Goal: Transaction & Acquisition: Purchase product/service

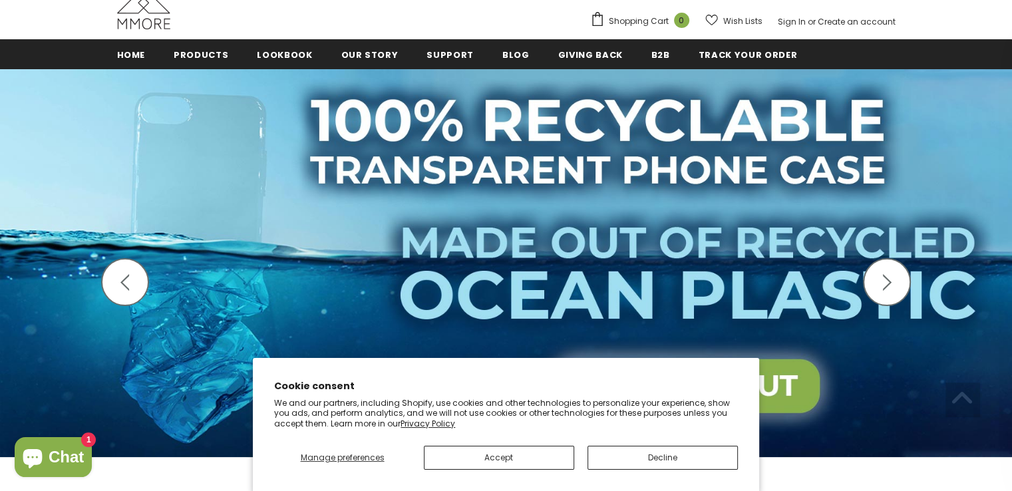
scroll to position [172, 0]
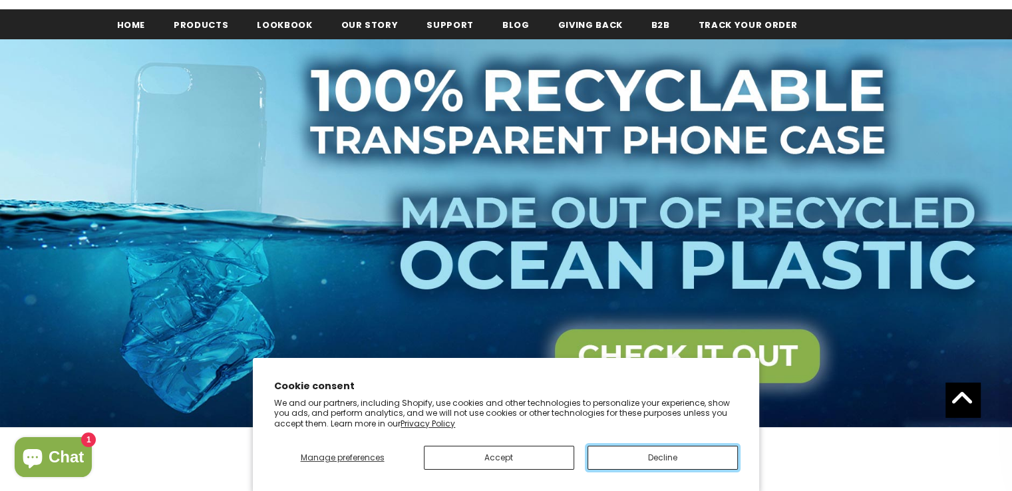
click at [609, 460] on button "Decline" at bounding box center [662, 458] width 150 height 24
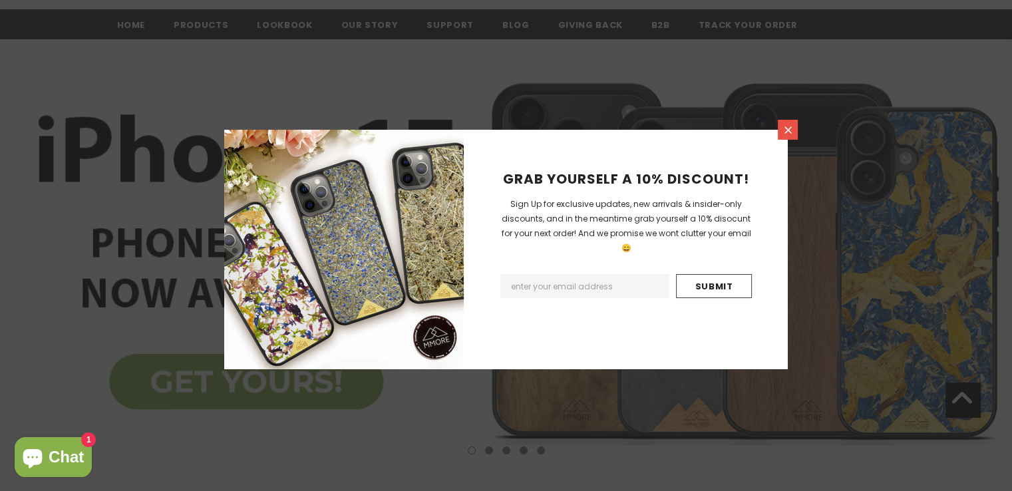
click at [790, 127] on icon at bounding box center [787, 129] width 7 height 7
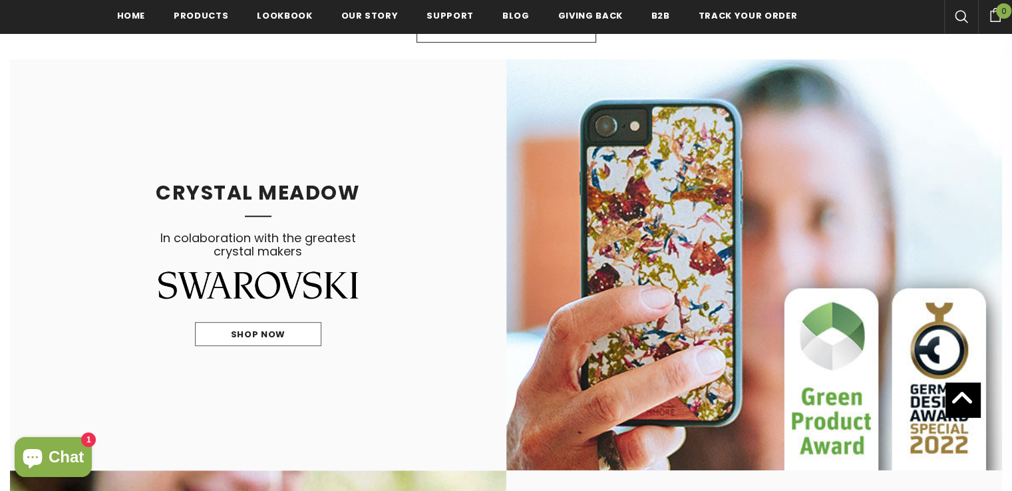
scroll to position [920, 0]
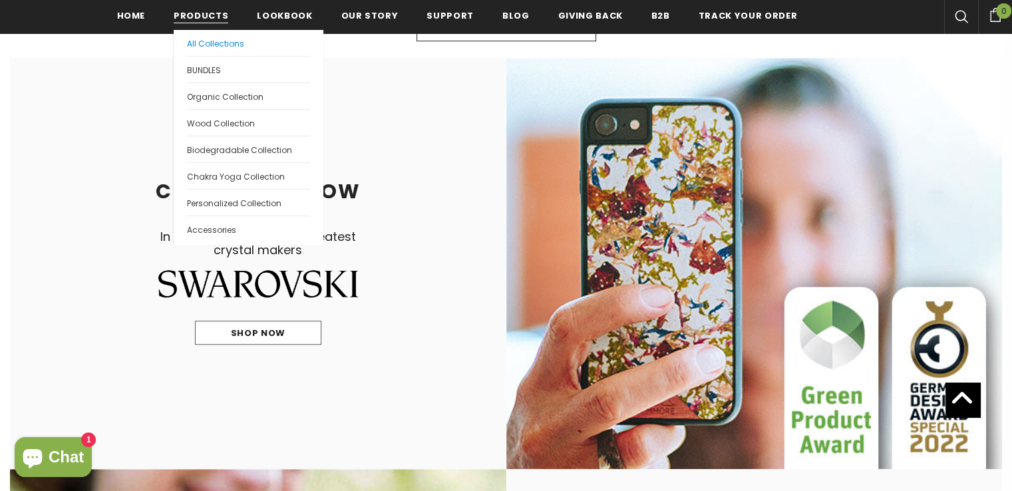
click at [198, 47] on span "All Collections" at bounding box center [215, 43] width 57 height 11
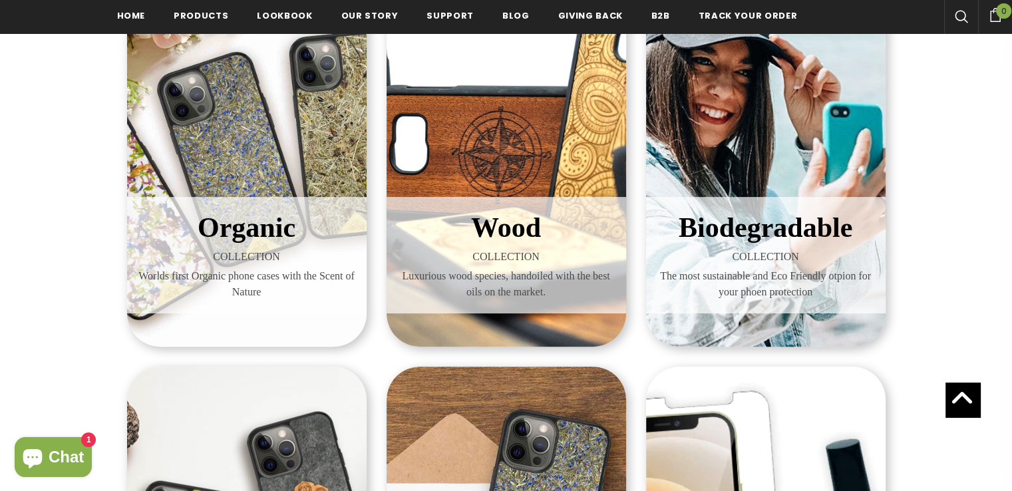
scroll to position [290, 0]
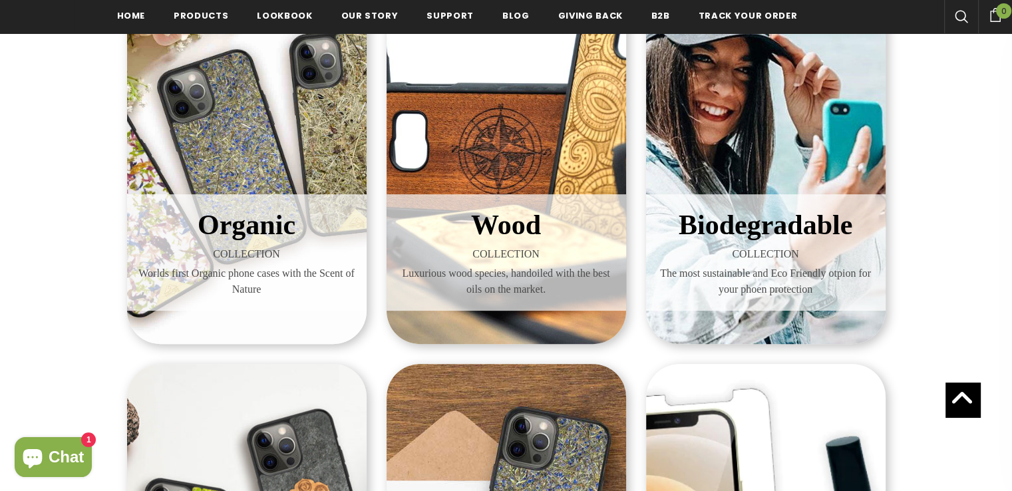
drag, startPoint x: 733, startPoint y: 272, endPoint x: 957, endPoint y: 360, distance: 240.8
click at [957, 360] on div "Organic COLLECTION Worlds first Organic phone cases with the Scent of Nature Wo…" at bounding box center [506, 354] width 1012 height 858
drag, startPoint x: 806, startPoint y: 255, endPoint x: 816, endPoint y: 293, distance: 40.0
click at [816, 293] on span "The most sustainable and Eco Friendly otpion for your phoen protection" at bounding box center [766, 281] width 220 height 32
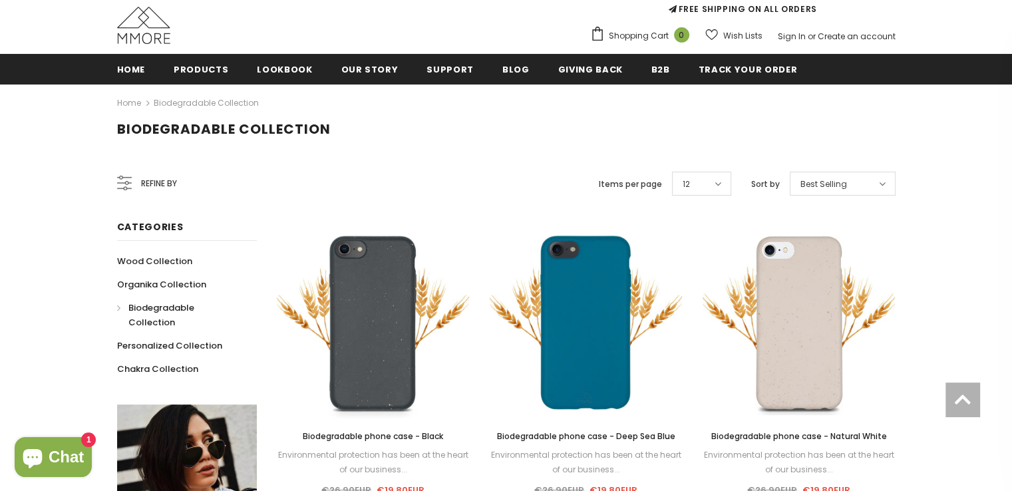
scroll to position [129, 0]
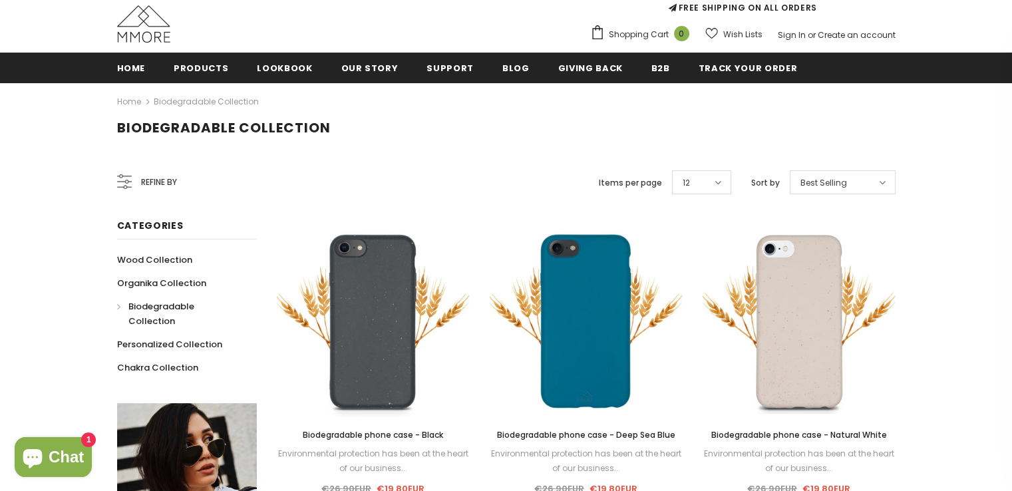
click at [808, 187] on span "Best Selling" at bounding box center [823, 182] width 47 height 13
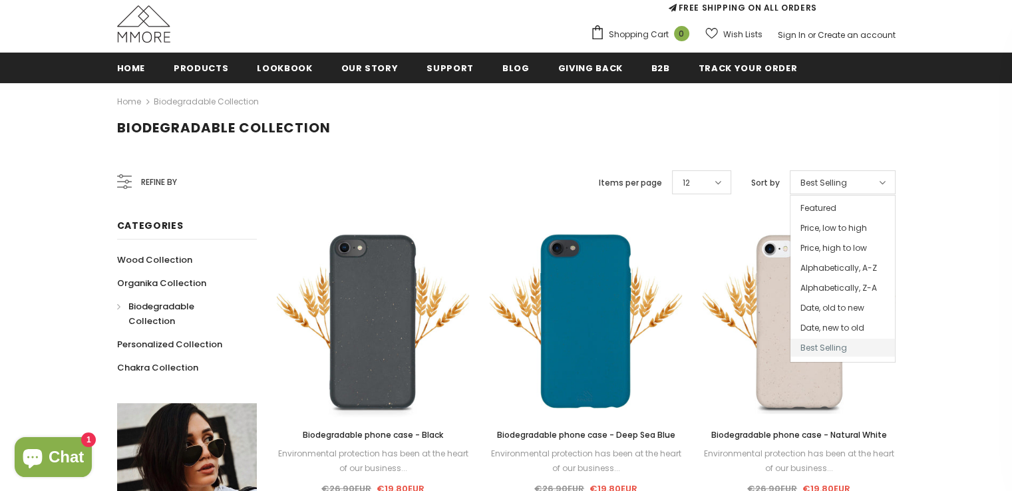
click at [559, 135] on h1 "Biodegradable Collection" at bounding box center [506, 128] width 778 height 17
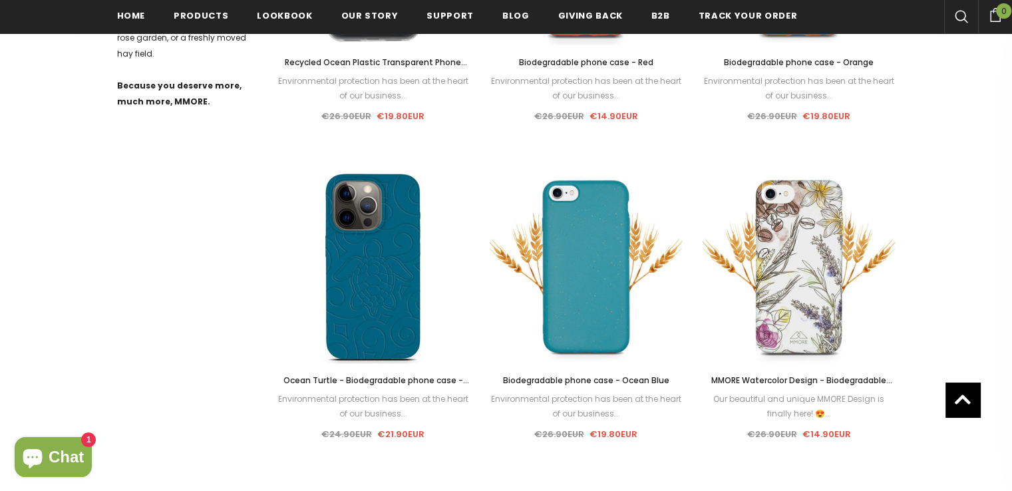
scroll to position [830, 0]
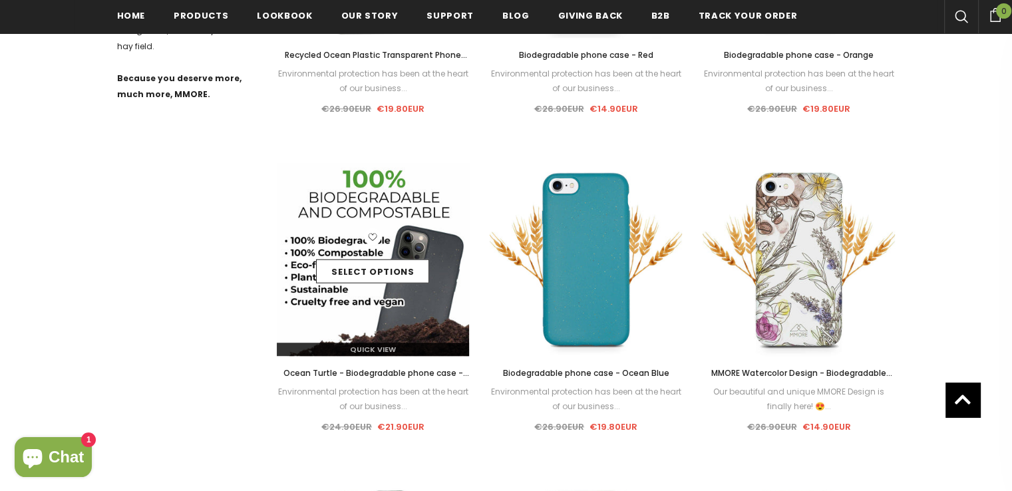
click at [374, 314] on img at bounding box center [373, 259] width 193 height 193
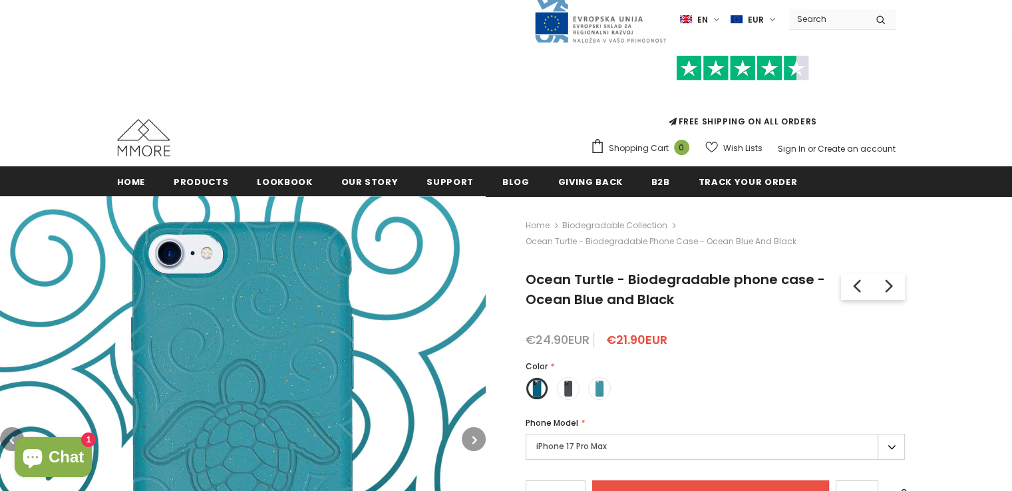
scroll to position [15, 0]
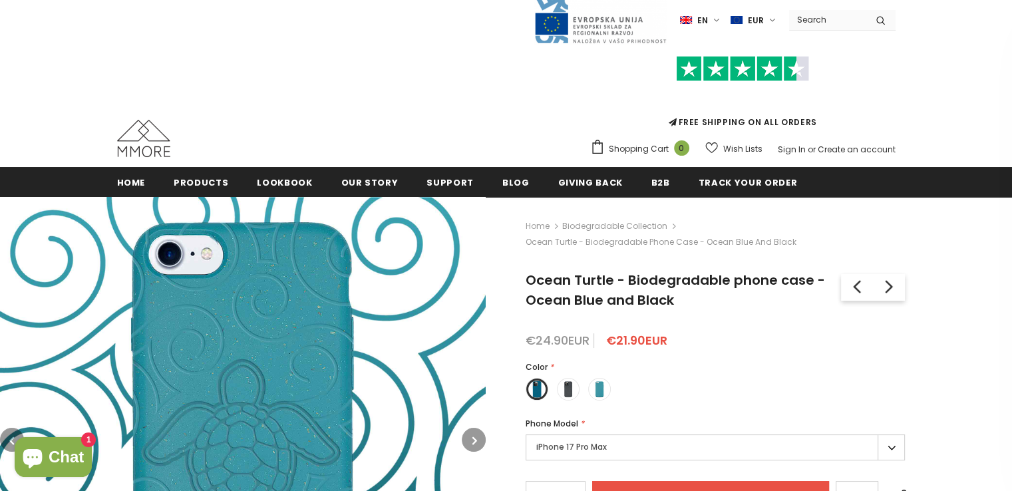
click at [591, 437] on label "iPhone 17 Pro Max" at bounding box center [715, 447] width 379 height 26
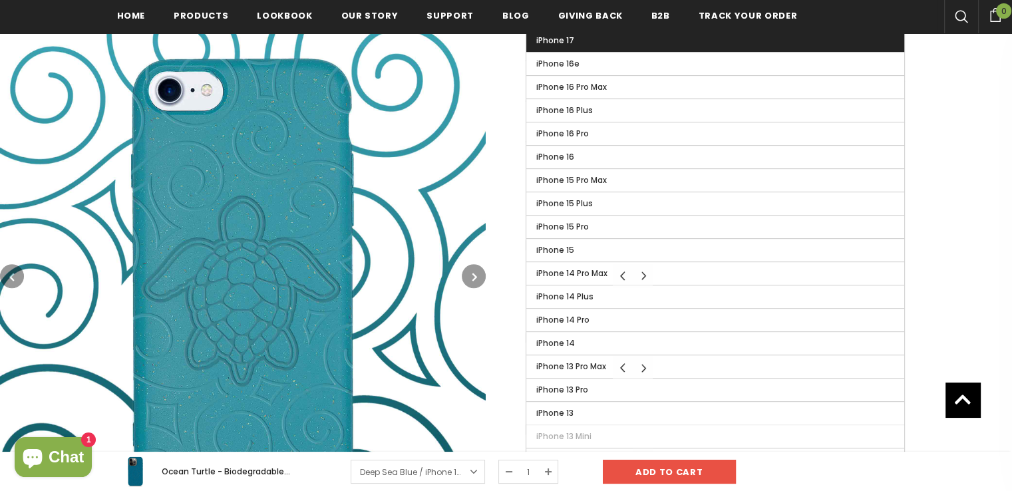
scroll to position [524, 0]
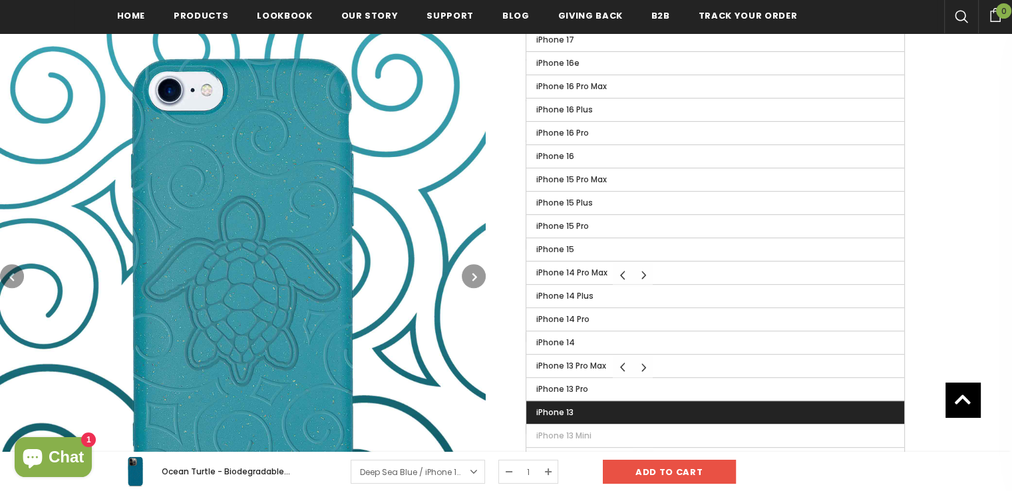
click at [597, 401] on label "iPhone 13" at bounding box center [715, 412] width 378 height 23
click at [0, 0] on input "iPhone 13" at bounding box center [0, 0] width 0 height 0
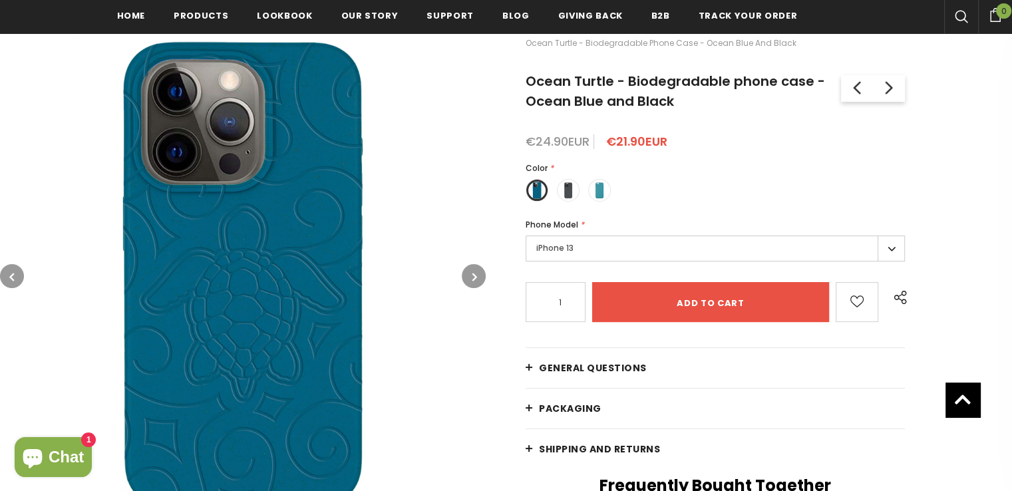
scroll to position [216, 0]
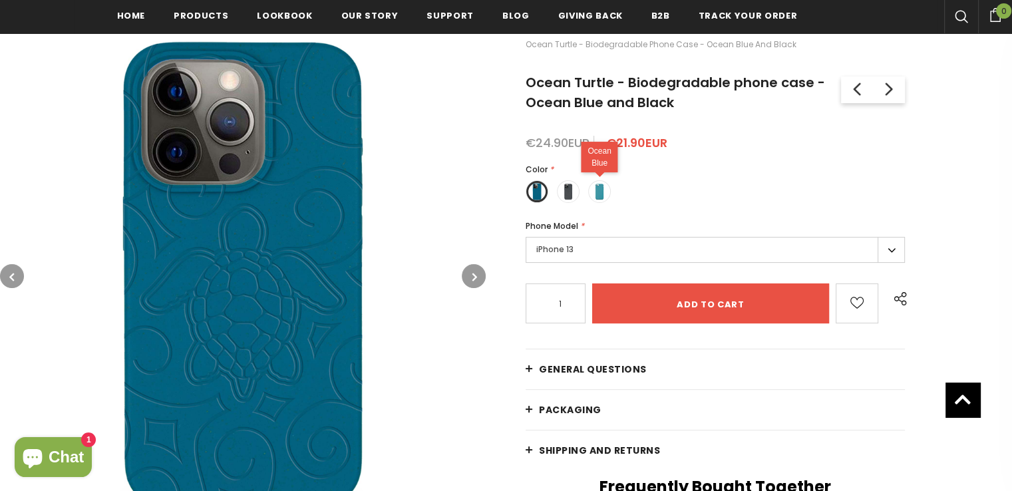
click at [599, 186] on span at bounding box center [599, 191] width 17 height 17
click at [0, 0] on input "radio" at bounding box center [0, 0] width 0 height 0
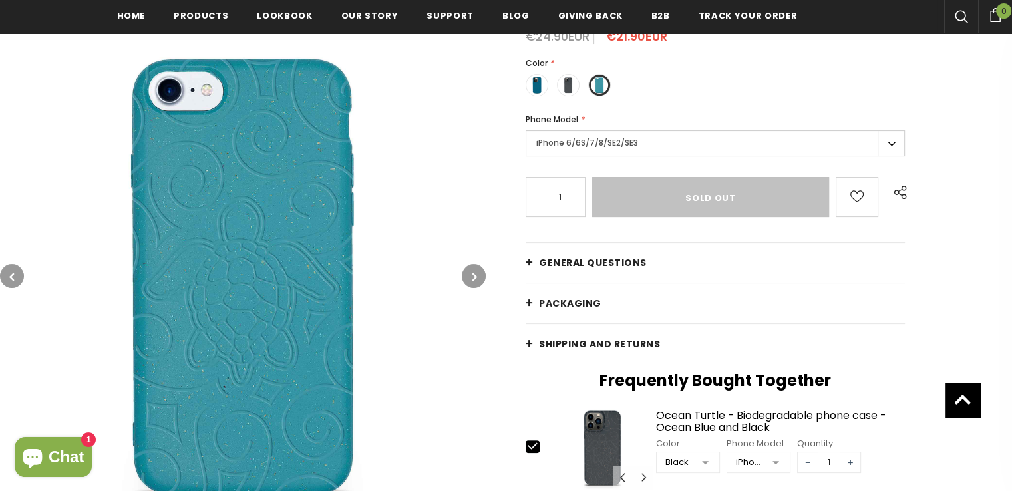
scroll to position [357, 0]
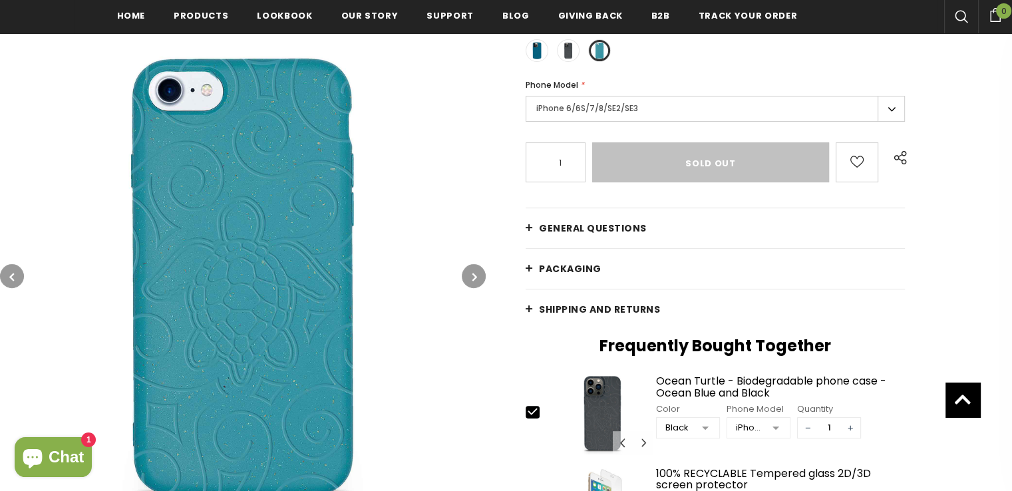
click at [567, 222] on span "General Questions" at bounding box center [593, 228] width 108 height 13
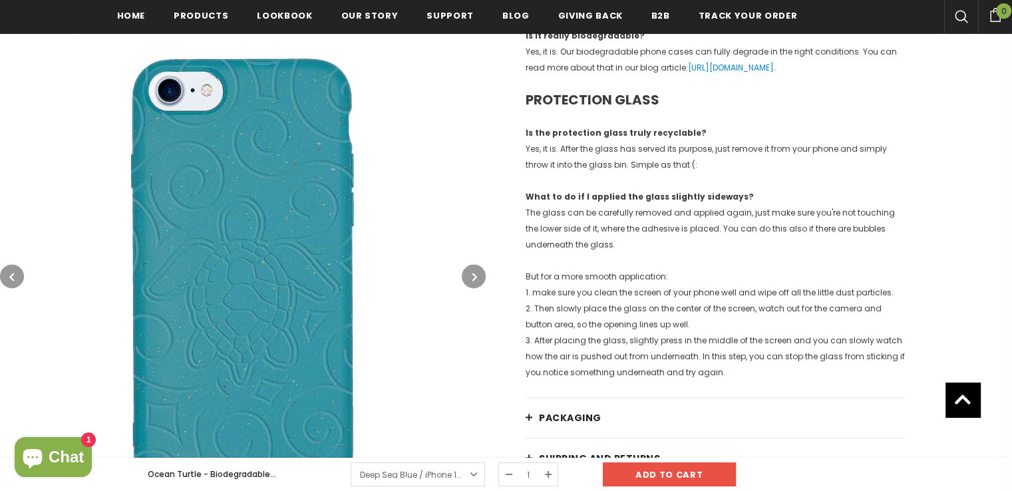
scroll to position [1671, 0]
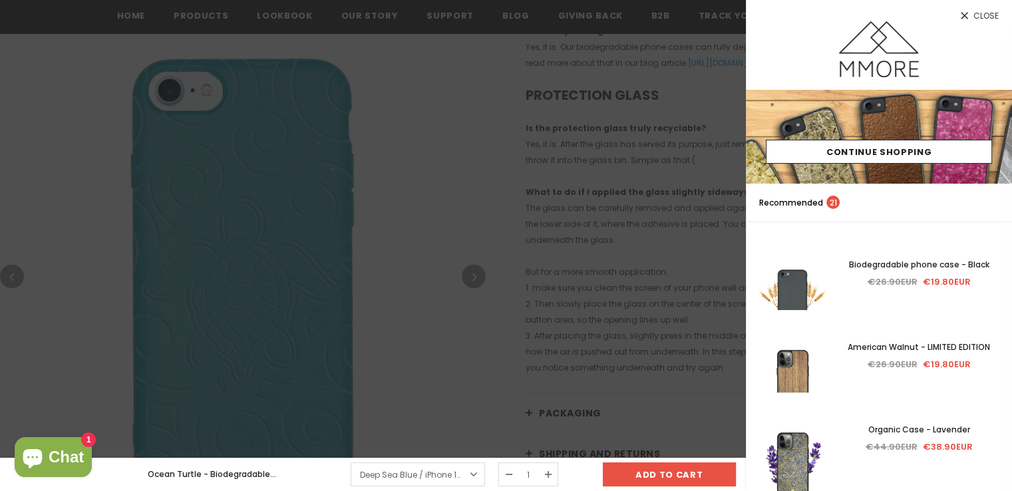
click at [985, 12] on span "Close" at bounding box center [985, 16] width 25 height 8
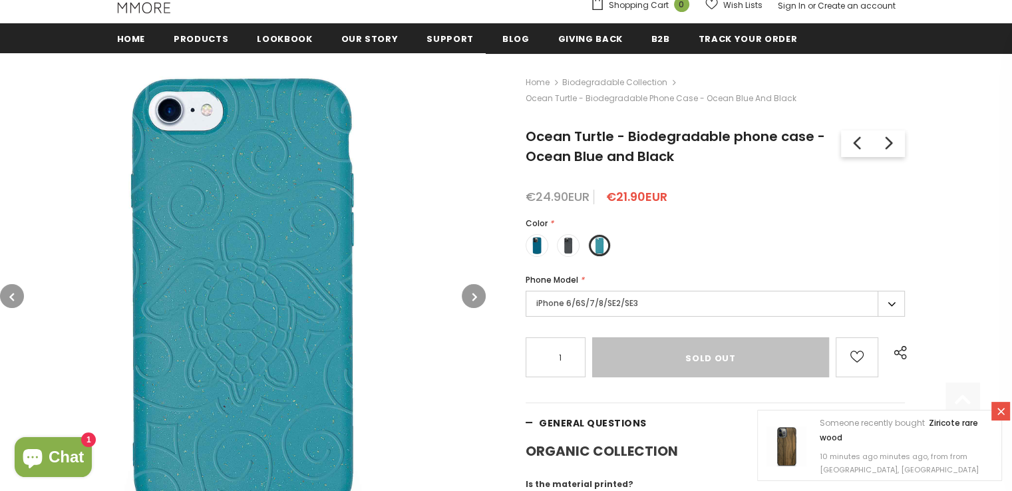
scroll to position [160, 0]
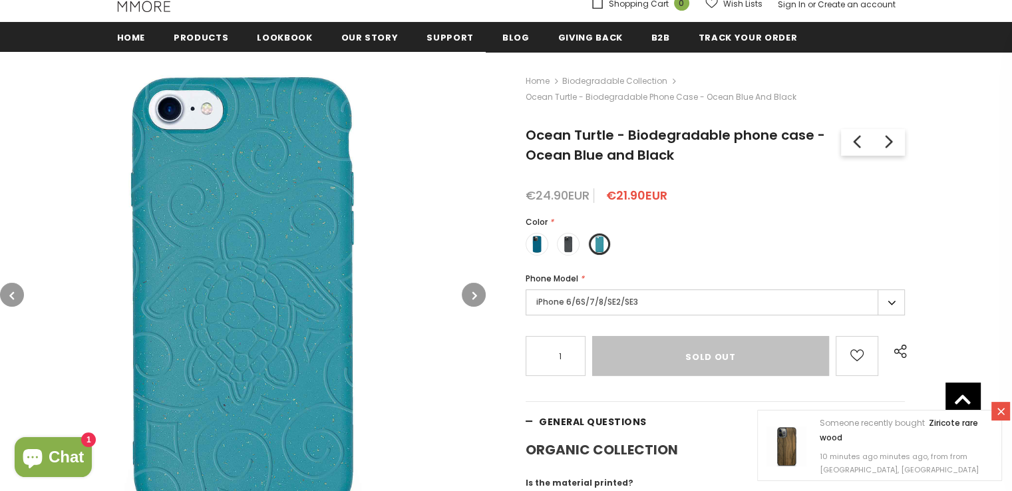
click at [660, 293] on label "iPhone 6/6S/7/8/SE2/SE3" at bounding box center [715, 302] width 379 height 26
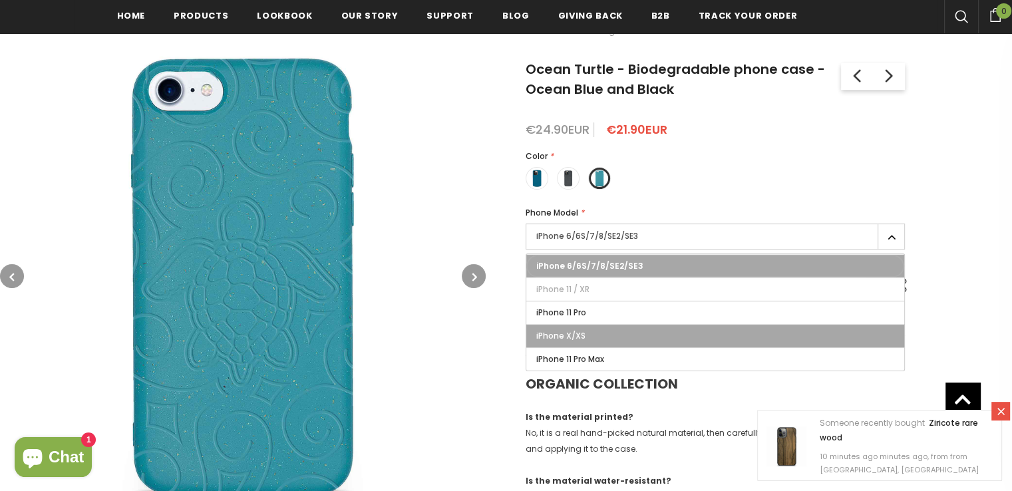
scroll to position [231, 0]
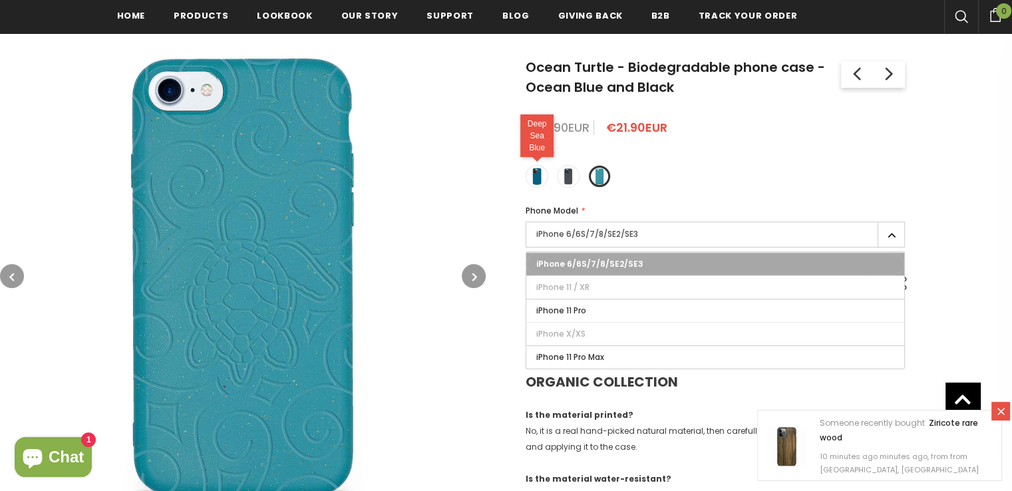
click at [537, 178] on span at bounding box center [536, 176] width 17 height 17
click at [0, 0] on input "radio" at bounding box center [0, 0] width 0 height 0
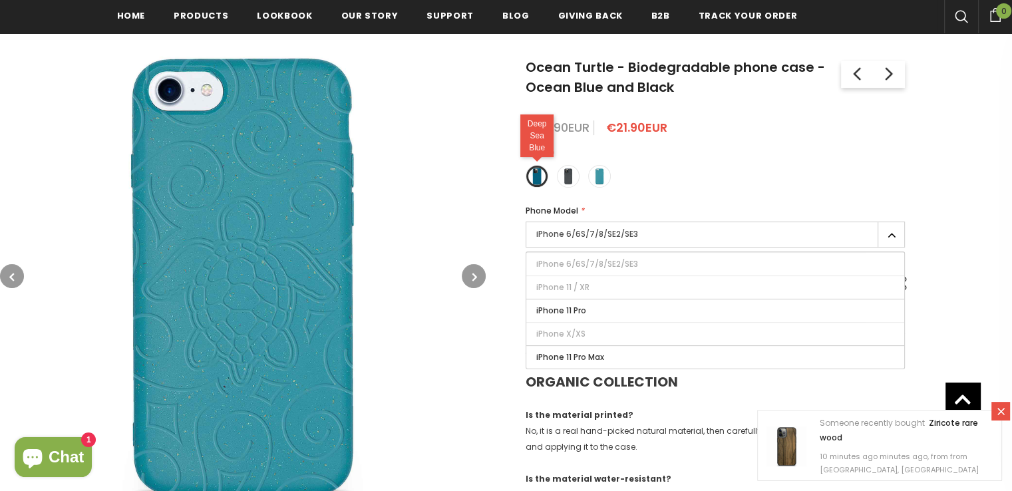
type input "Add to cart"
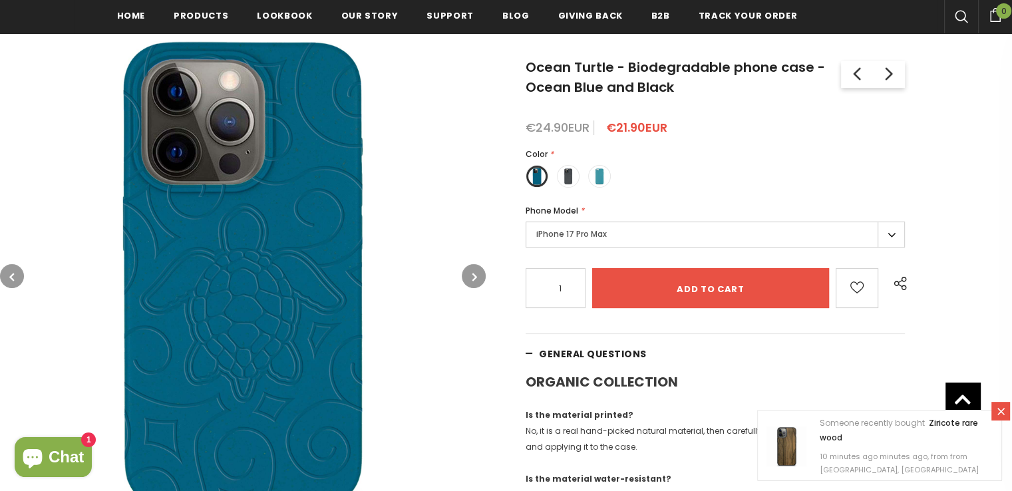
click at [622, 233] on label "iPhone 17 Pro Max" at bounding box center [715, 235] width 379 height 26
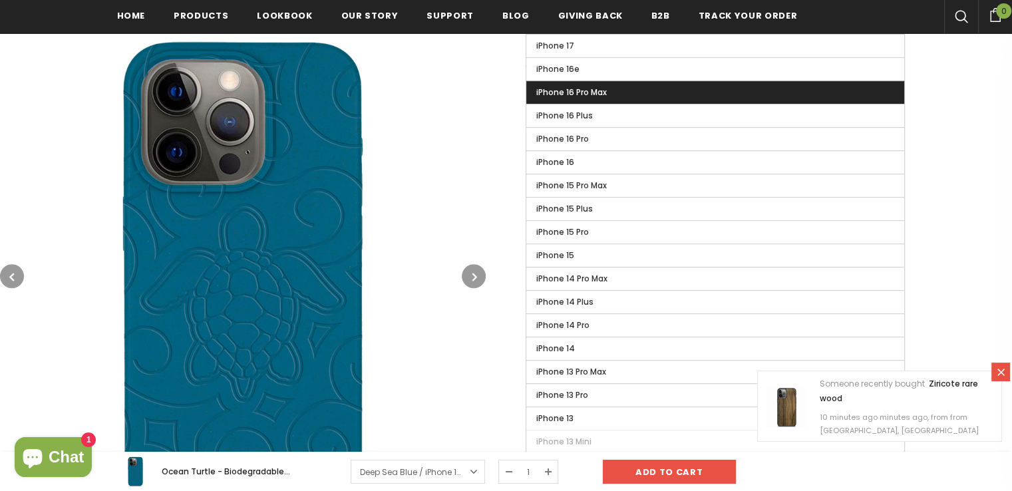
scroll to position [532, 0]
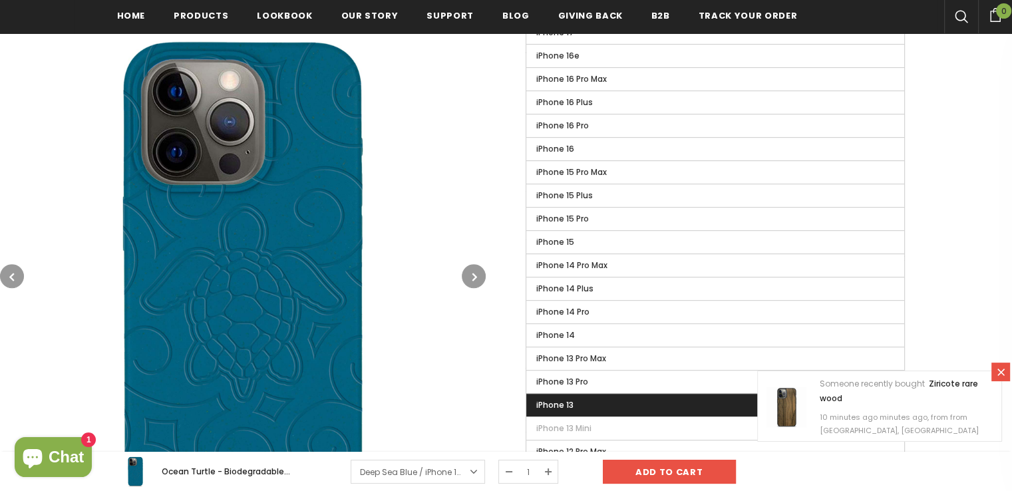
click at [594, 395] on label "iPhone 13" at bounding box center [715, 405] width 378 height 23
click at [0, 0] on input "iPhone 13" at bounding box center [0, 0] width 0 height 0
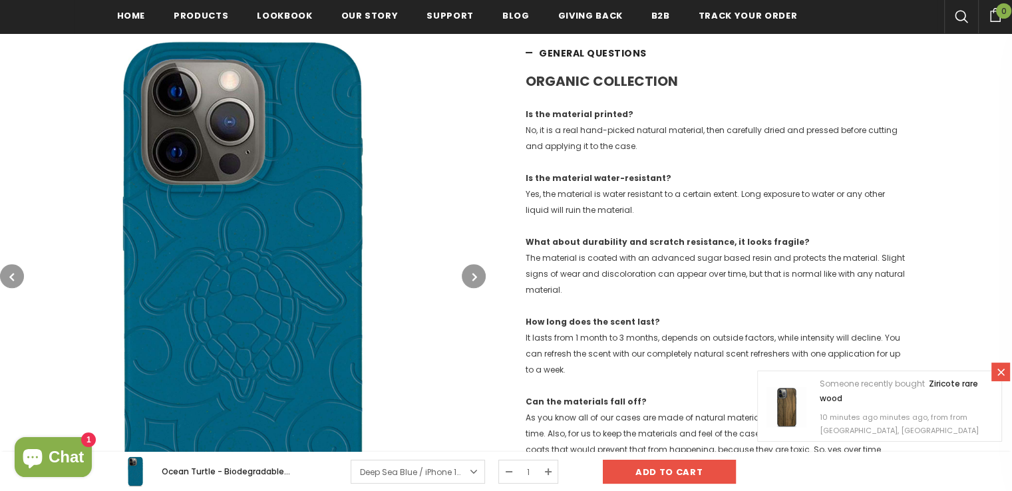
click at [471, 272] on button "button" at bounding box center [474, 276] width 24 height 24
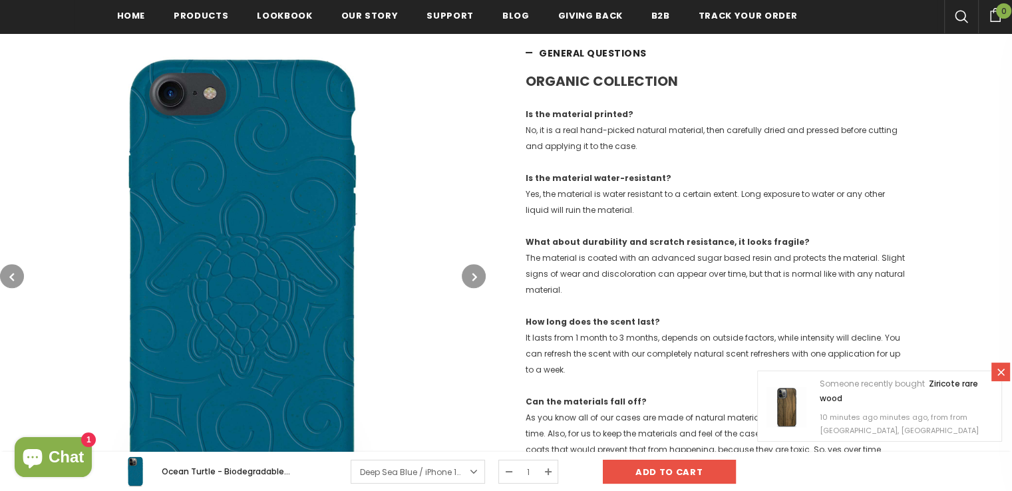
click at [471, 272] on button "button" at bounding box center [474, 276] width 24 height 24
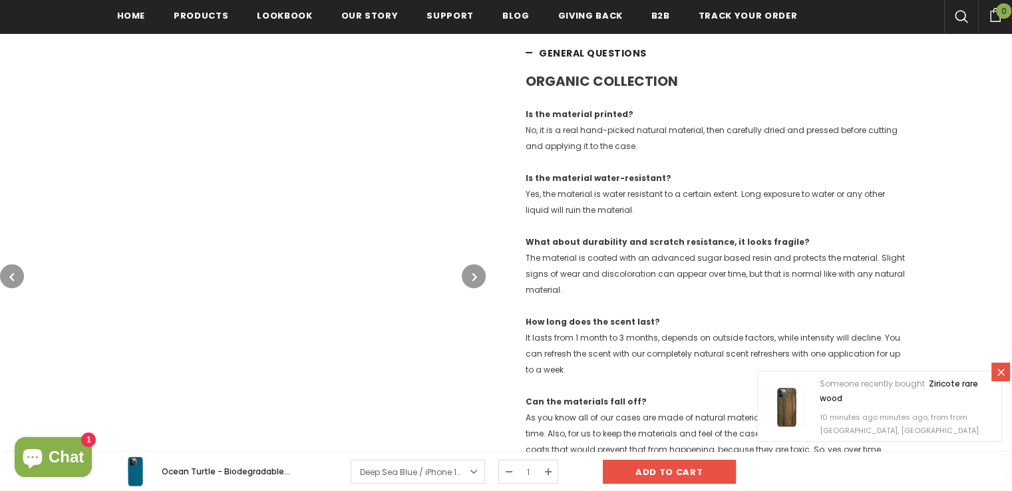
click at [471, 272] on button "button" at bounding box center [474, 276] width 24 height 24
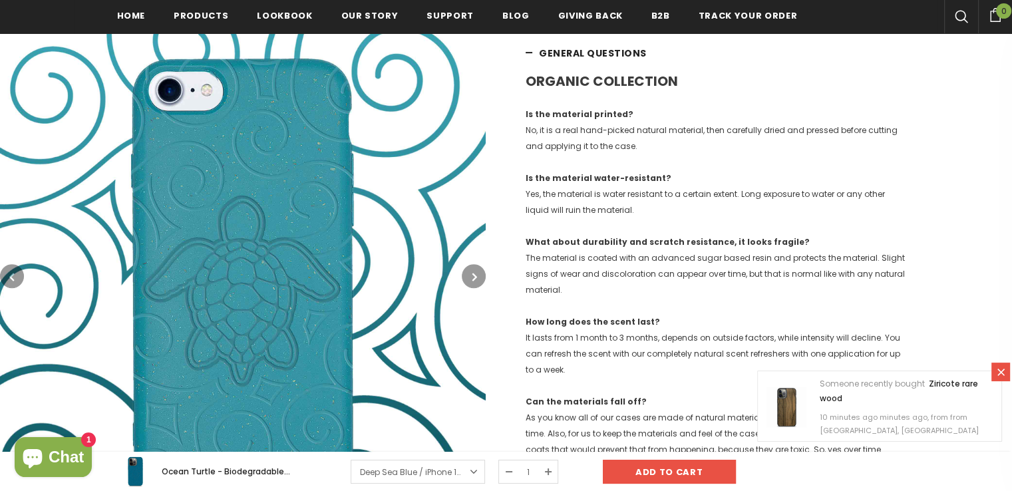
click at [471, 272] on button "button" at bounding box center [474, 276] width 24 height 24
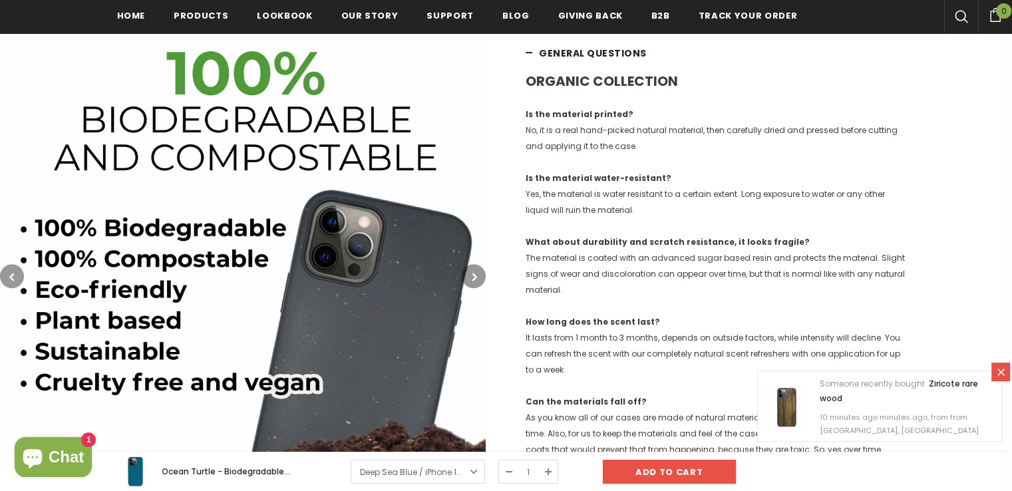
click at [471, 272] on button "button" at bounding box center [474, 276] width 24 height 24
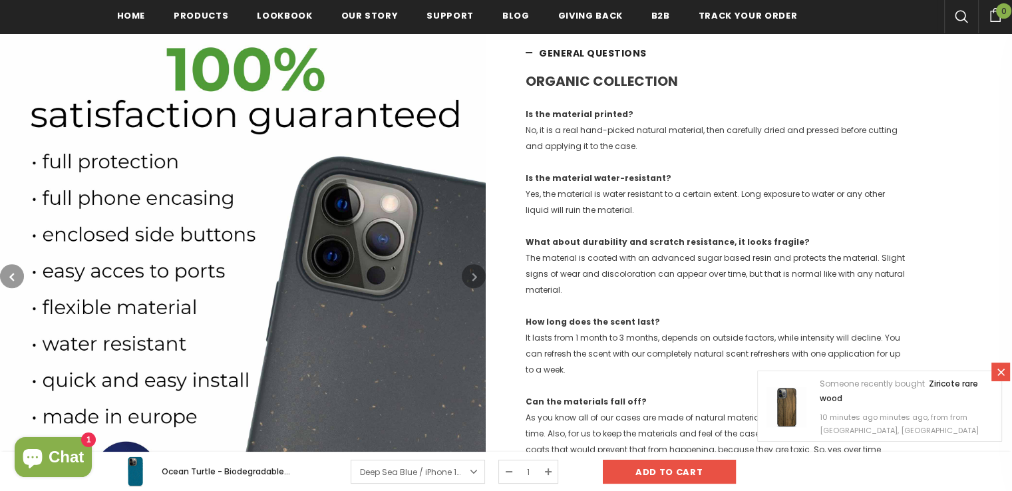
click at [471, 272] on button "button" at bounding box center [474, 276] width 24 height 24
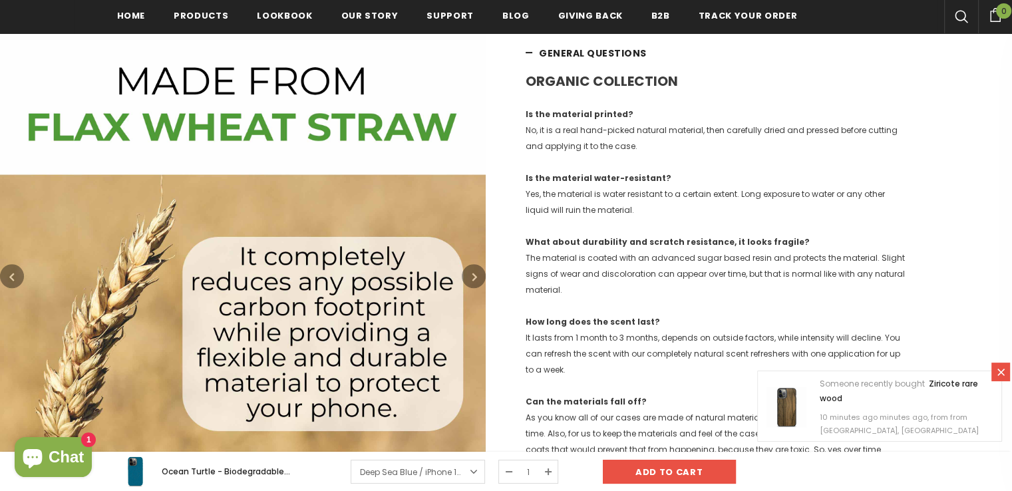
click at [471, 272] on button "button" at bounding box center [474, 276] width 24 height 24
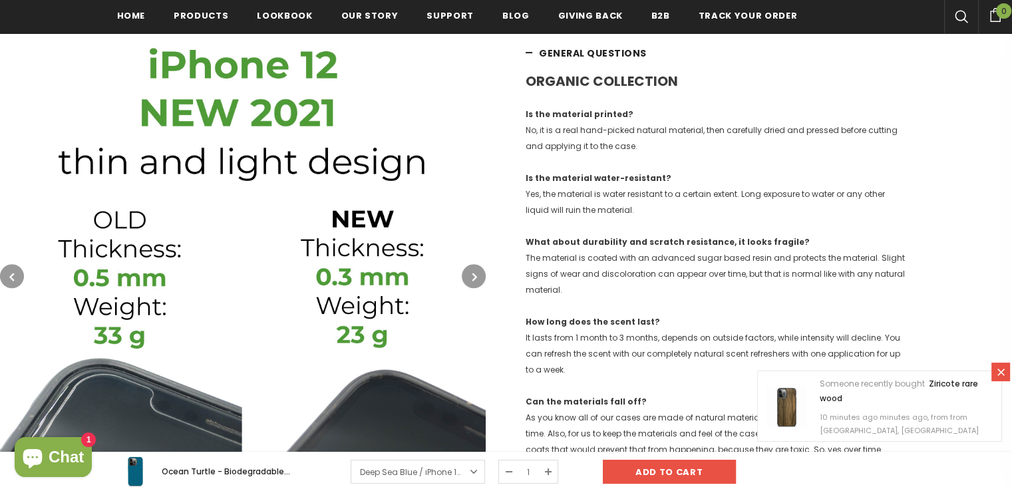
click at [471, 272] on button "button" at bounding box center [474, 276] width 24 height 24
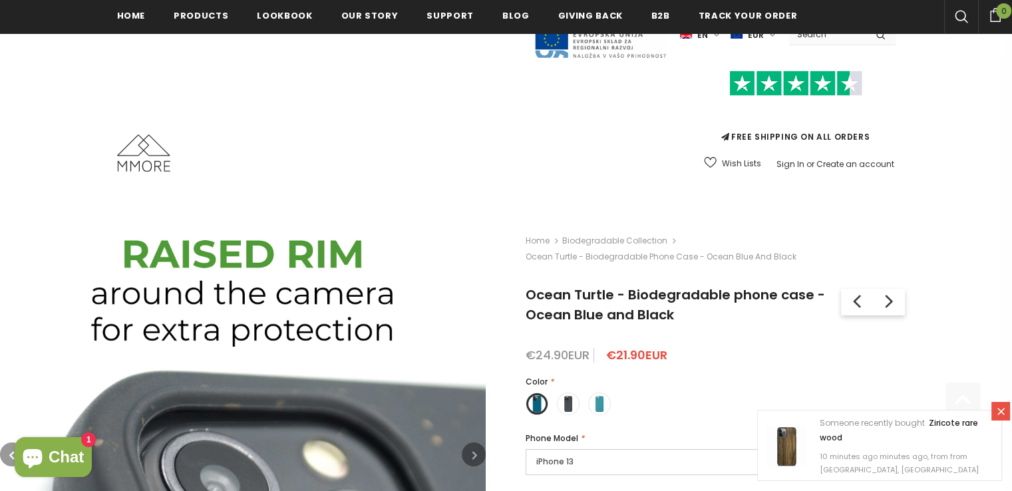
scroll to position [197, 0]
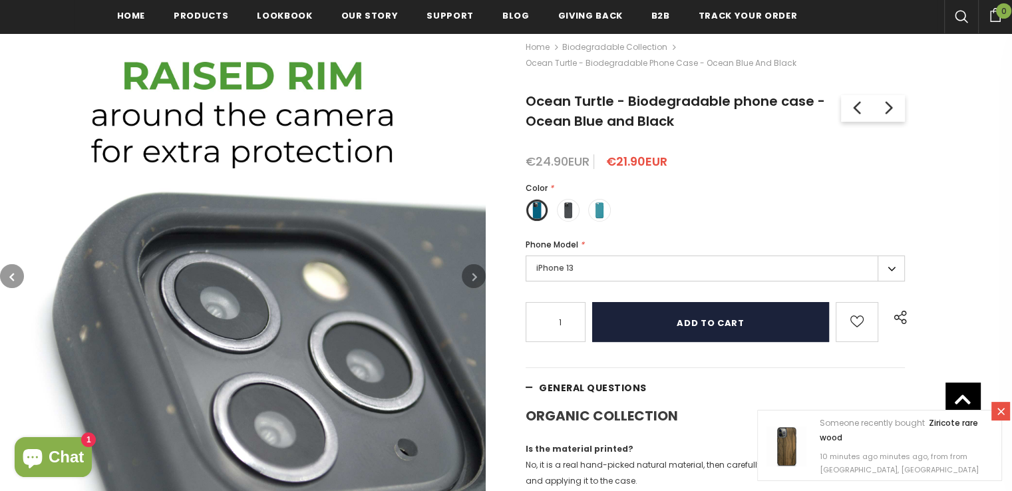
click at [645, 320] on input "Add to cart" at bounding box center [710, 322] width 237 height 40
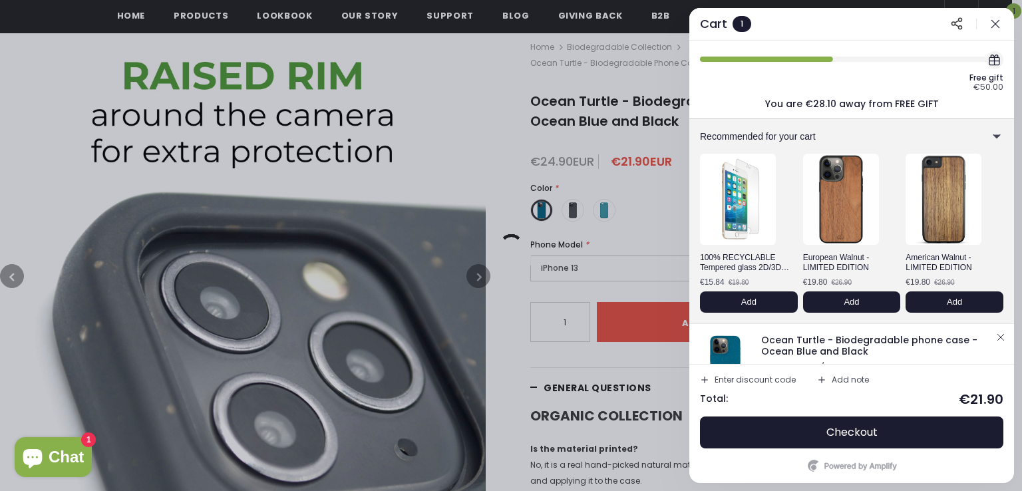
click at [990, 25] on icon "button" at bounding box center [995, 23] width 13 height 13
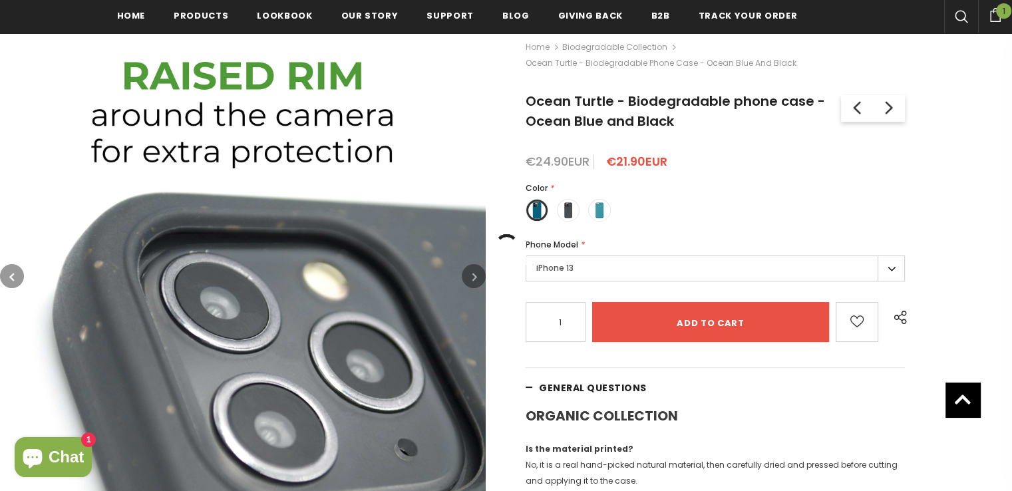
scroll to position [0, 0]
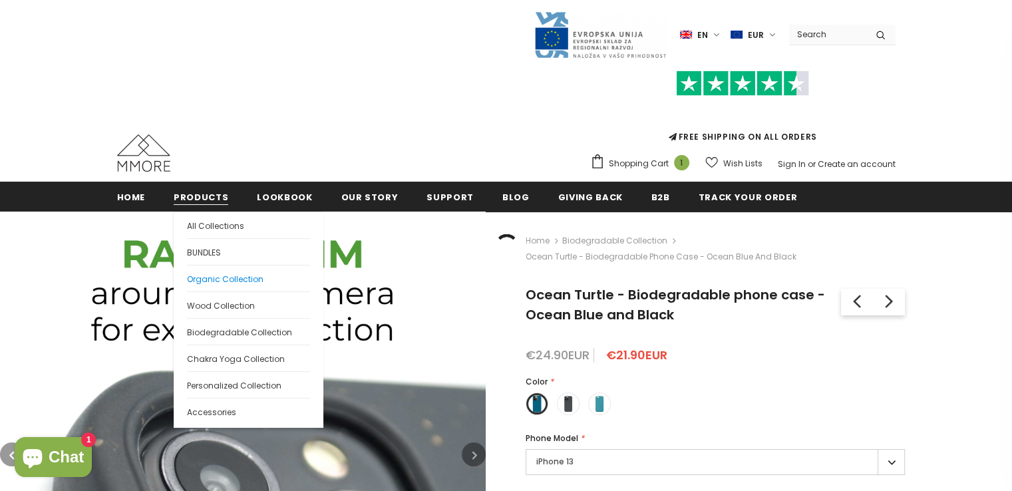
click at [212, 275] on span "Organic Collection" at bounding box center [225, 278] width 76 height 11
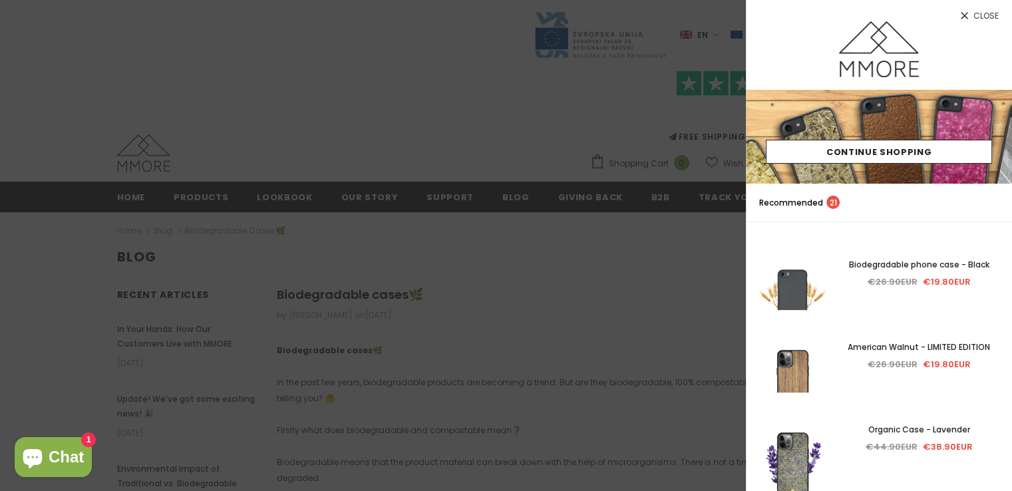
click at [972, 14] on link "Close" at bounding box center [879, 10] width 266 height 21
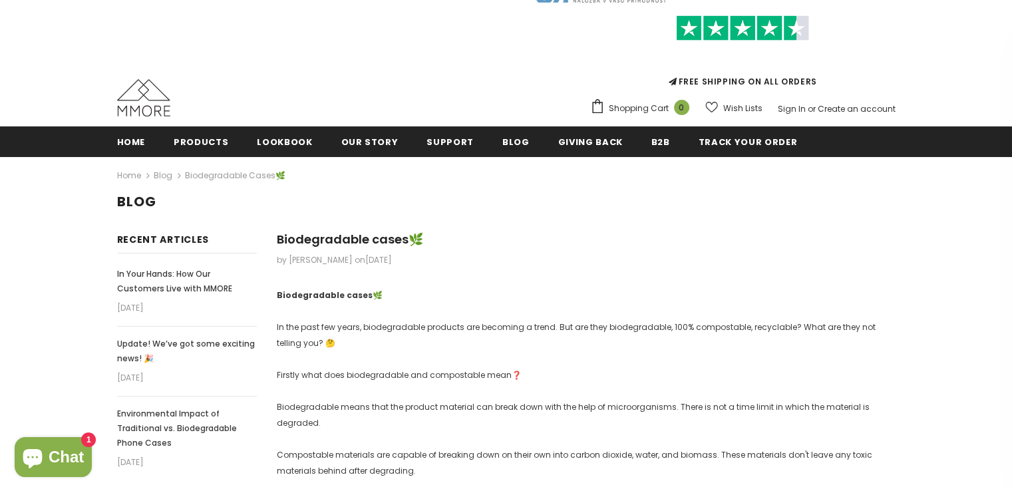
scroll to position [67, 0]
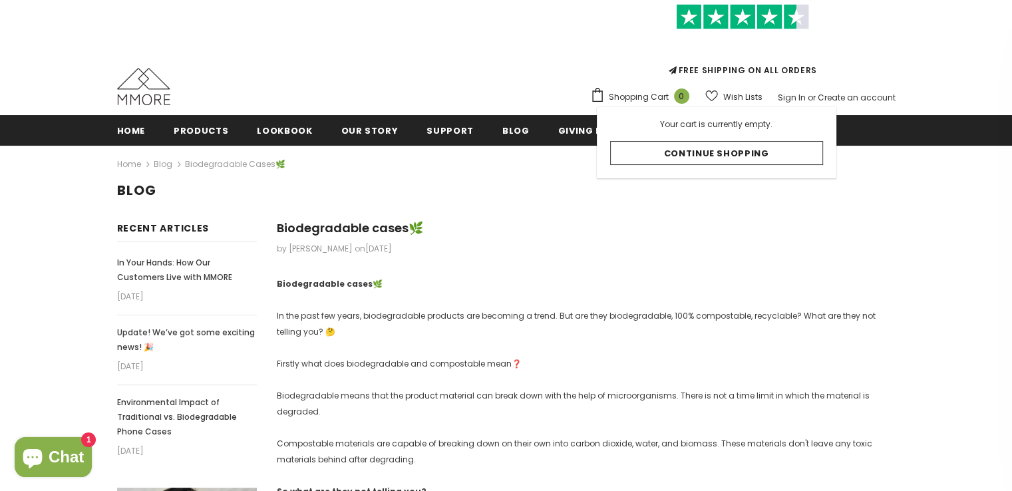
click at [641, 96] on span "Shopping Cart" at bounding box center [639, 96] width 60 height 13
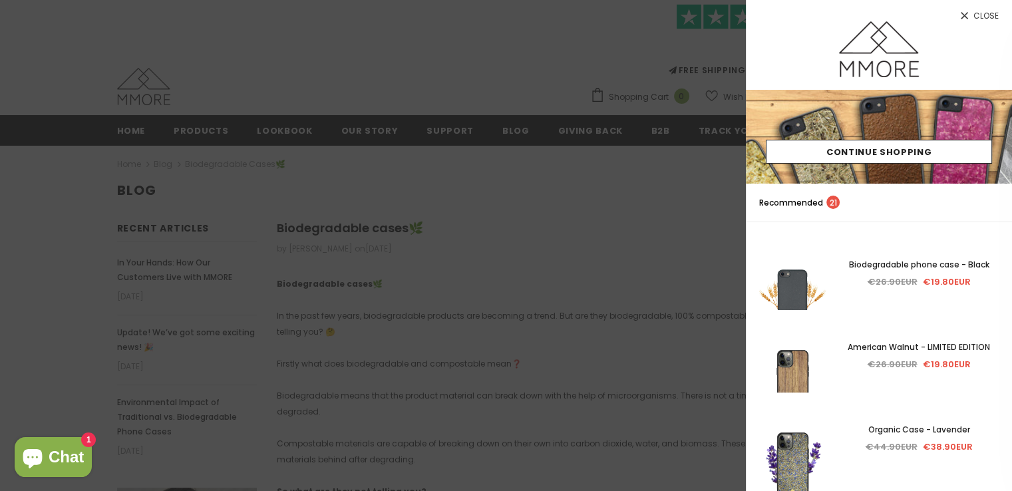
click at [975, 14] on span "Close" at bounding box center [985, 16] width 25 height 8
click at [594, 208] on div at bounding box center [506, 245] width 1012 height 491
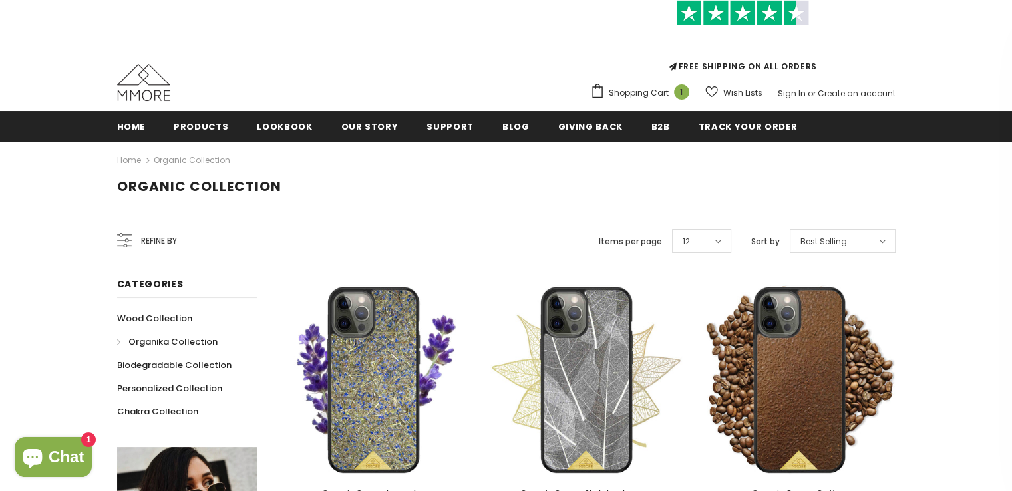
scroll to position [74, 0]
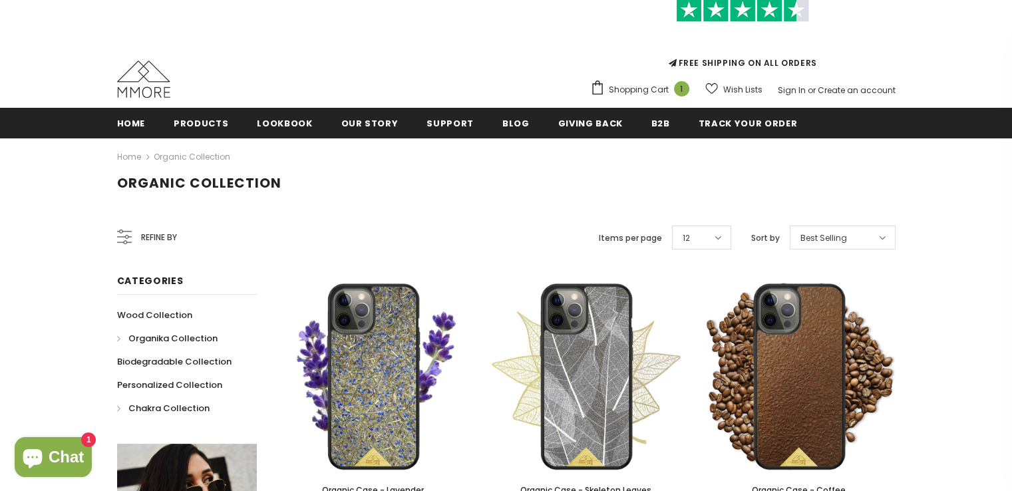
click at [158, 411] on span "Chakra Collection" at bounding box center [168, 408] width 81 height 13
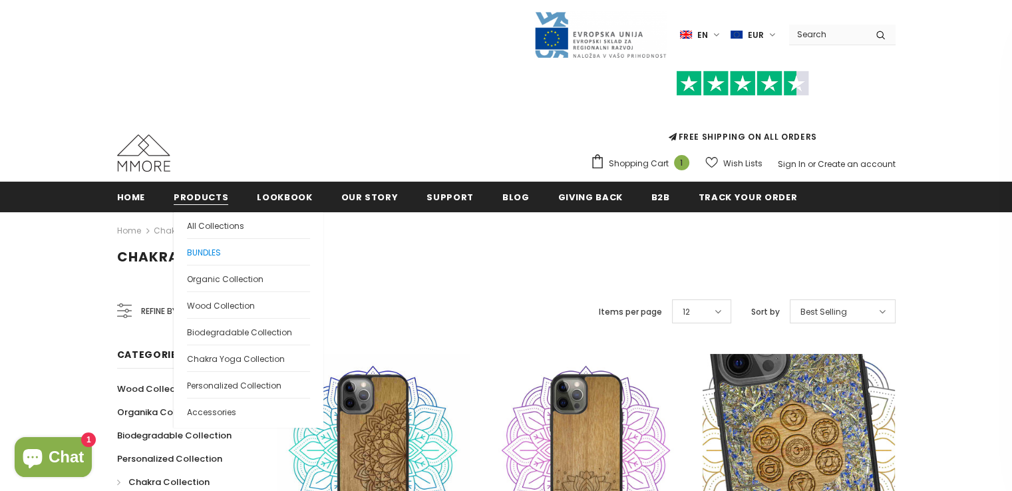
click at [204, 255] on span "BUNDLES" at bounding box center [204, 252] width 34 height 11
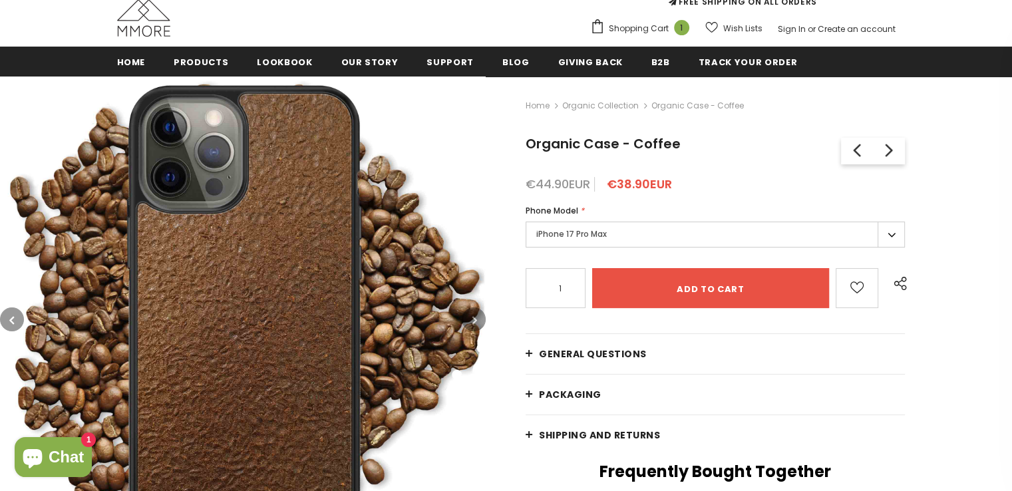
scroll to position [136, 0]
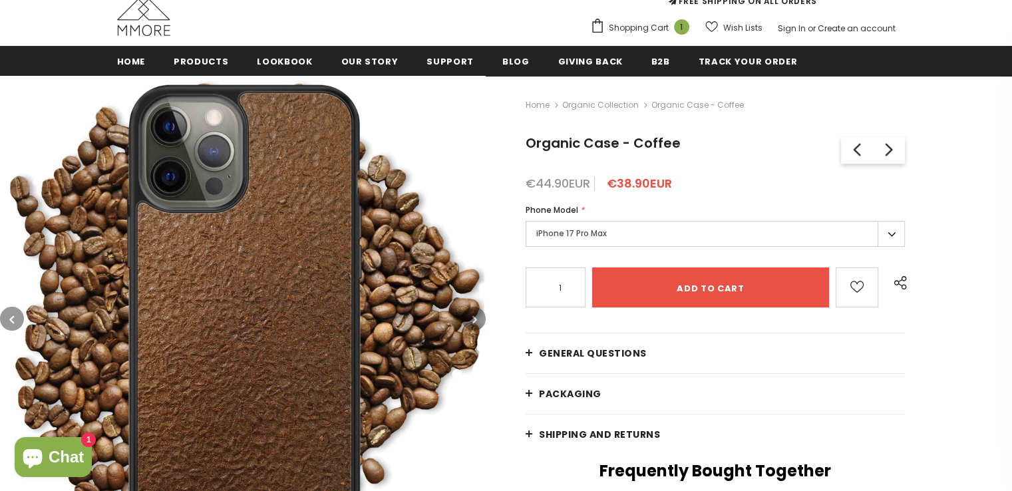
click at [565, 236] on label "iPhone 17 Pro Max" at bounding box center [715, 234] width 379 height 26
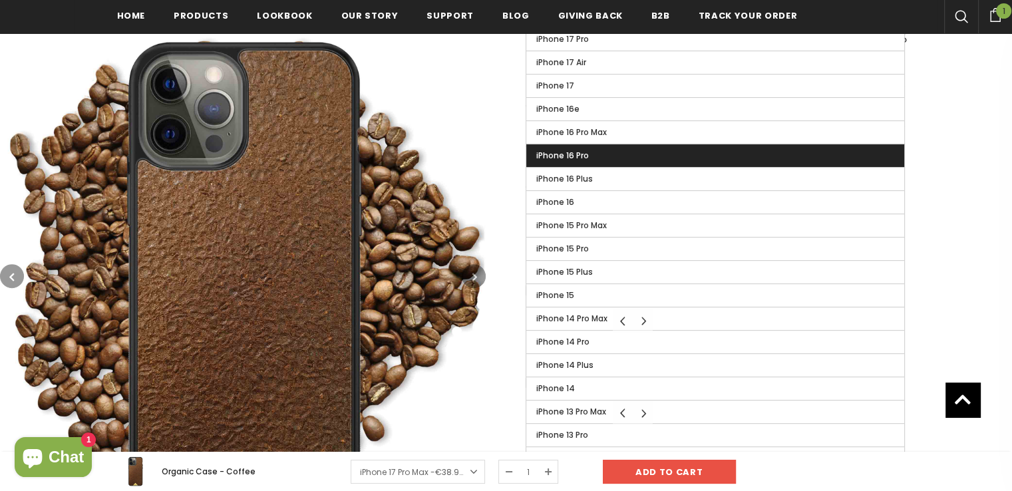
scroll to position [481, 0]
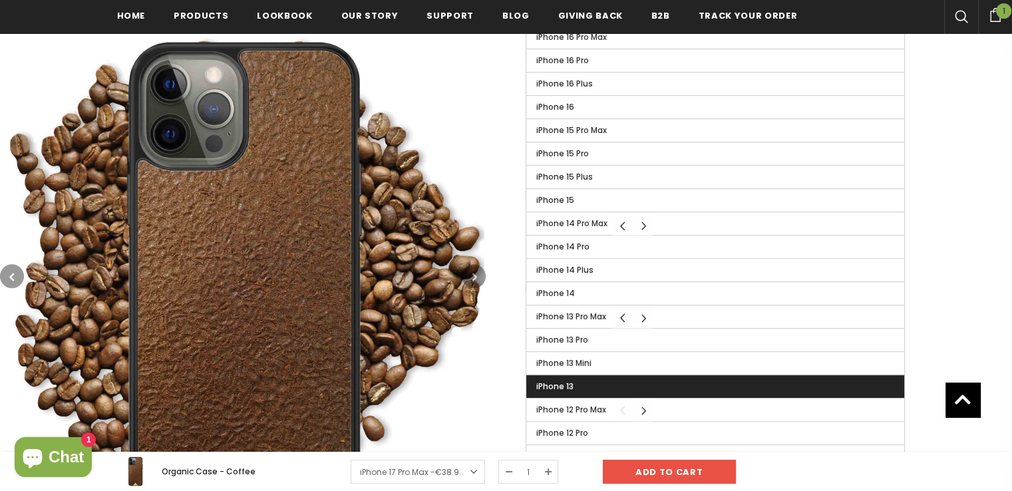
click at [560, 388] on span "iPhone 13" at bounding box center [554, 385] width 37 height 11
click at [0, 0] on input "iPhone 13" at bounding box center [0, 0] width 0 height 0
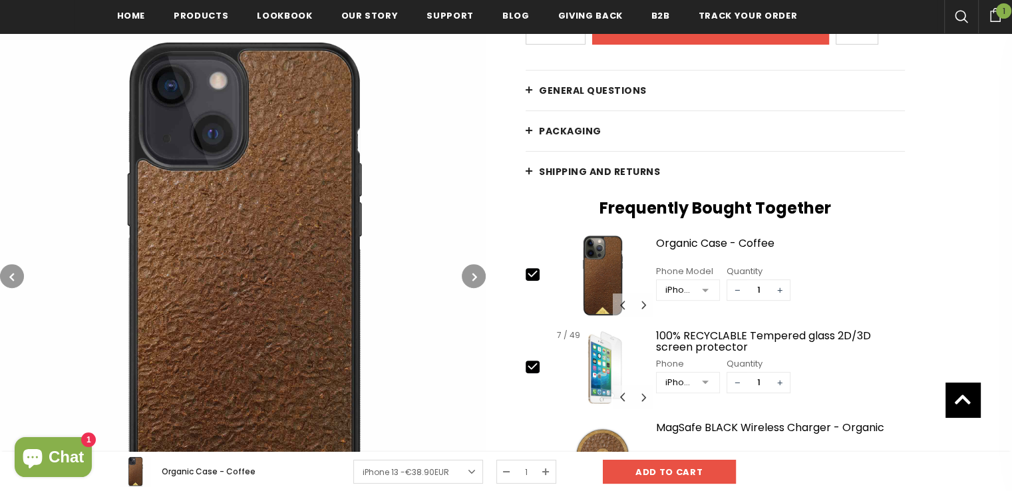
scroll to position [406, 0]
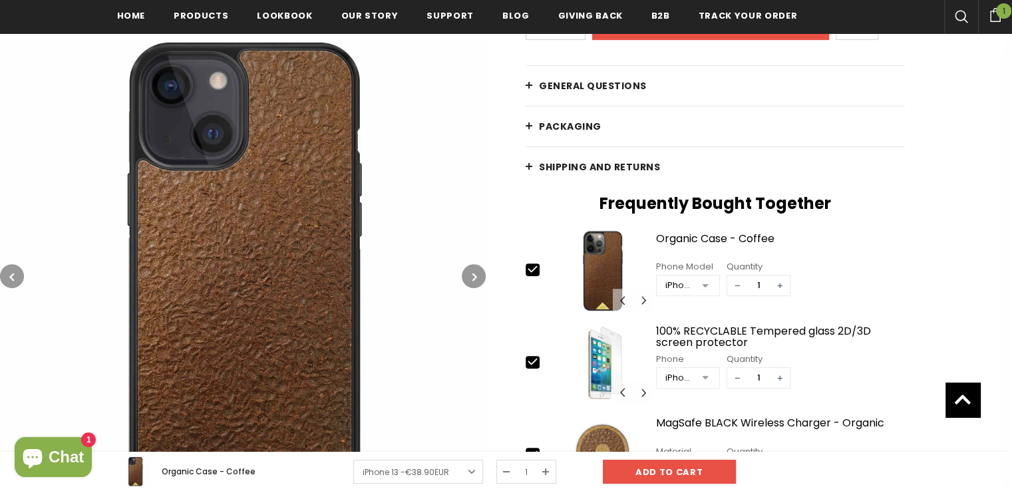
click at [478, 283] on button "button" at bounding box center [474, 276] width 24 height 24
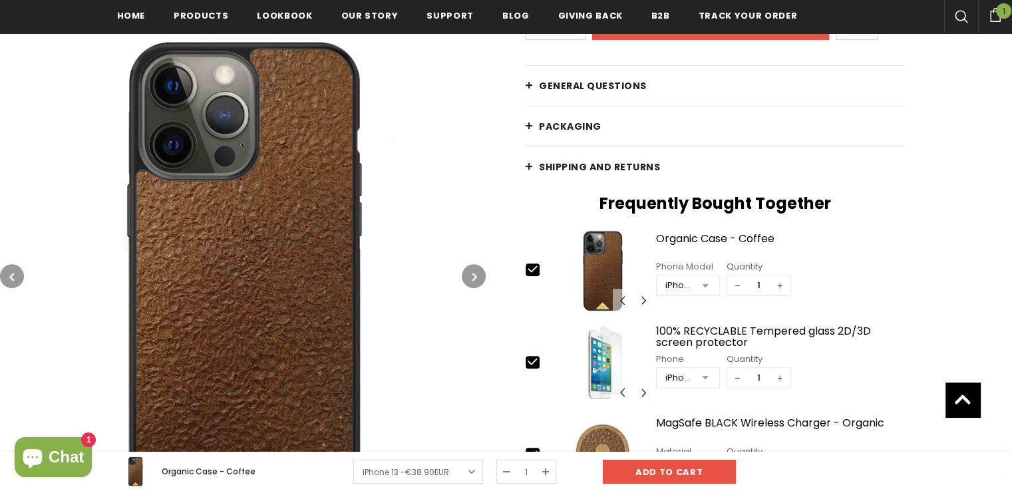
click at [474, 280] on icon "button" at bounding box center [474, 276] width 5 height 13
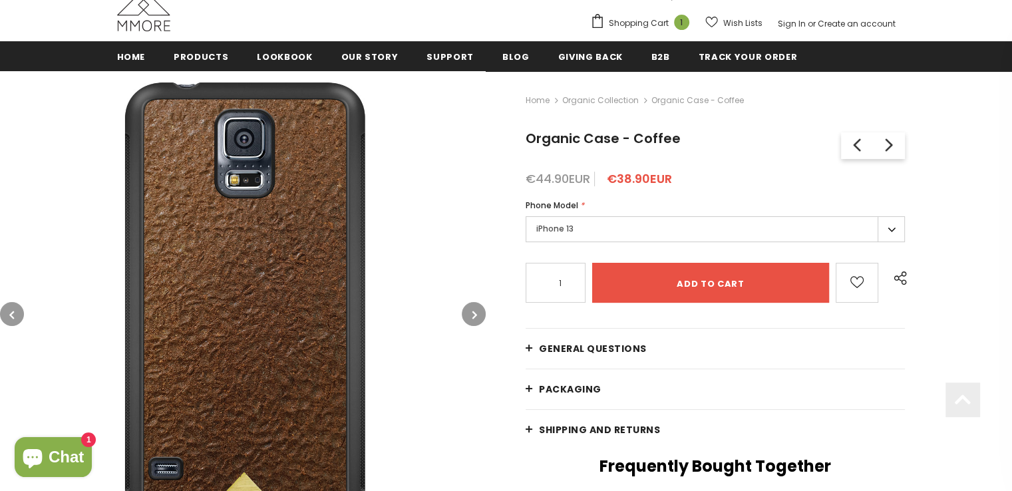
scroll to position [165, 0]
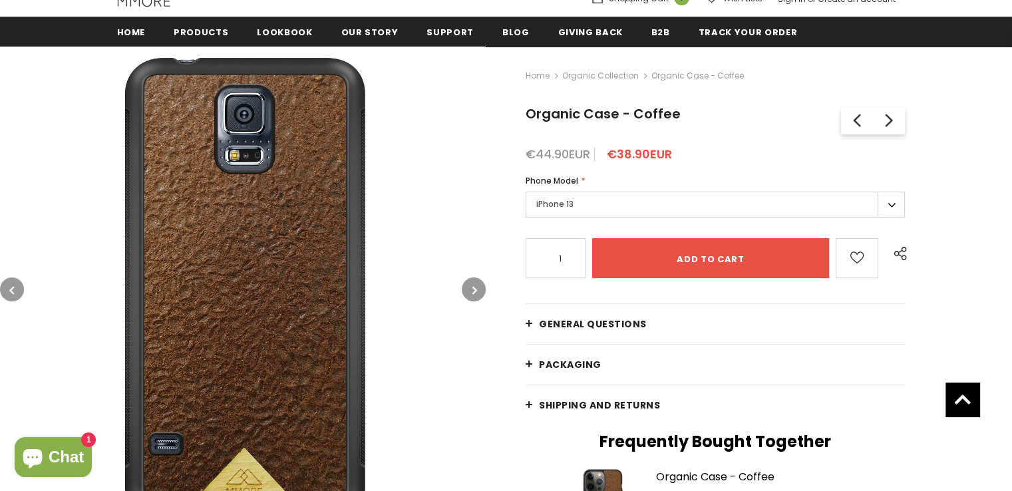
click at [463, 287] on button "button" at bounding box center [474, 289] width 24 height 24
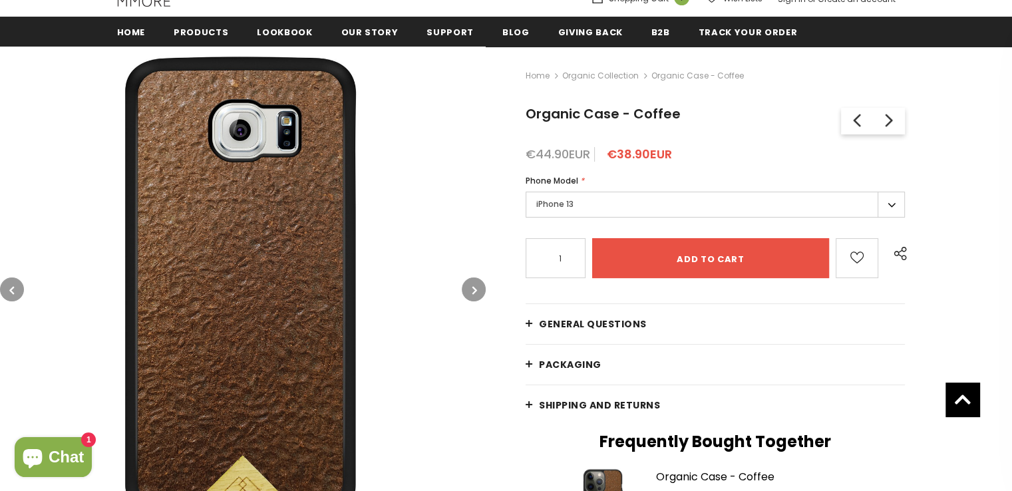
click at [463, 287] on button "button" at bounding box center [474, 289] width 24 height 24
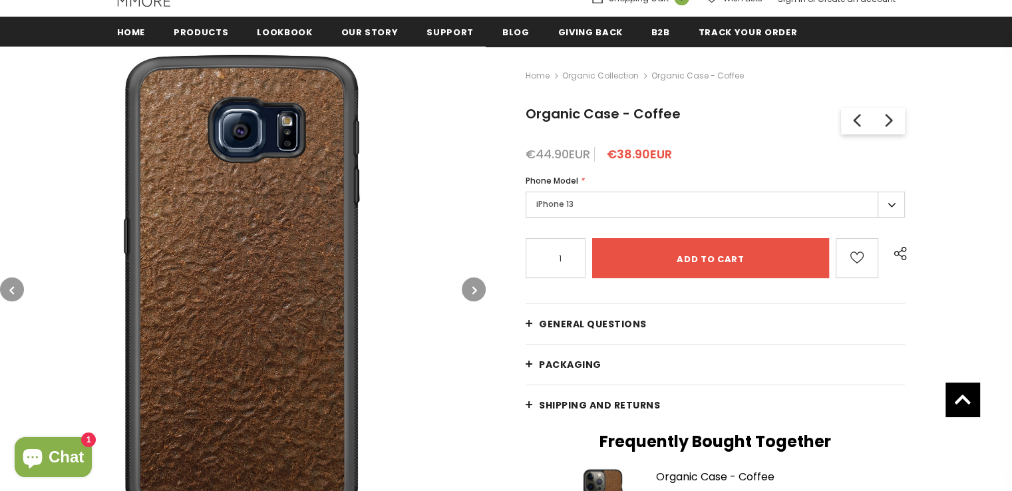
click at [463, 287] on button "button" at bounding box center [474, 289] width 24 height 24
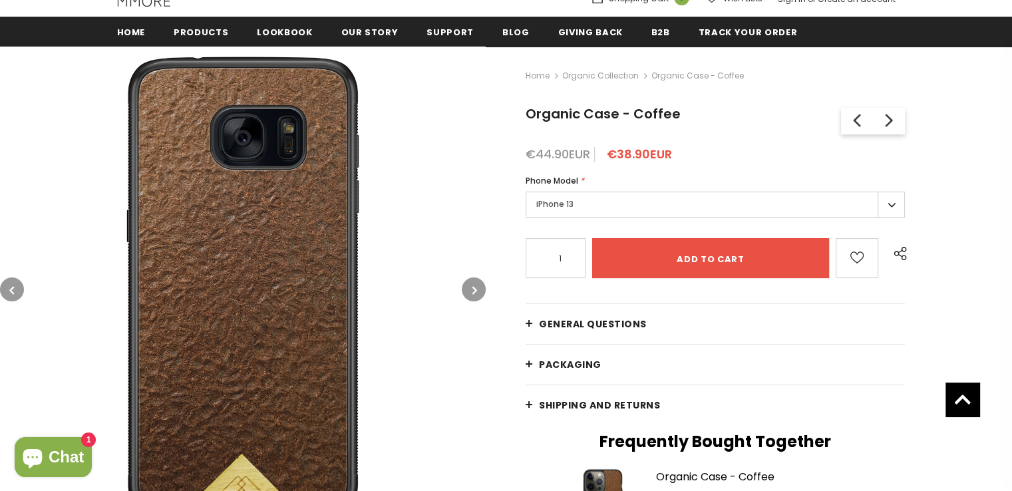
click at [463, 287] on button "button" at bounding box center [474, 289] width 24 height 24
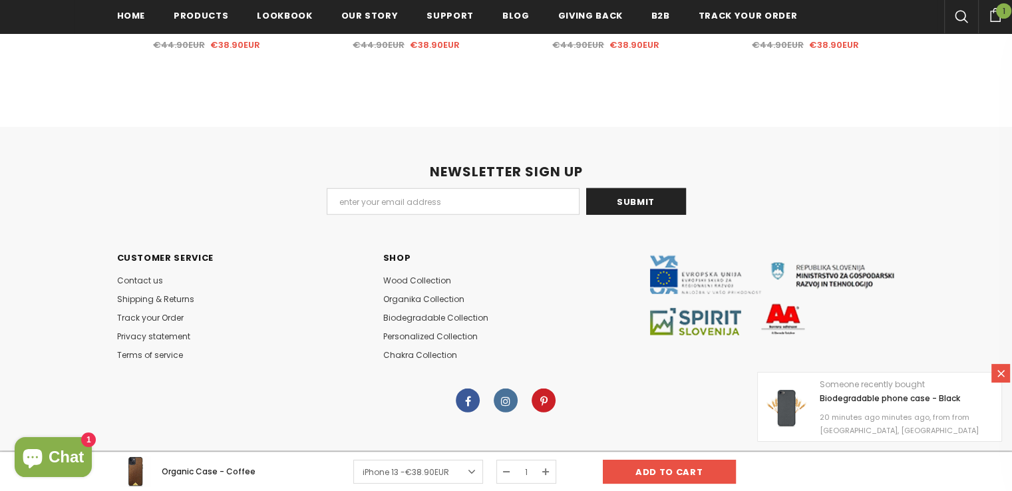
scroll to position [3627, 0]
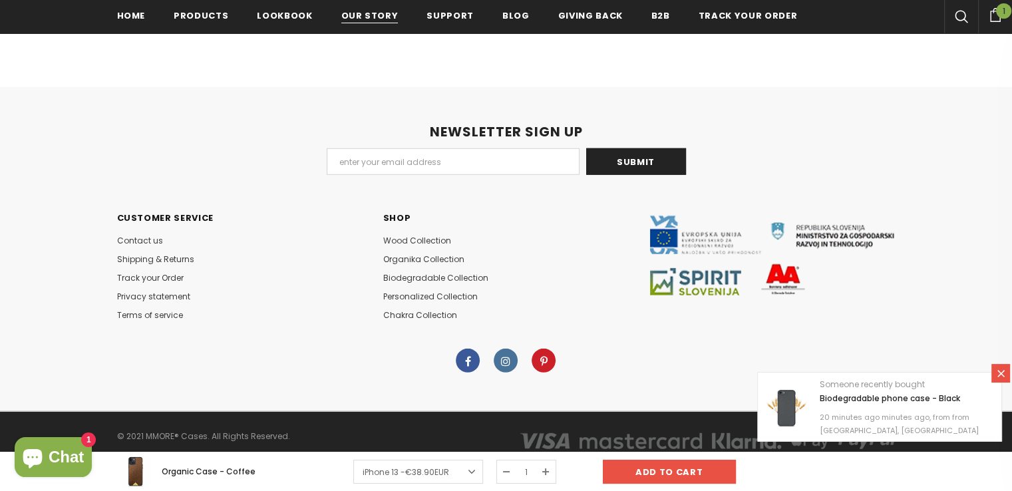
click at [357, 23] on link "Our Story" at bounding box center [369, 15] width 57 height 30
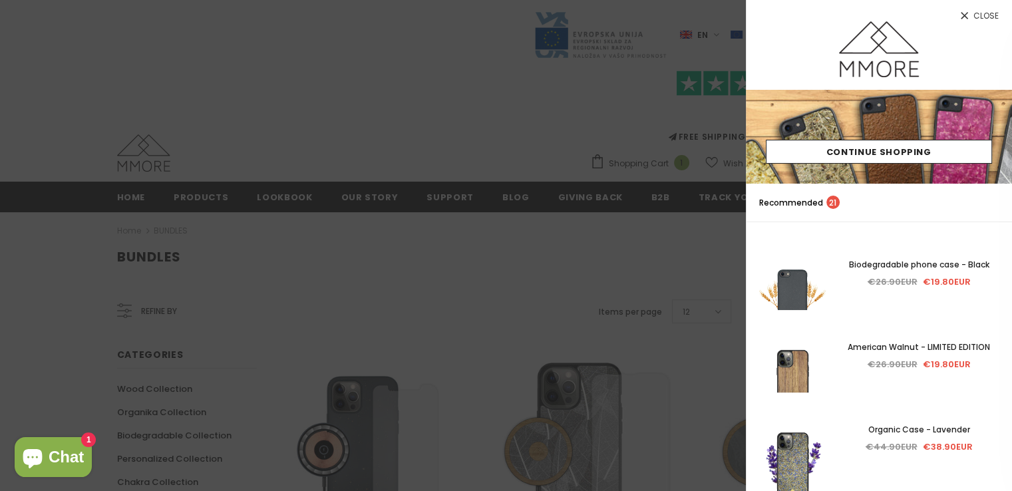
click at [997, 12] on span "Close" at bounding box center [985, 16] width 25 height 8
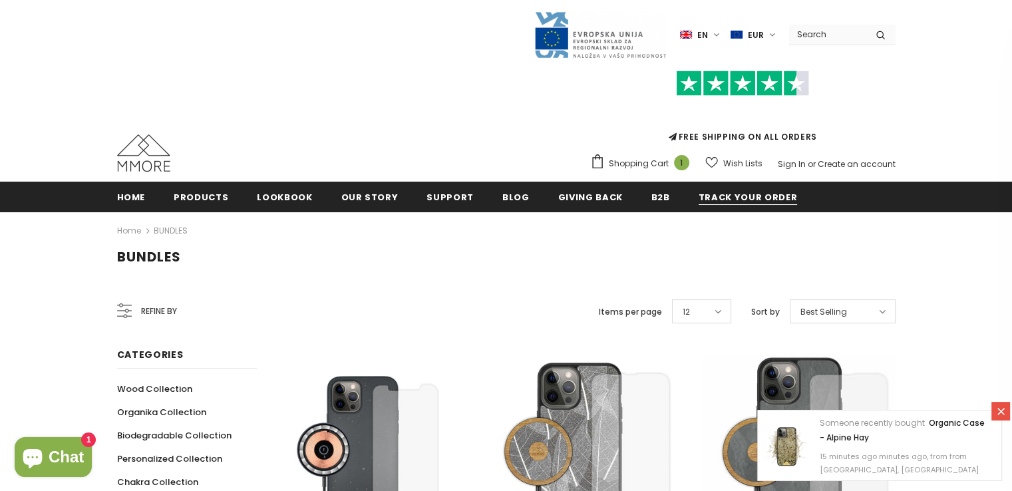
click at [726, 197] on span "Track your order" at bounding box center [747, 197] width 98 height 13
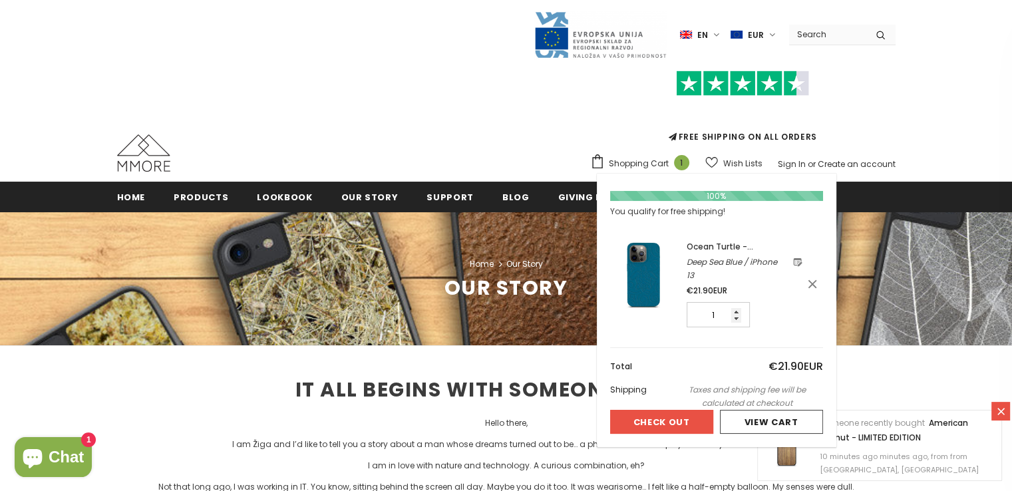
click at [644, 159] on span "Shopping Cart" at bounding box center [639, 163] width 60 height 13
click at [686, 414] on button "Check Out" at bounding box center [661, 422] width 103 height 24
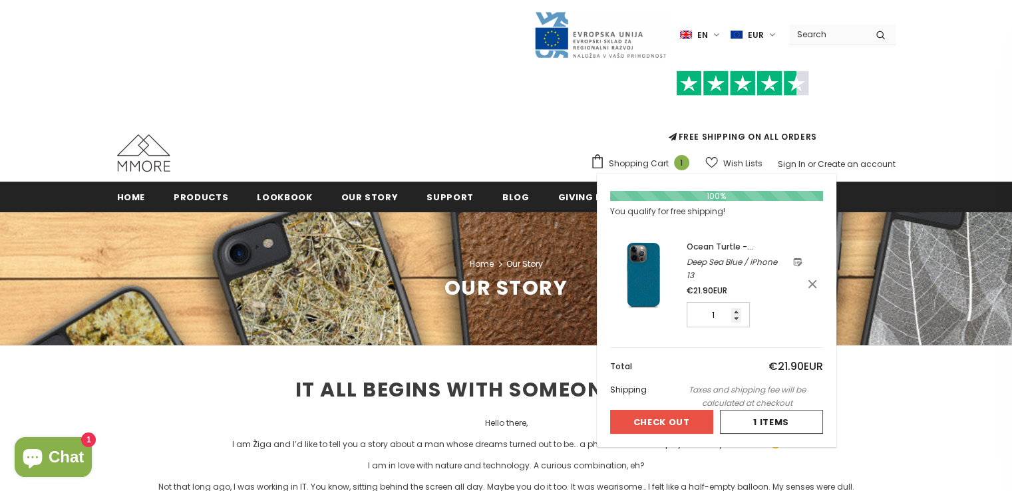
click at [621, 160] on span "Shopping Cart" at bounding box center [639, 163] width 60 height 13
click at [653, 258] on img at bounding box center [643, 274] width 67 height 67
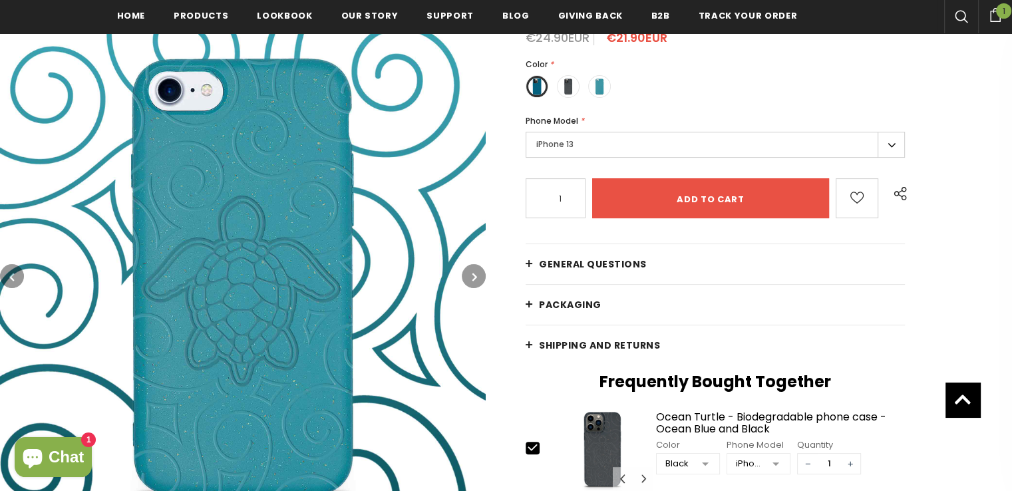
scroll to position [295, 0]
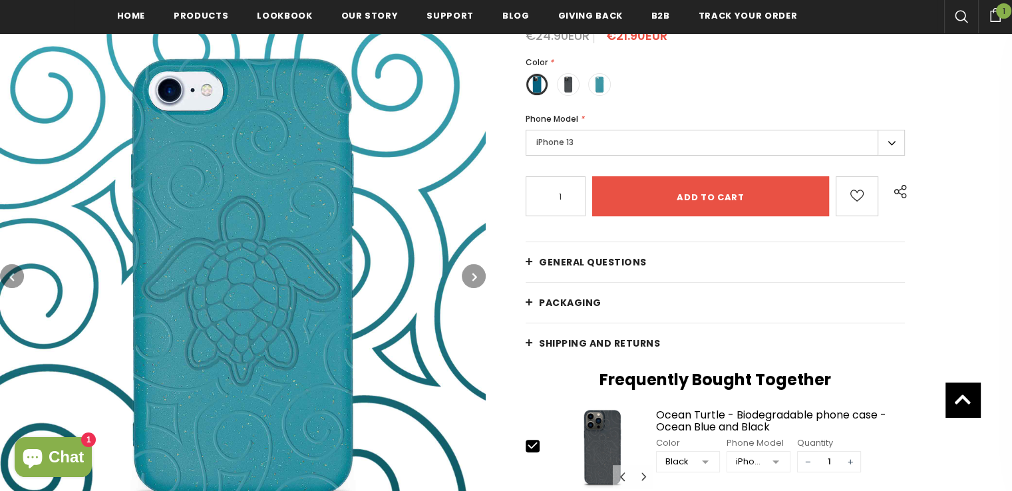
click at [643, 267] on link "General Questions" at bounding box center [715, 262] width 379 height 40
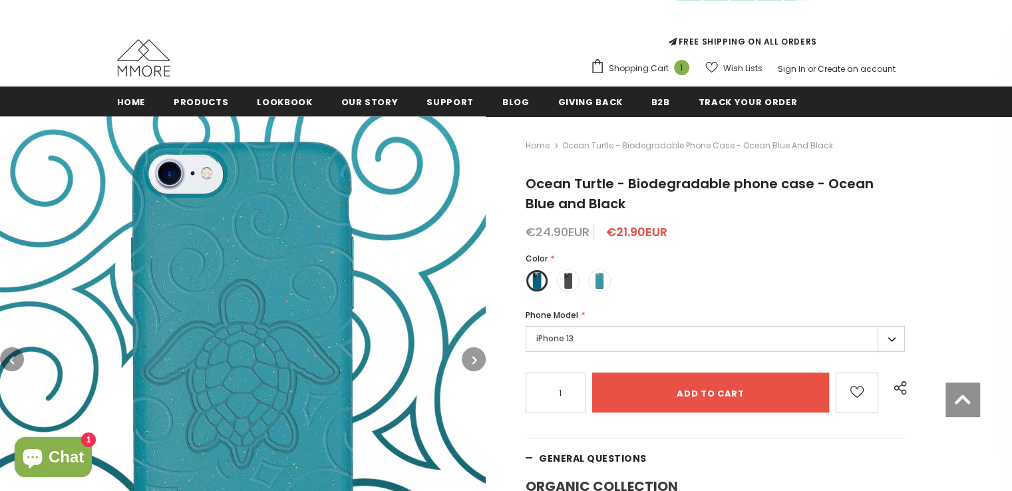
scroll to position [61, 0]
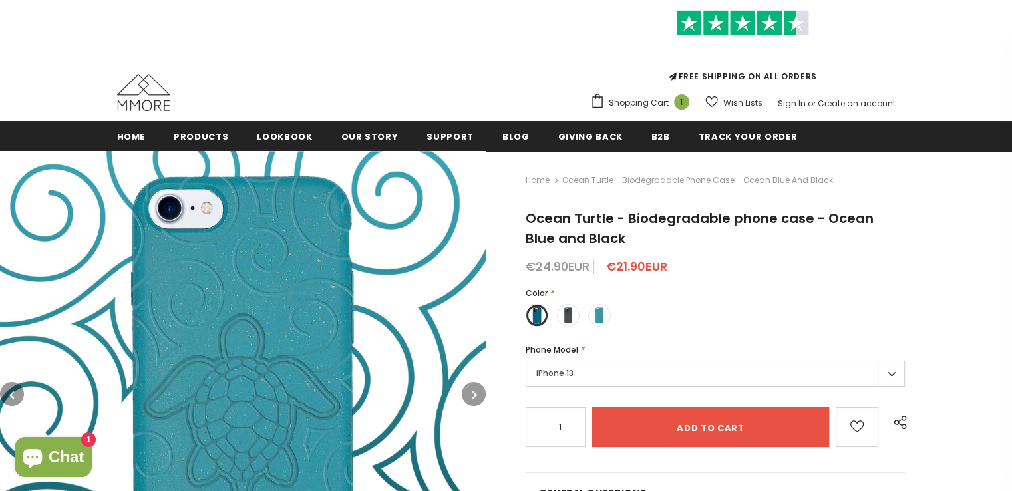
click at [471, 397] on button "button" at bounding box center [474, 394] width 24 height 24
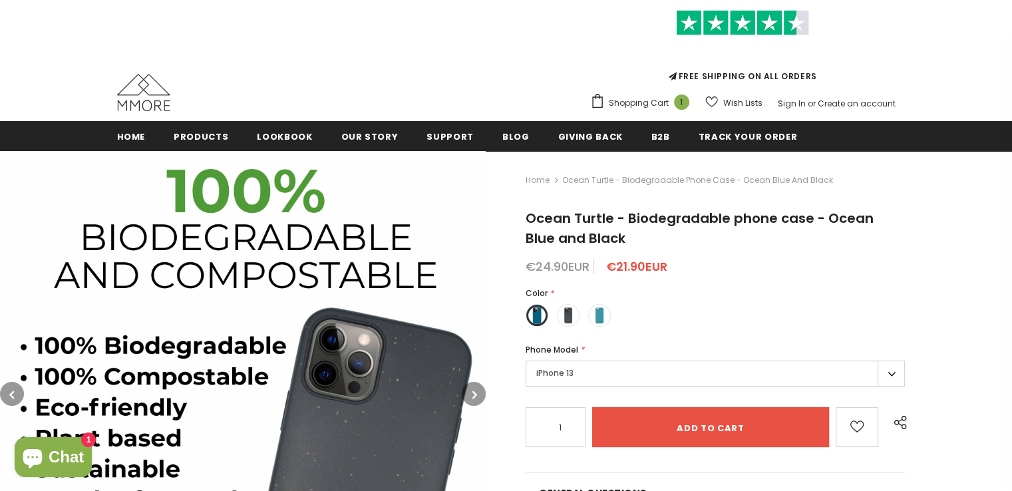
click at [471, 397] on button "button" at bounding box center [474, 394] width 24 height 24
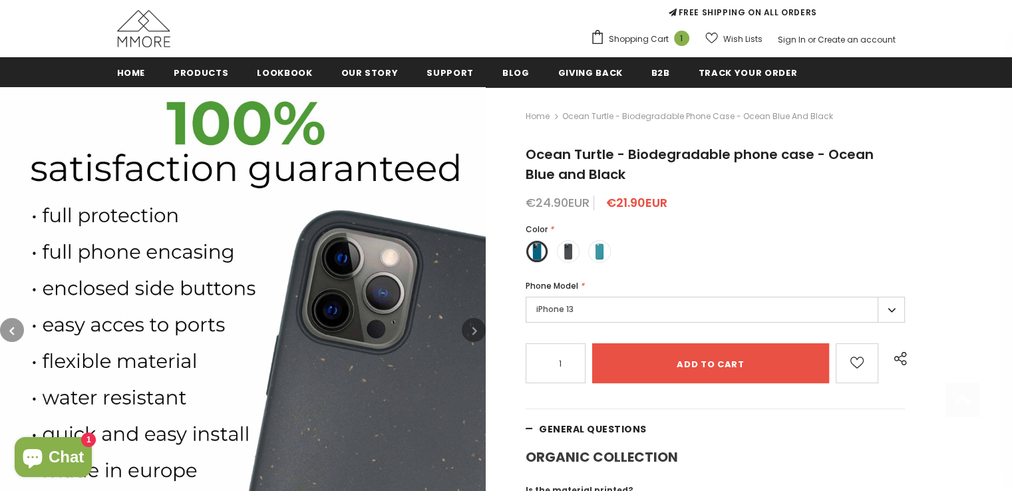
scroll to position [164, 0]
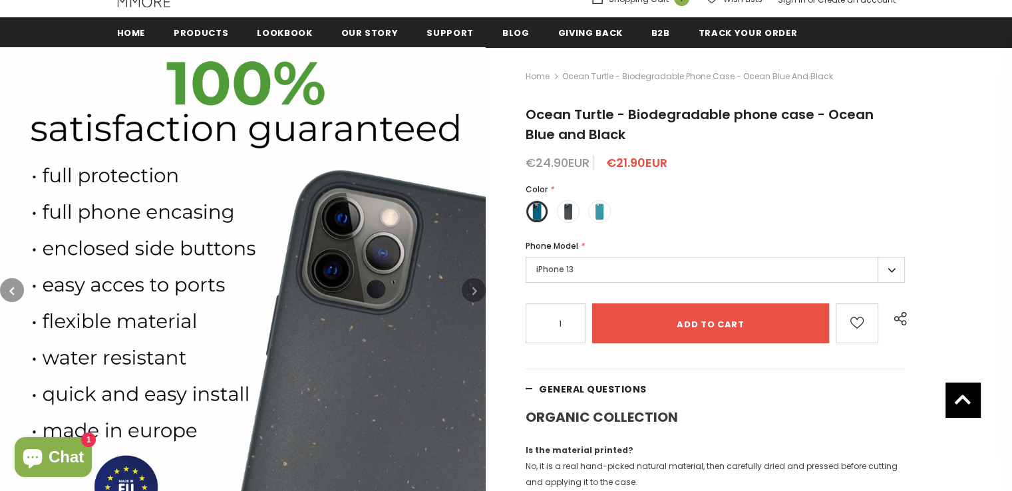
click at [466, 289] on button "button" at bounding box center [474, 290] width 24 height 24
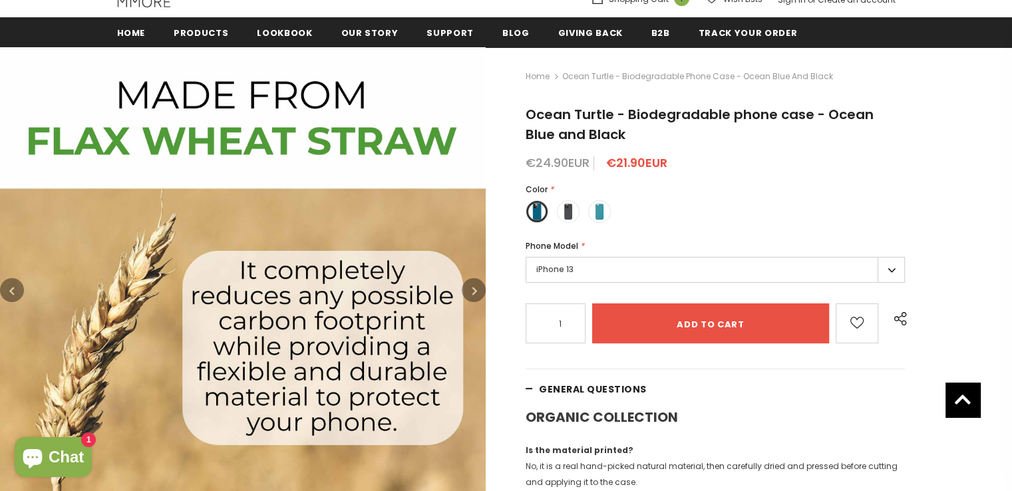
click at [466, 289] on button "button" at bounding box center [474, 290] width 24 height 24
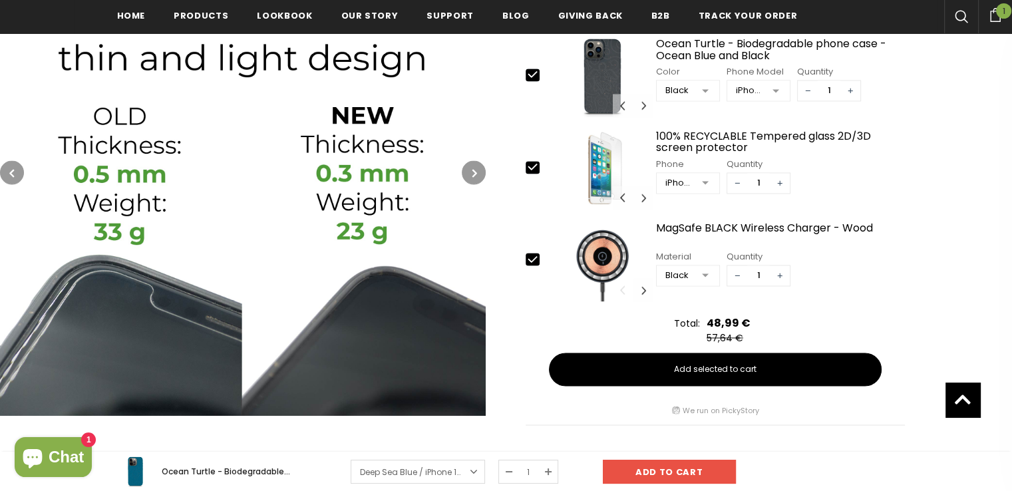
scroll to position [2123, 0]
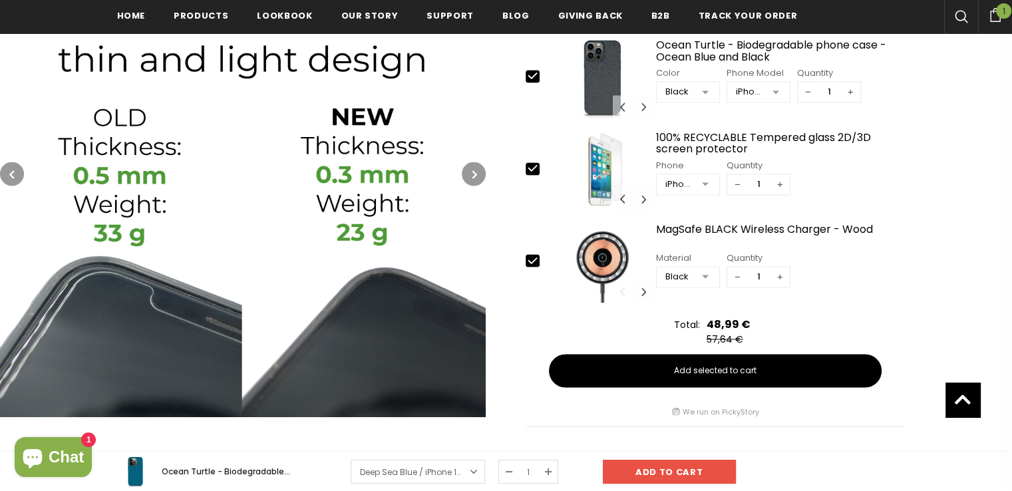
click at [472, 181] on icon "button" at bounding box center [474, 174] width 5 height 13
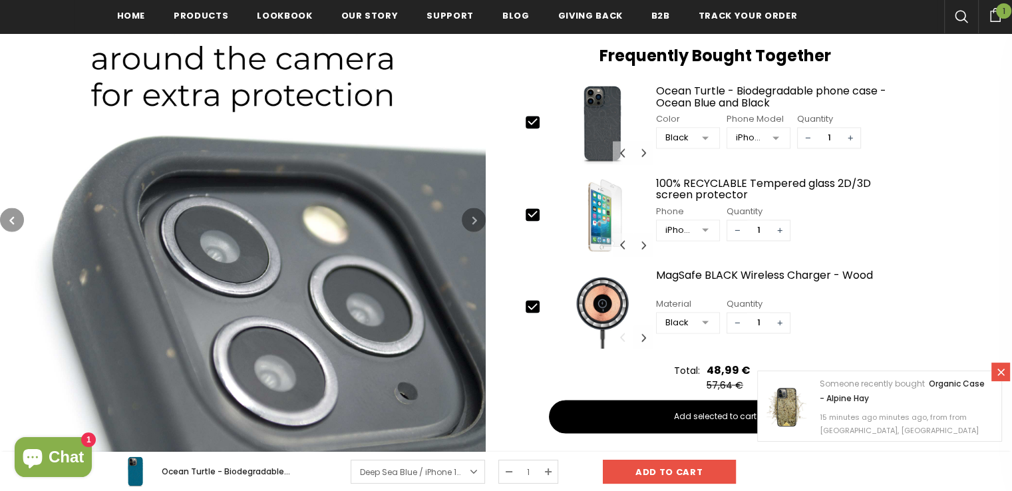
scroll to position [2080, 0]
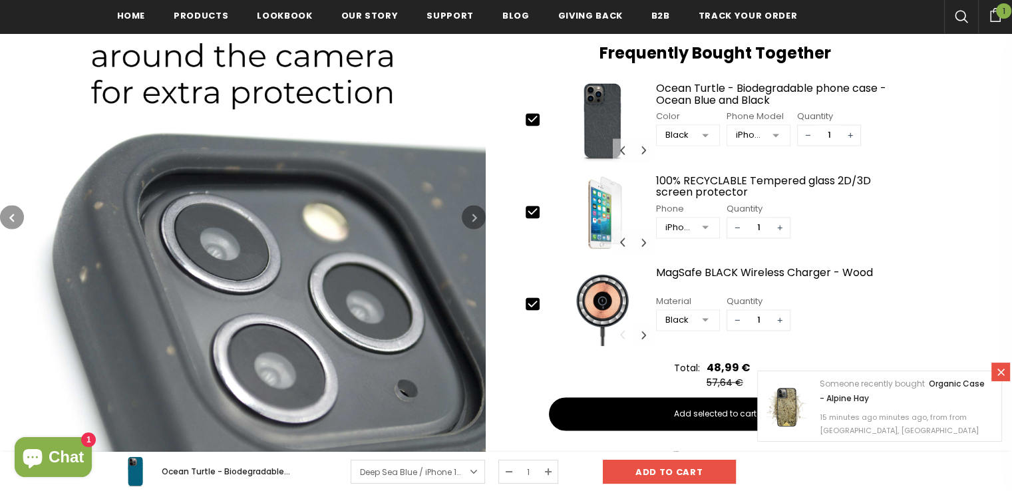
click at [474, 224] on icon "button" at bounding box center [474, 217] width 5 height 13
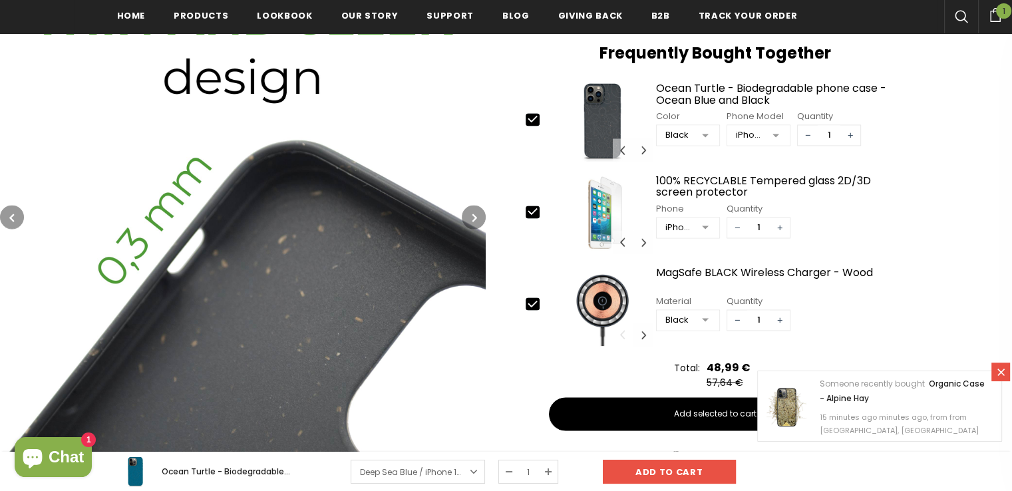
click at [474, 224] on icon "button" at bounding box center [474, 217] width 5 height 13
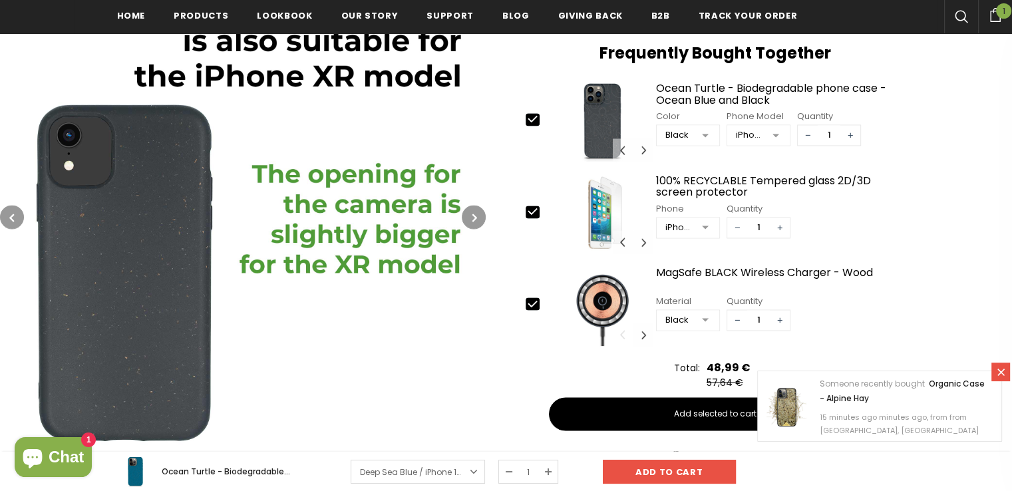
click at [474, 224] on icon "button" at bounding box center [474, 217] width 5 height 13
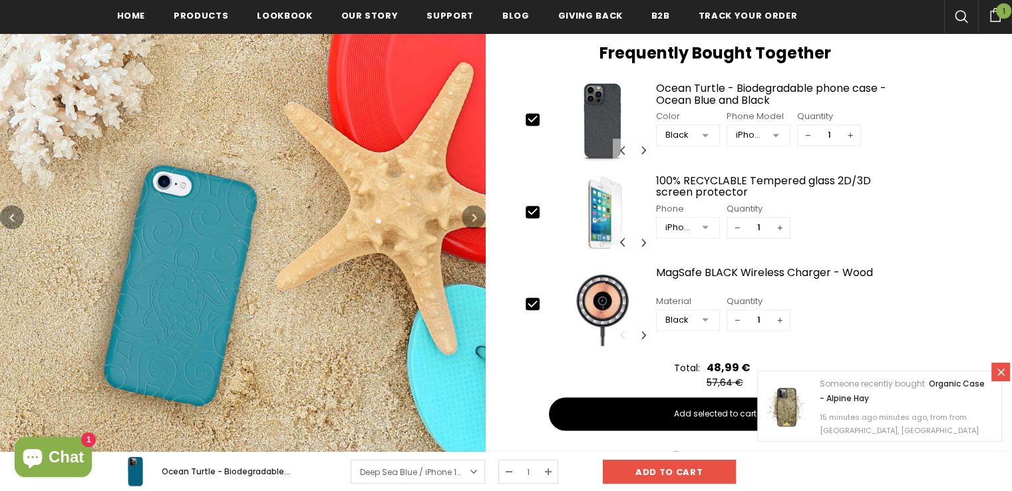
click at [474, 224] on icon "button" at bounding box center [474, 217] width 5 height 13
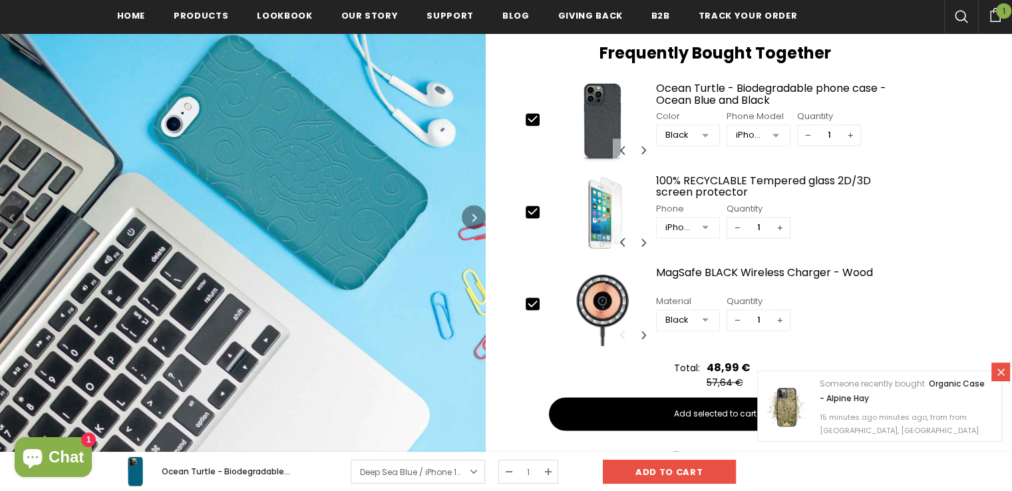
click at [474, 224] on icon "button" at bounding box center [474, 217] width 5 height 13
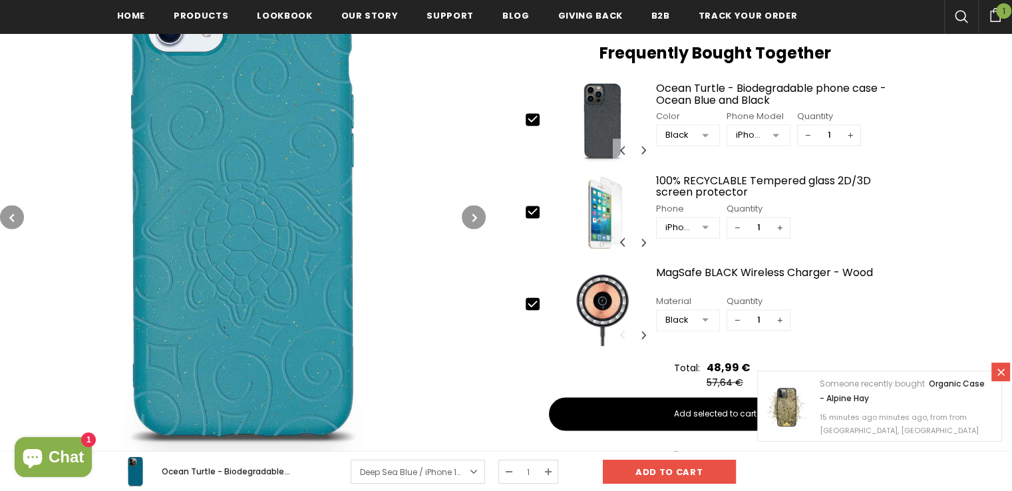
click at [474, 224] on icon "button" at bounding box center [474, 217] width 5 height 13
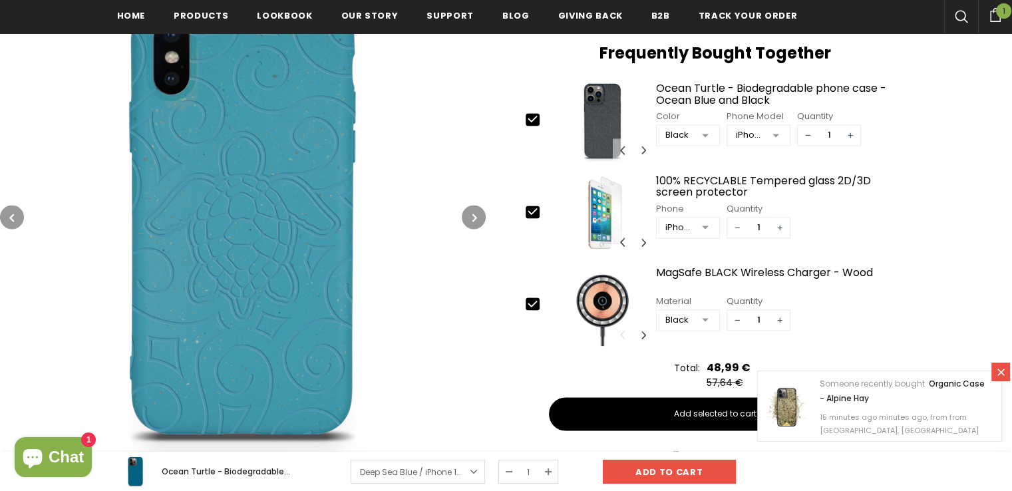
click at [474, 224] on icon "button" at bounding box center [474, 217] width 5 height 13
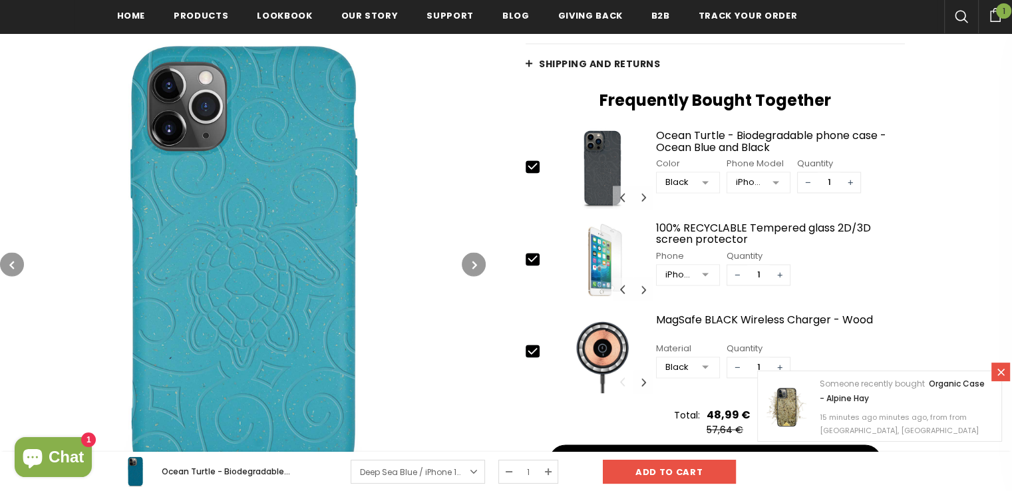
scroll to position [2046, 0]
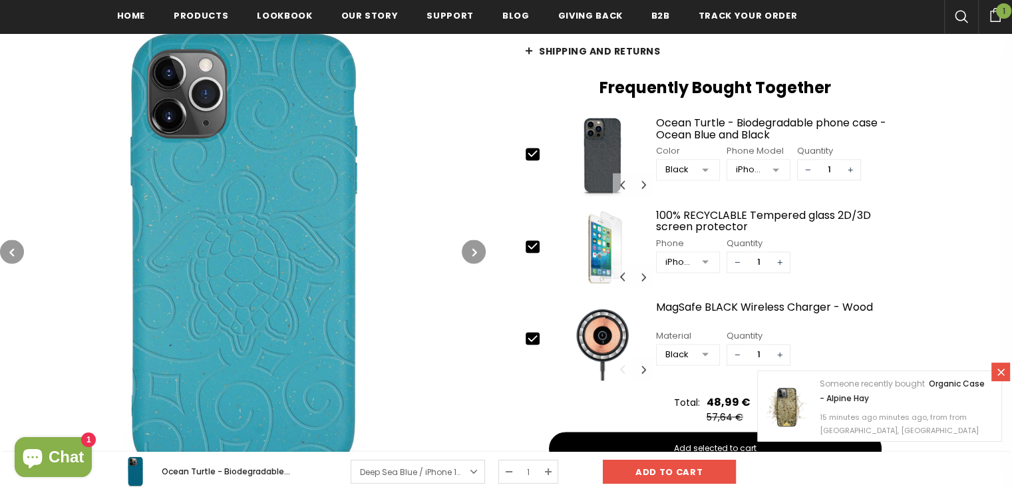
click at [478, 263] on button "button" at bounding box center [474, 251] width 24 height 24
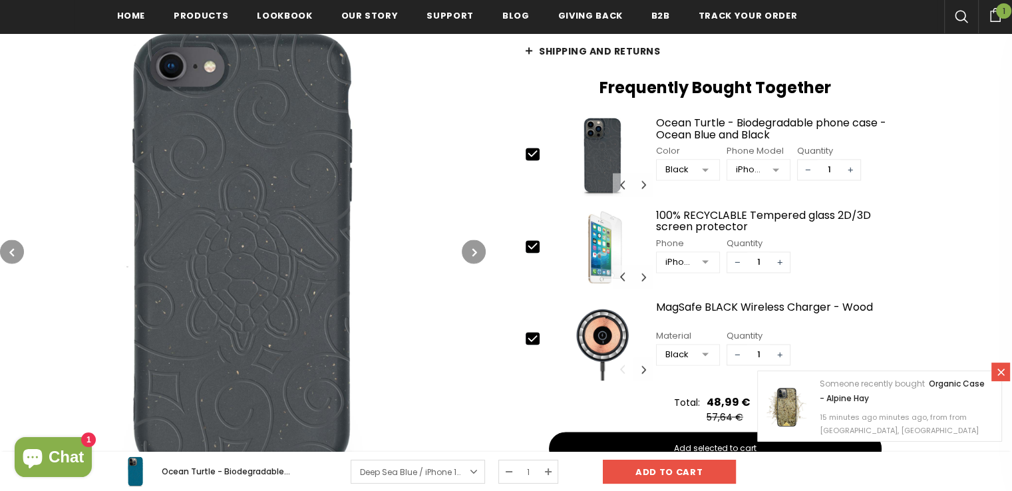
click at [478, 263] on button "button" at bounding box center [474, 251] width 24 height 24
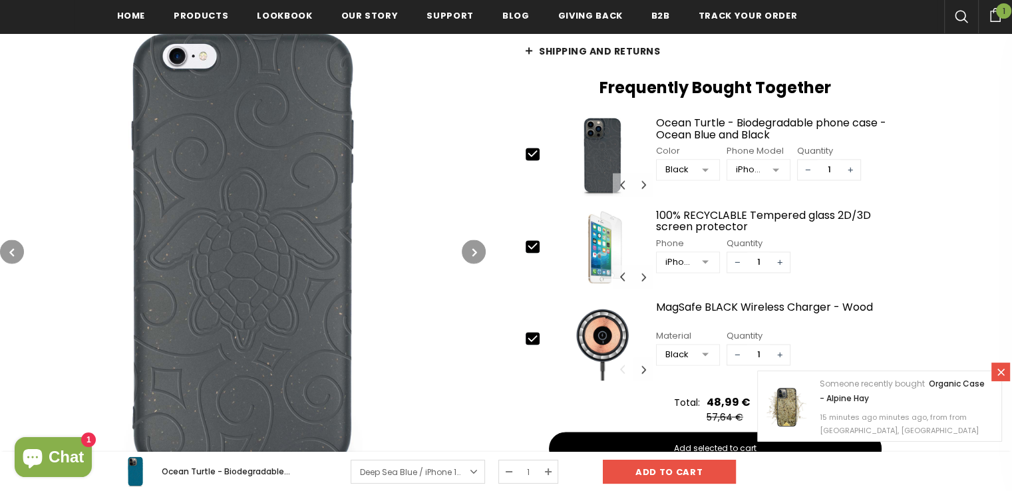
click at [478, 263] on button "button" at bounding box center [474, 251] width 24 height 24
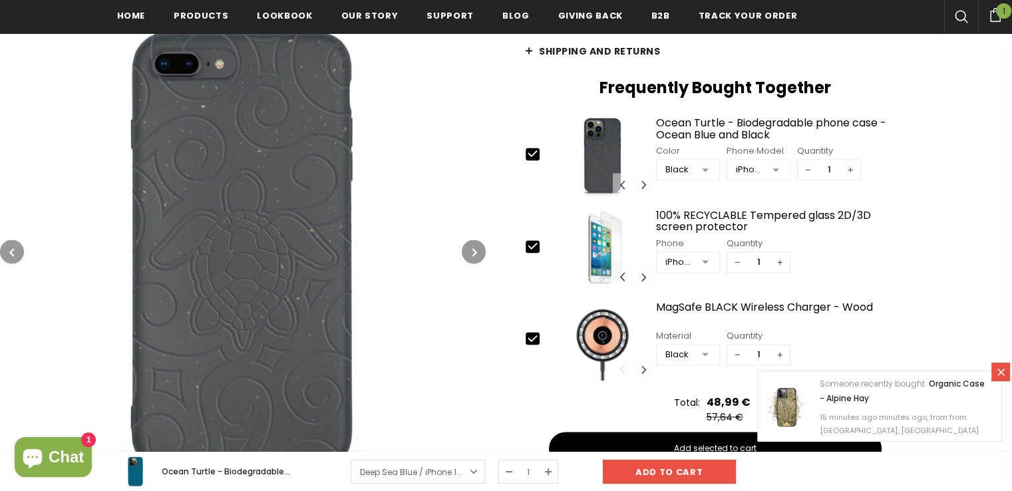
click at [478, 263] on button "button" at bounding box center [474, 251] width 24 height 24
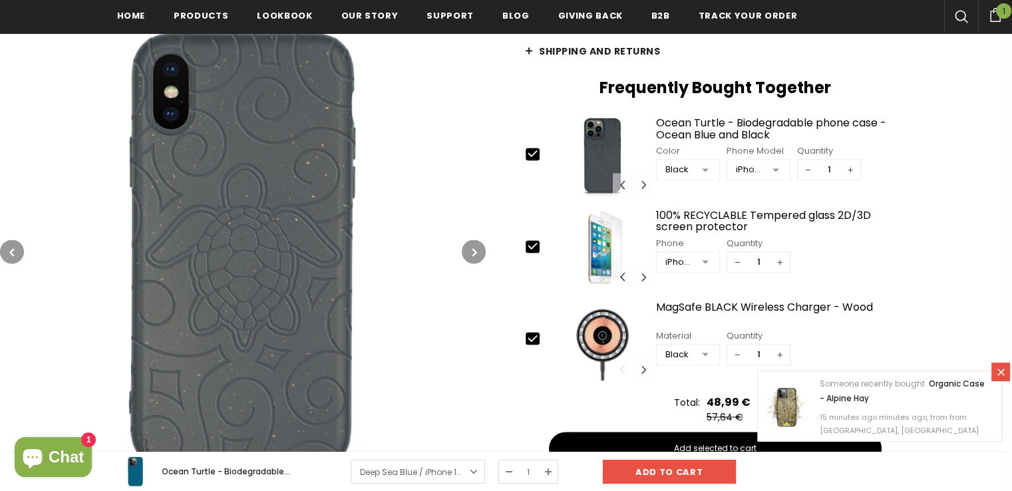
click at [478, 263] on button "button" at bounding box center [474, 251] width 24 height 24
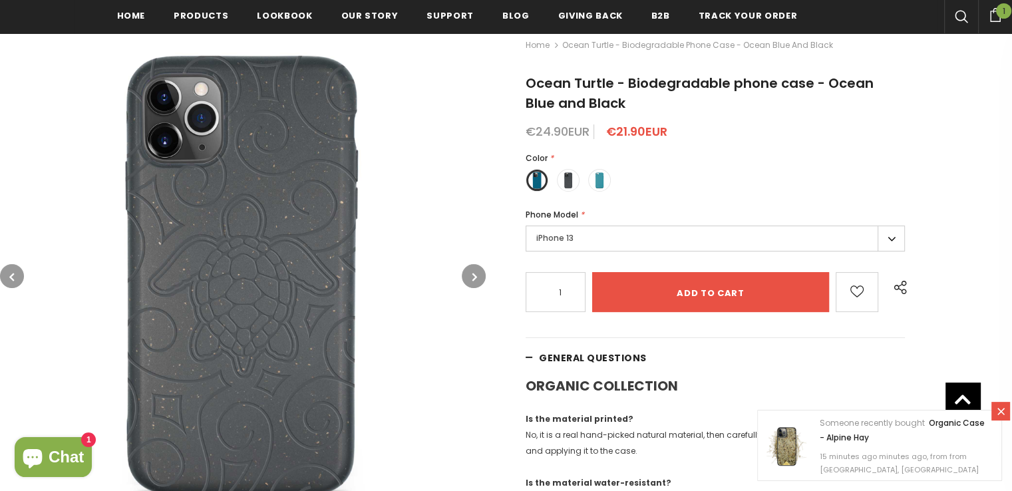
scroll to position [0, 0]
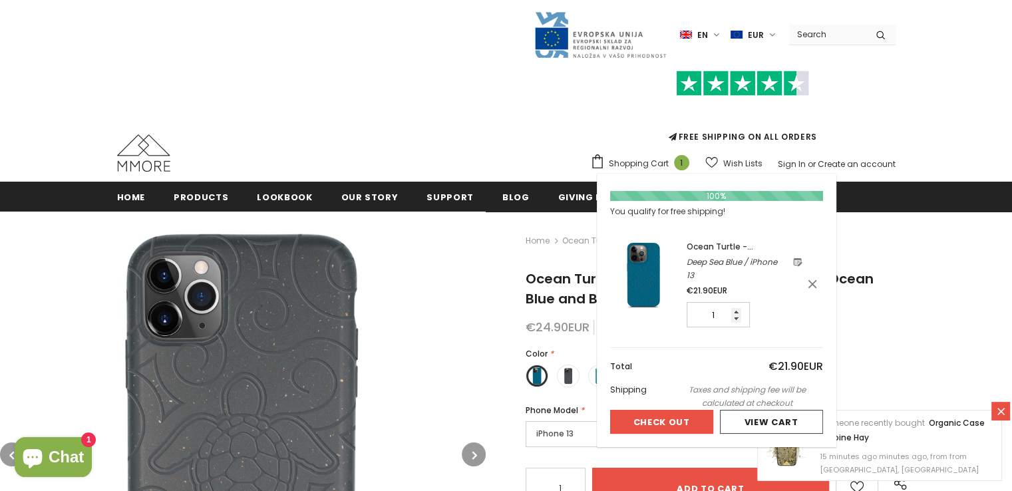
click at [649, 167] on span "Shopping Cart" at bounding box center [639, 163] width 60 height 13
click at [665, 421] on button "Check Out" at bounding box center [661, 422] width 103 height 24
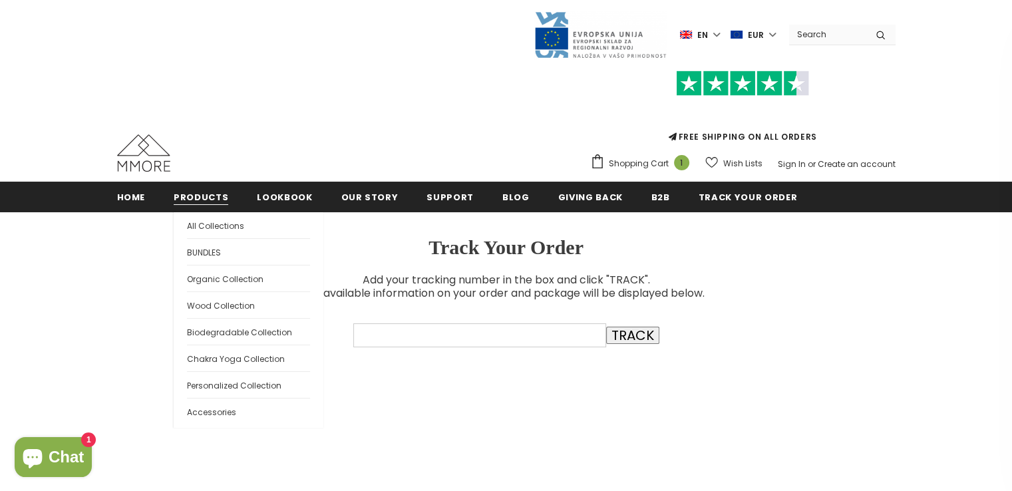
click at [194, 197] on span "Products" at bounding box center [201, 197] width 55 height 13
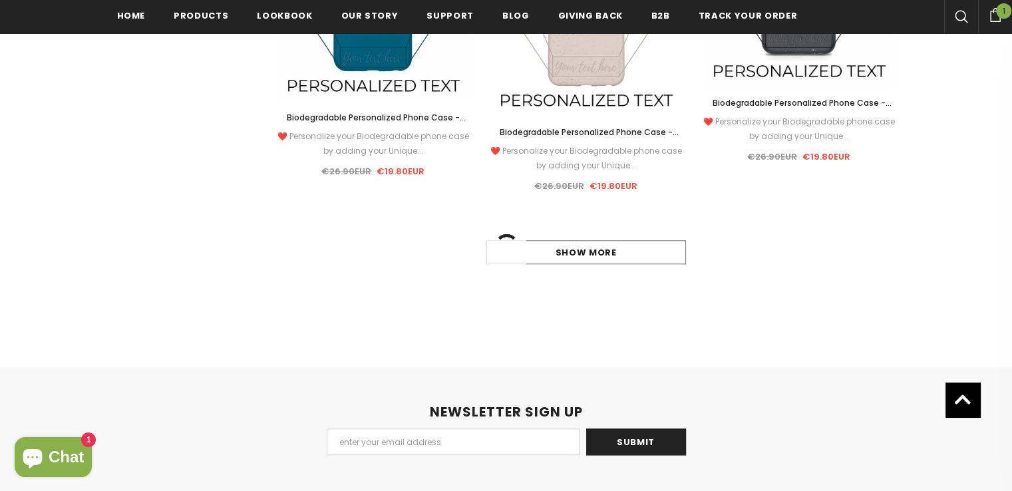
scroll to position [1388, 0]
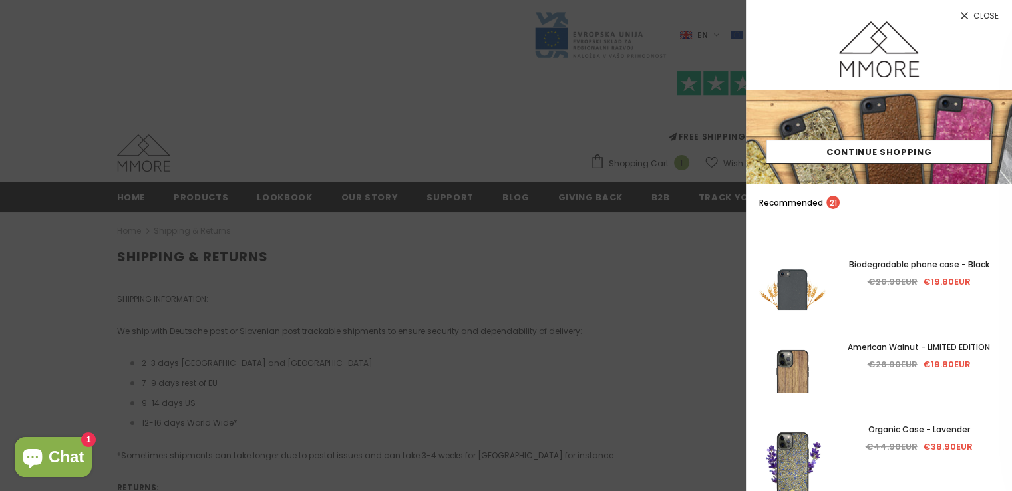
click at [989, 18] on span "Close" at bounding box center [985, 16] width 25 height 8
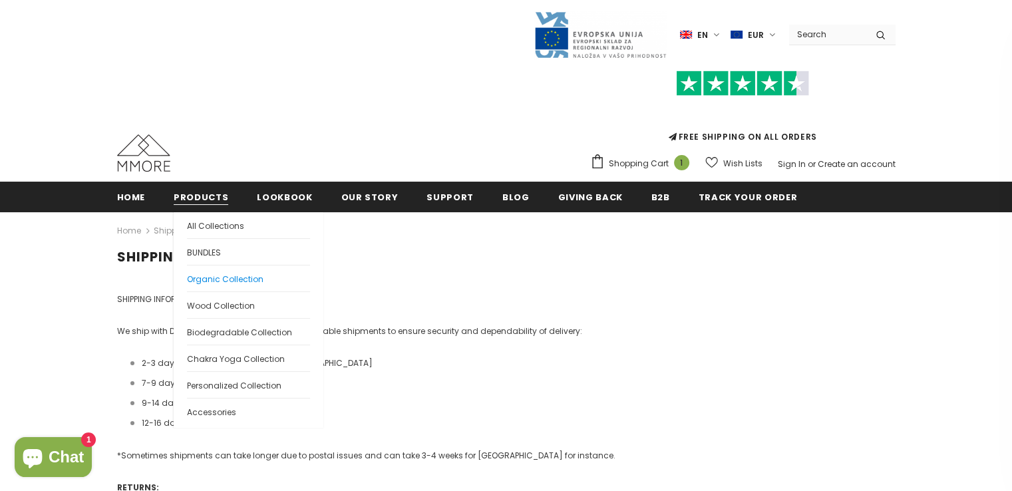
click at [210, 273] on span "Organic Collection" at bounding box center [225, 278] width 76 height 11
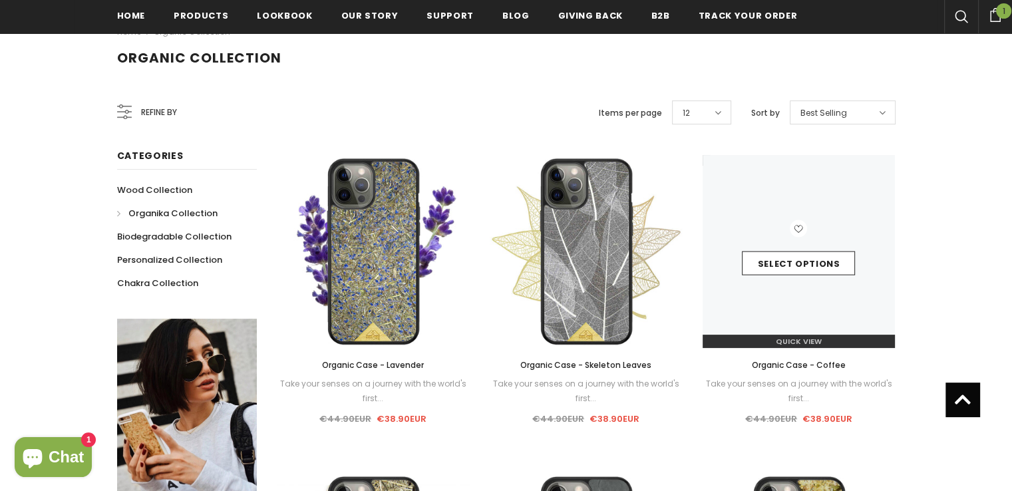
scroll to position [202, 0]
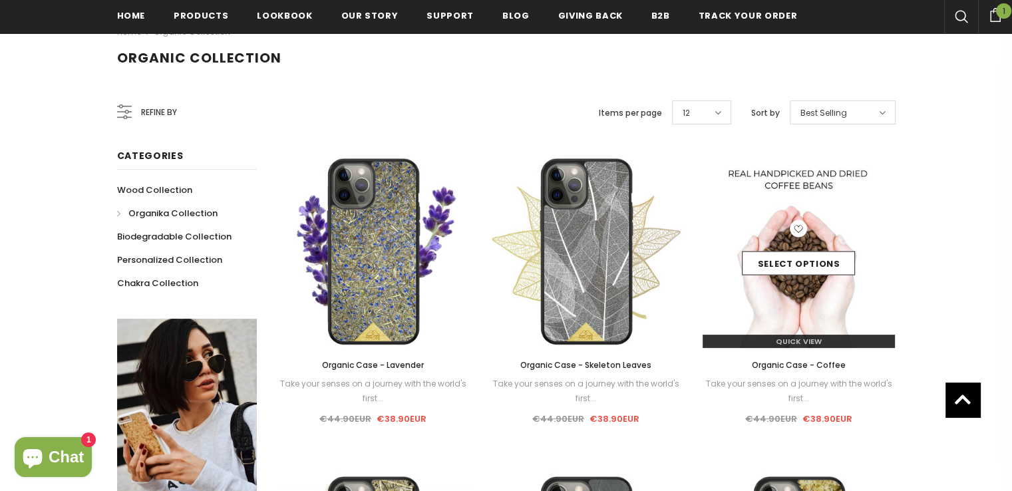
click at [780, 283] on img at bounding box center [798, 251] width 193 height 193
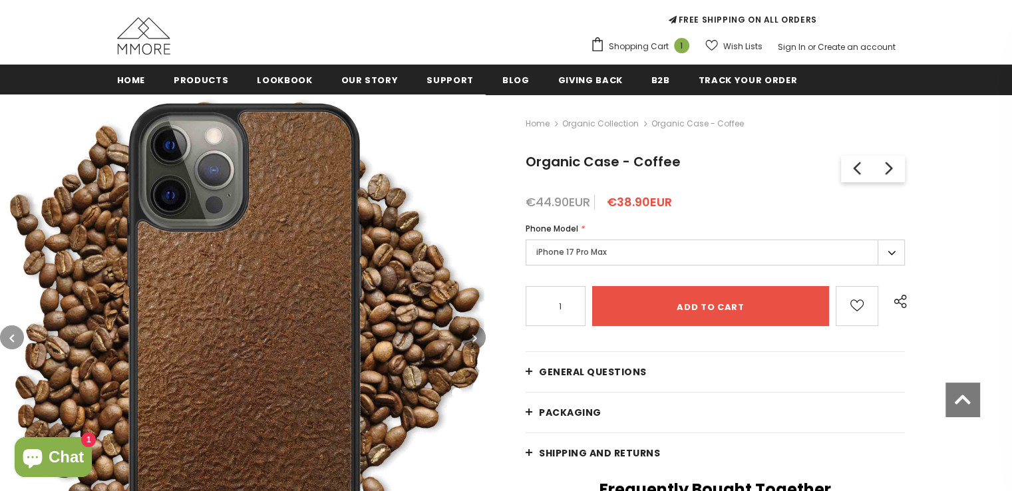
scroll to position [93, 0]
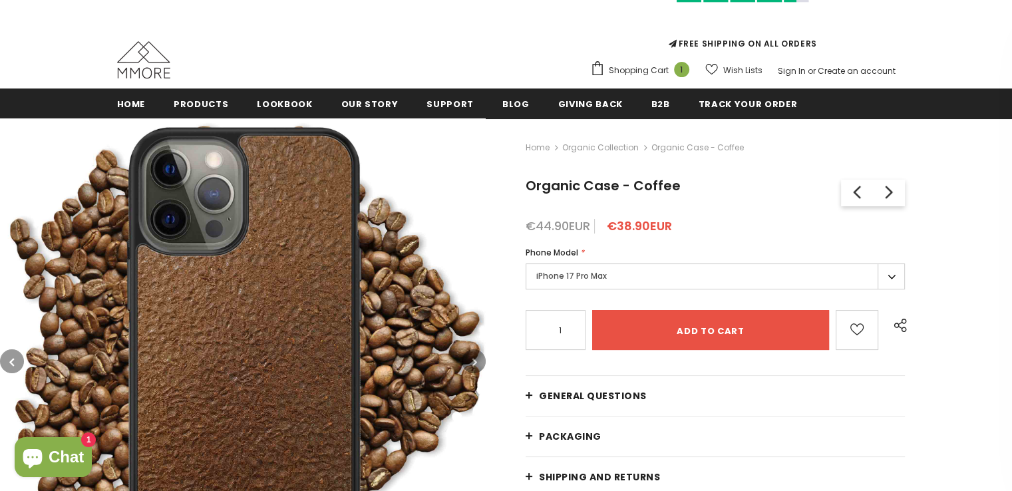
click at [655, 269] on label "iPhone 17 Pro Max" at bounding box center [715, 276] width 379 height 26
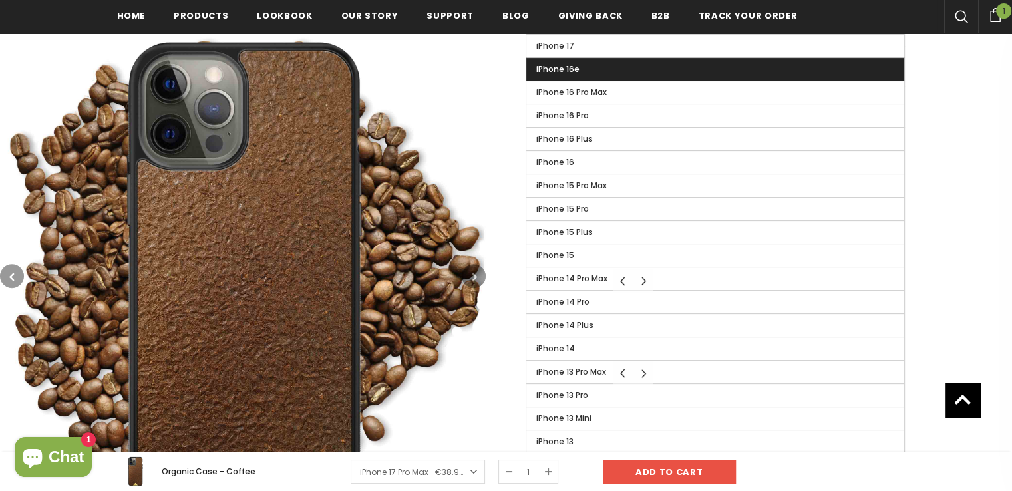
scroll to position [440, 0]
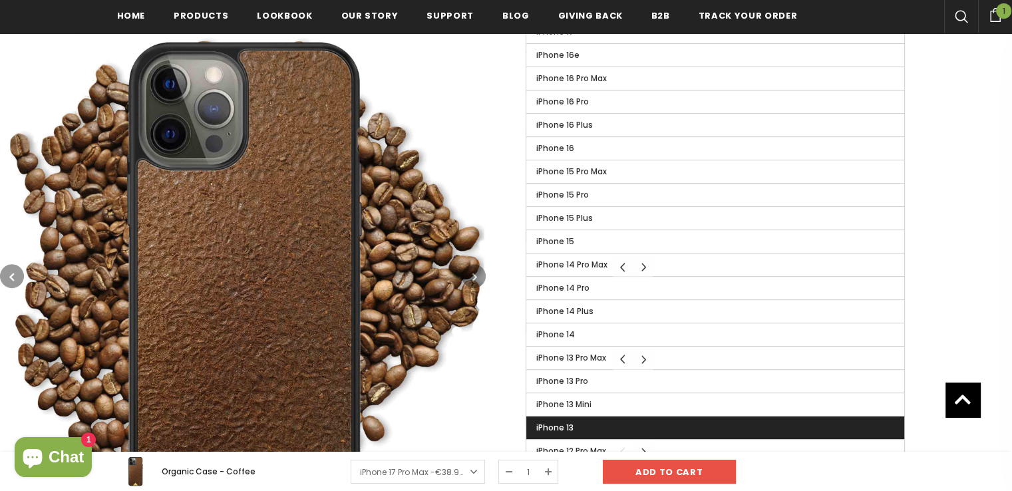
click at [617, 416] on label "iPhone 13" at bounding box center [715, 427] width 378 height 23
click at [0, 0] on input "iPhone 13" at bounding box center [0, 0] width 0 height 0
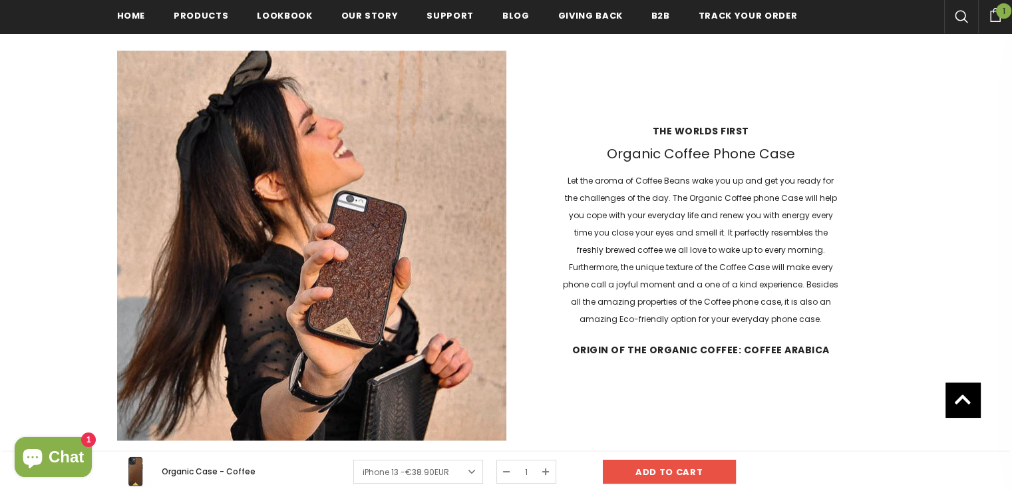
scroll to position [1523, 0]
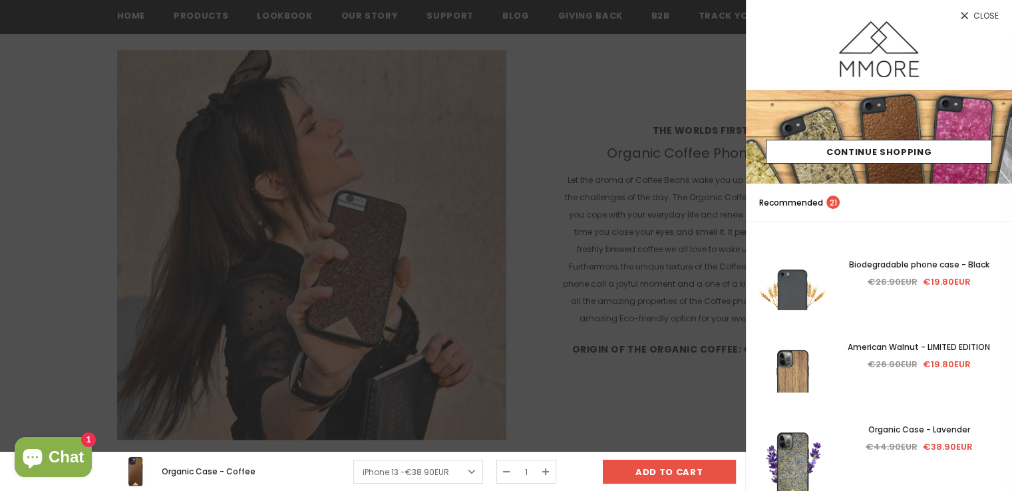
click at [968, 19] on icon at bounding box center [964, 15] width 7 height 7
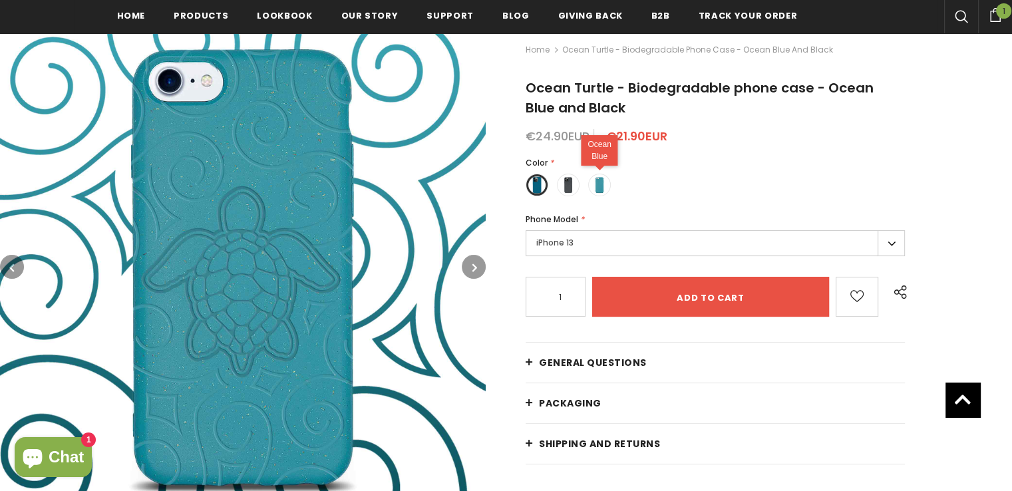
scroll to position [194, 0]
click at [601, 182] on span at bounding box center [599, 184] width 17 height 17
click at [0, 0] on input "radio" at bounding box center [0, 0] width 0 height 0
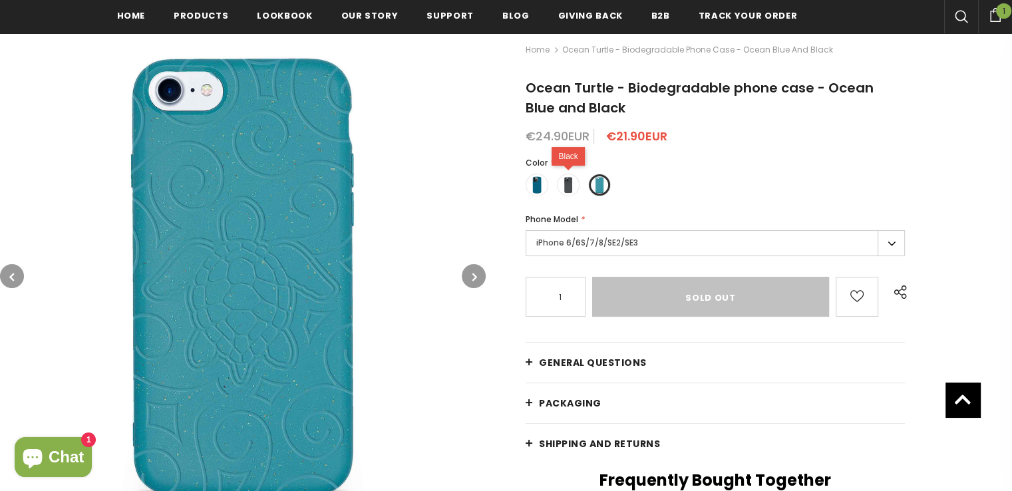
click at [571, 182] on span at bounding box center [567, 184] width 17 height 17
click at [0, 0] on input "radio" at bounding box center [0, 0] width 0 height 0
type input "Add to cart"
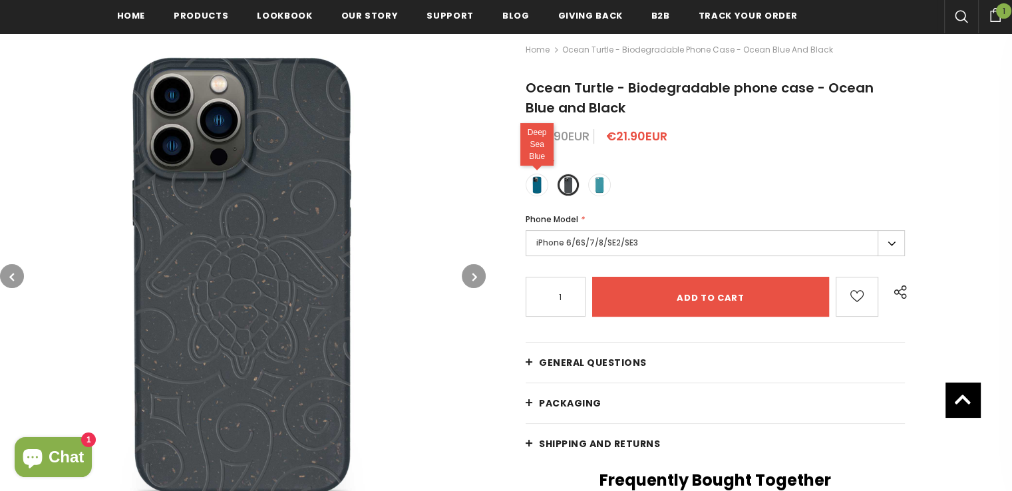
click at [532, 182] on span at bounding box center [536, 184] width 17 height 17
click at [0, 0] on input "radio" at bounding box center [0, 0] width 0 height 0
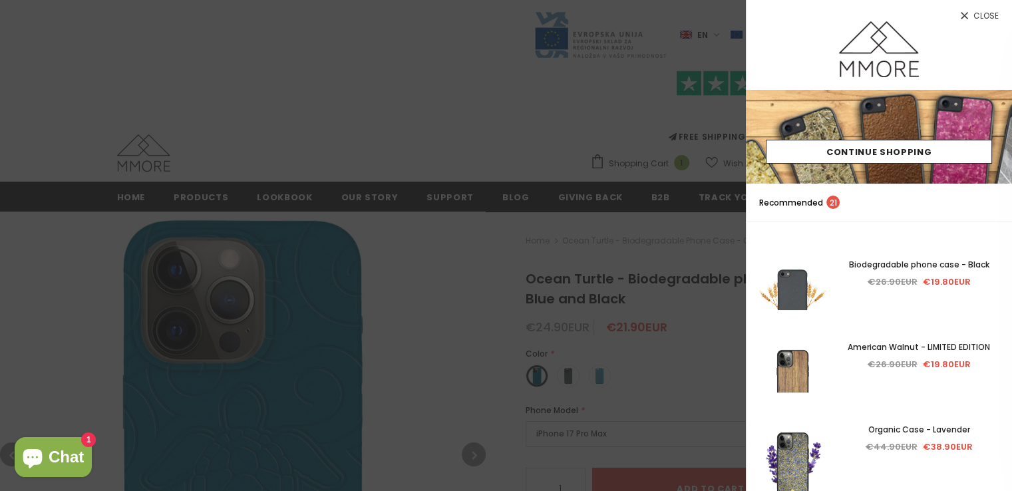
click at [993, 18] on span "Close" at bounding box center [985, 16] width 25 height 8
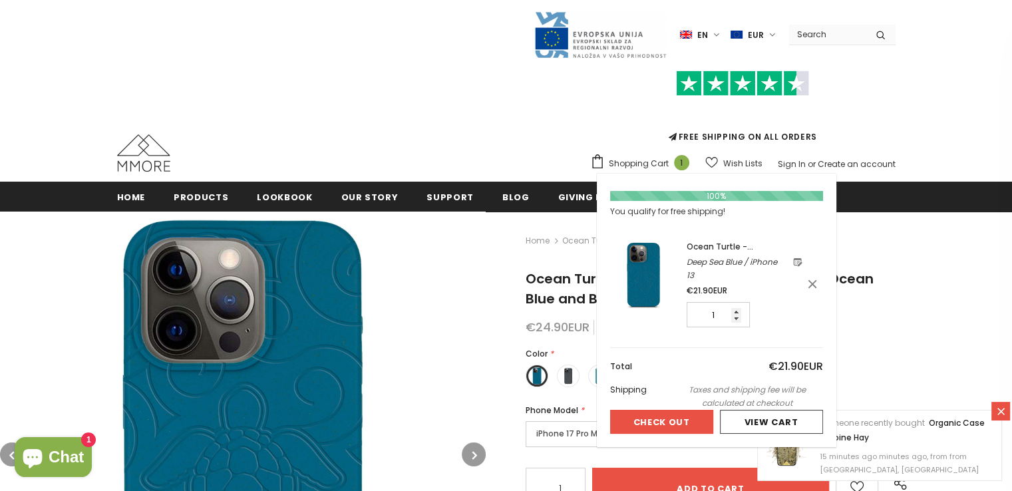
click at [679, 415] on button "Check Out" at bounding box center [661, 422] width 103 height 24
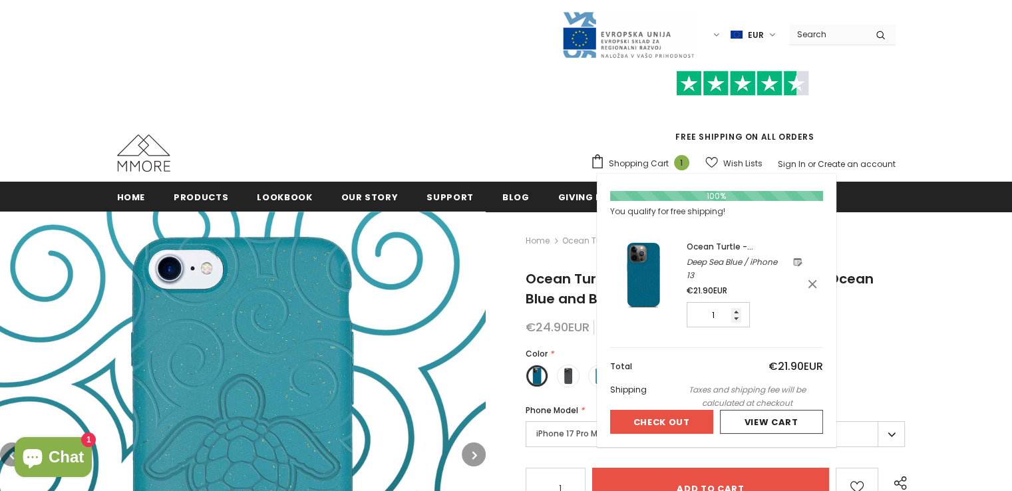
click at [633, 167] on span "Shopping Cart" at bounding box center [639, 163] width 60 height 13
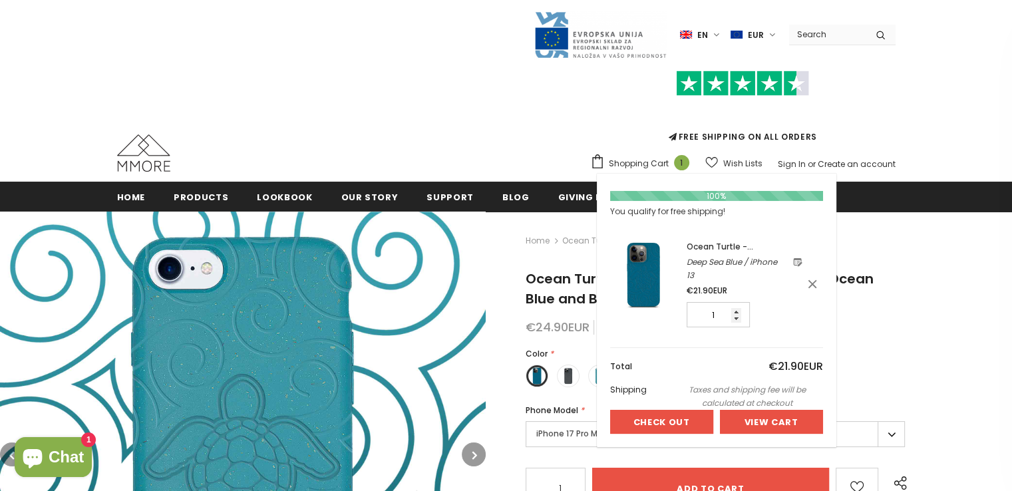
click at [744, 418] on div at bounding box center [771, 421] width 102 height 23
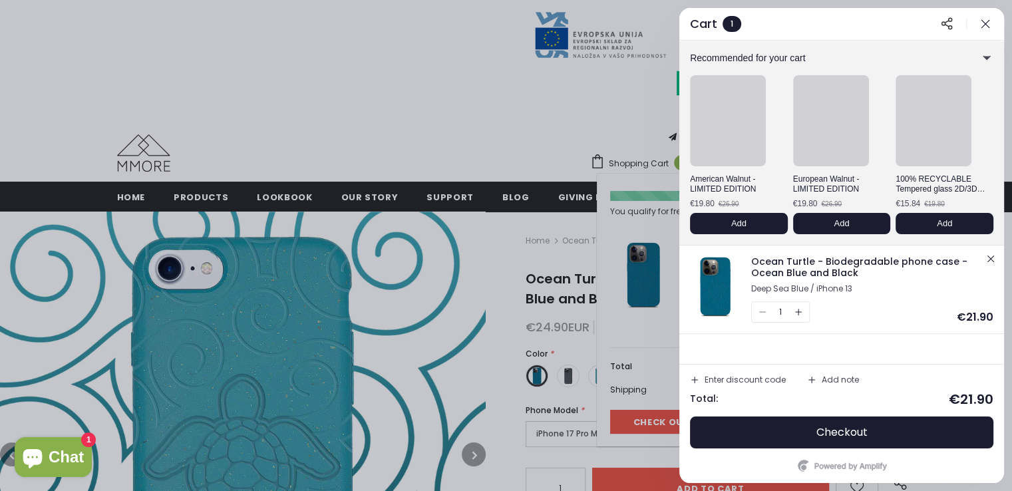
click at [744, 418] on div at bounding box center [506, 245] width 1012 height 491
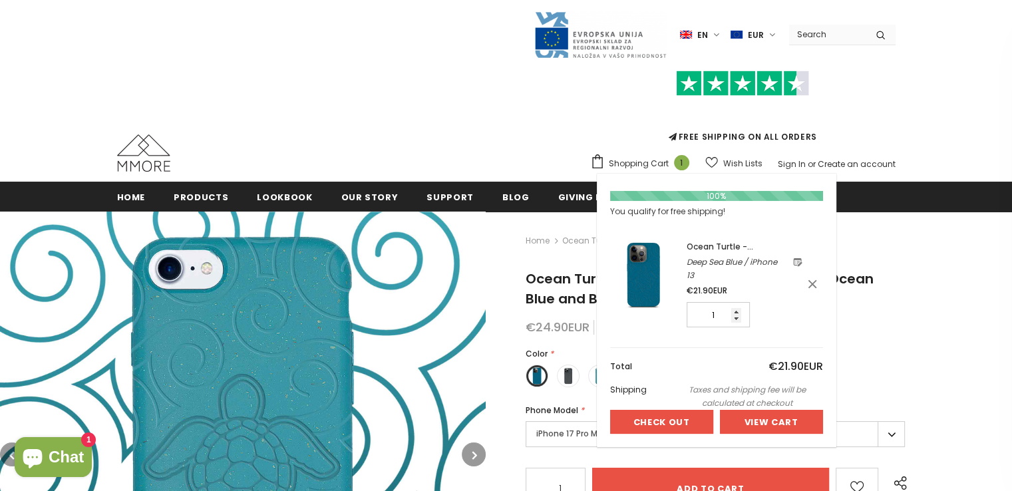
click at [765, 424] on div at bounding box center [771, 421] width 102 height 23
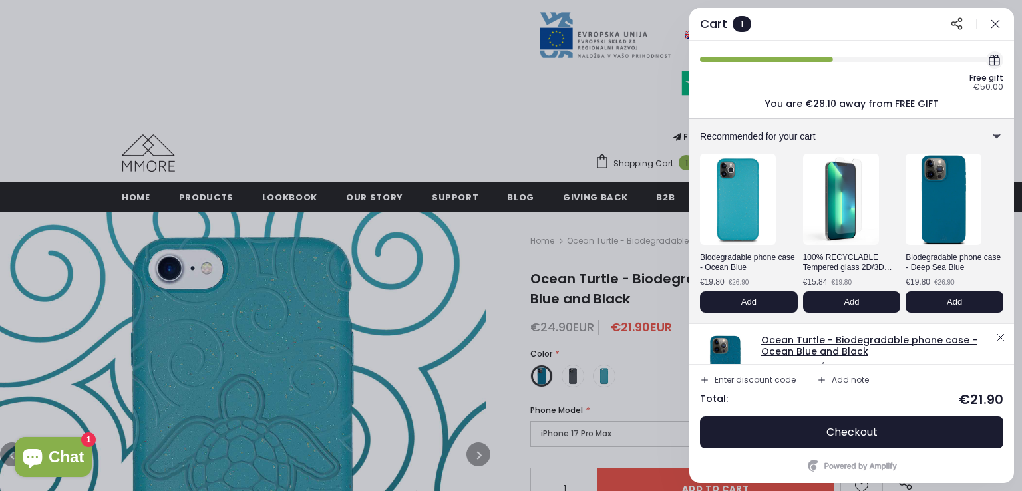
scroll to position [48, 0]
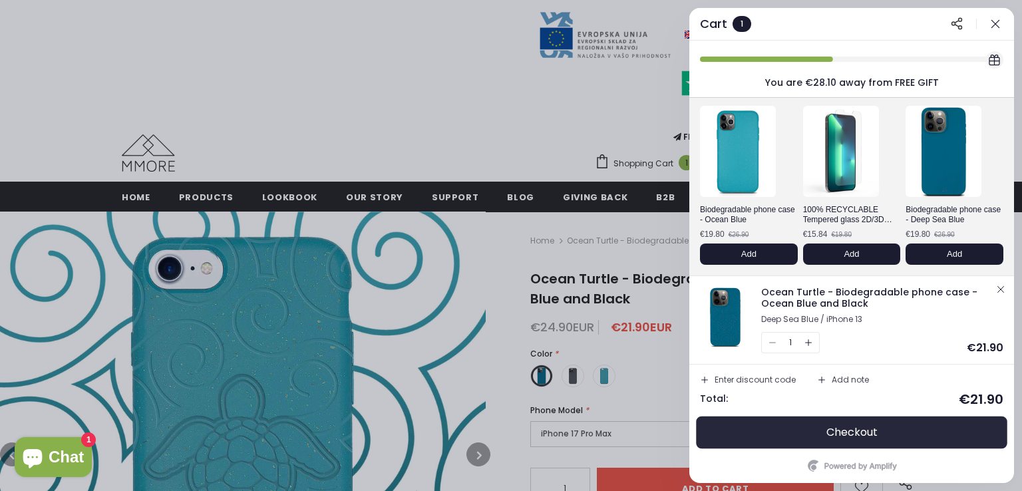
click at [839, 424] on button "Checkout" at bounding box center [851, 432] width 303 height 32
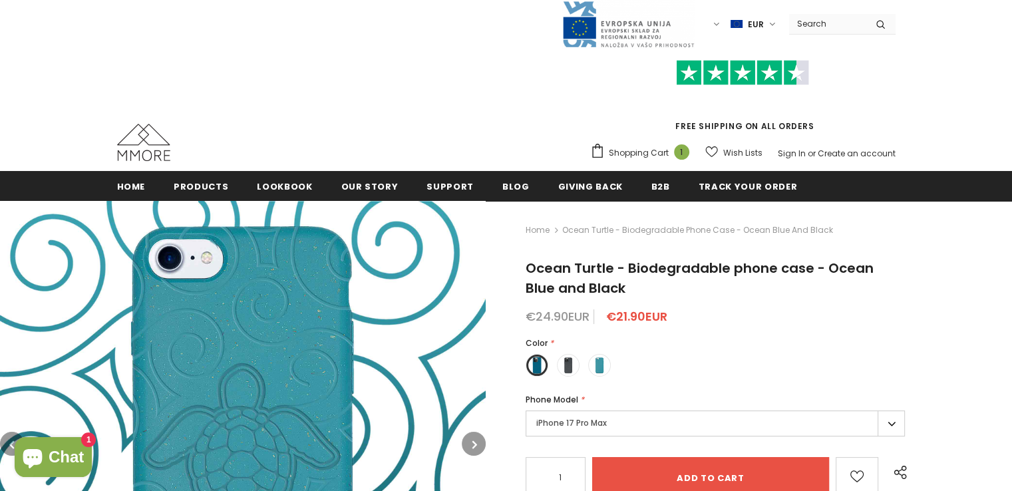
scroll to position [11, 0]
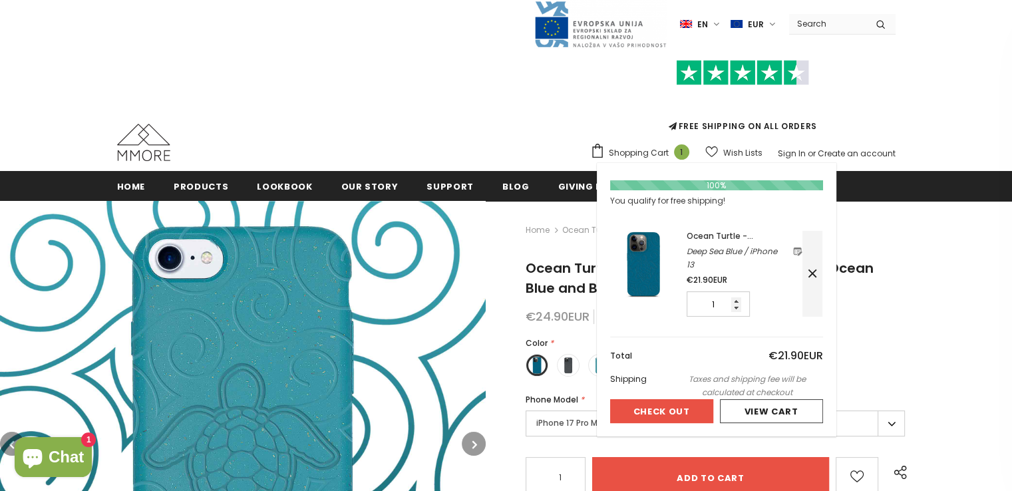
click at [819, 275] on icon at bounding box center [812, 273] width 13 height 13
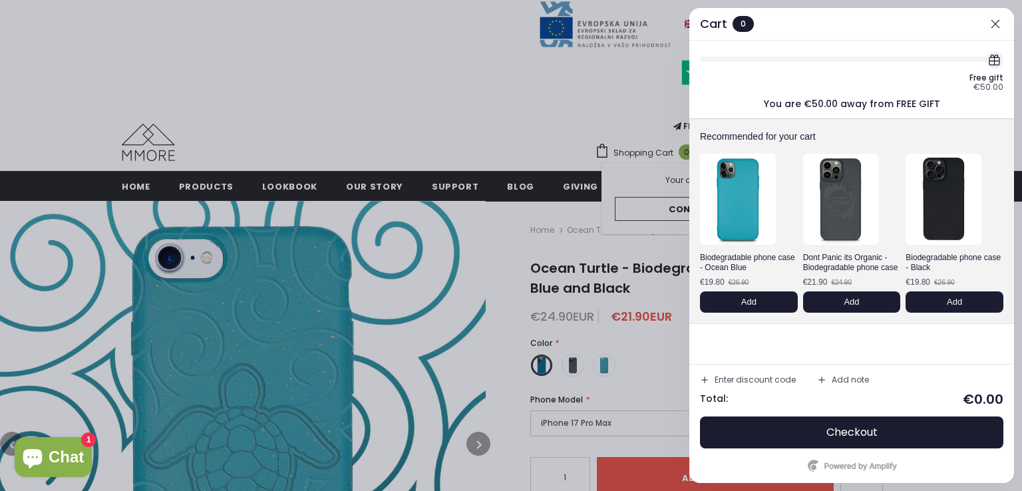
click at [514, 111] on div at bounding box center [511, 245] width 1022 height 491
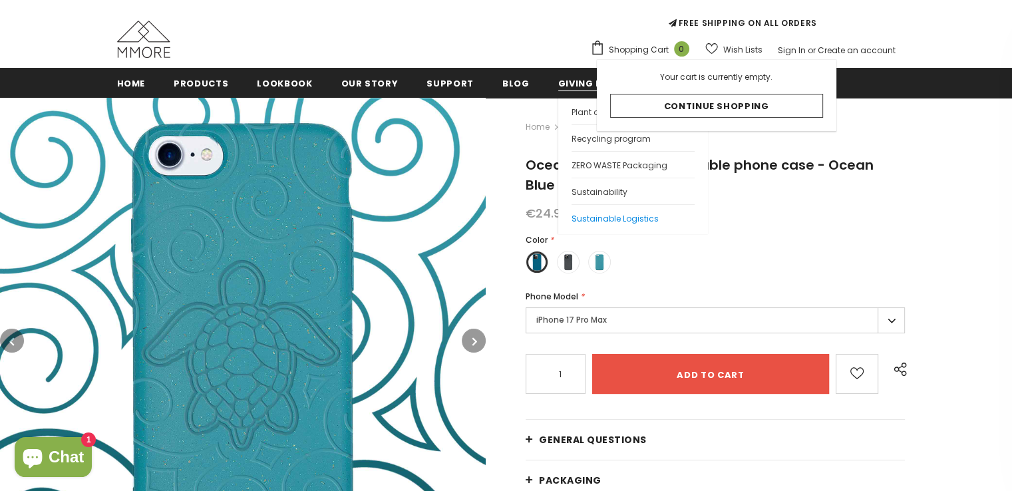
scroll to position [120, 0]
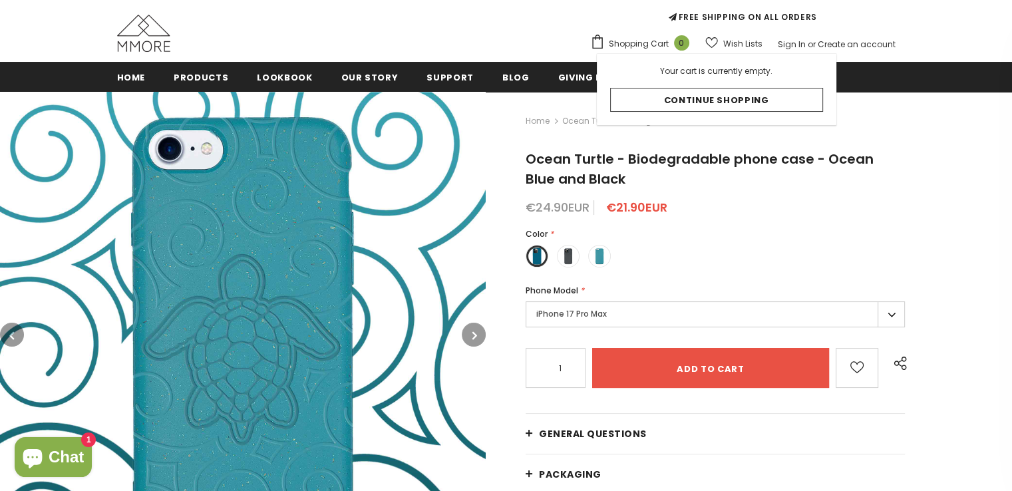
click at [617, 317] on label "iPhone 17 Pro Max" at bounding box center [715, 314] width 379 height 26
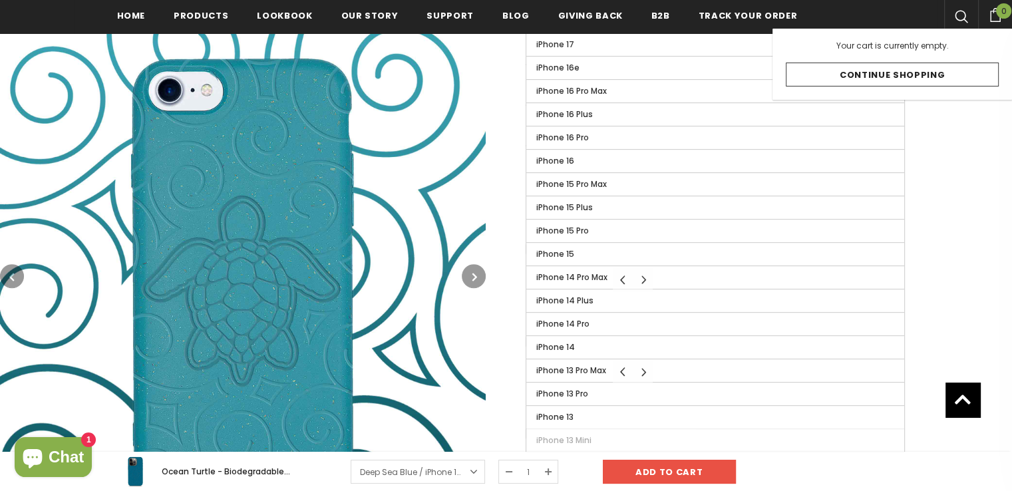
scroll to position [492, 0]
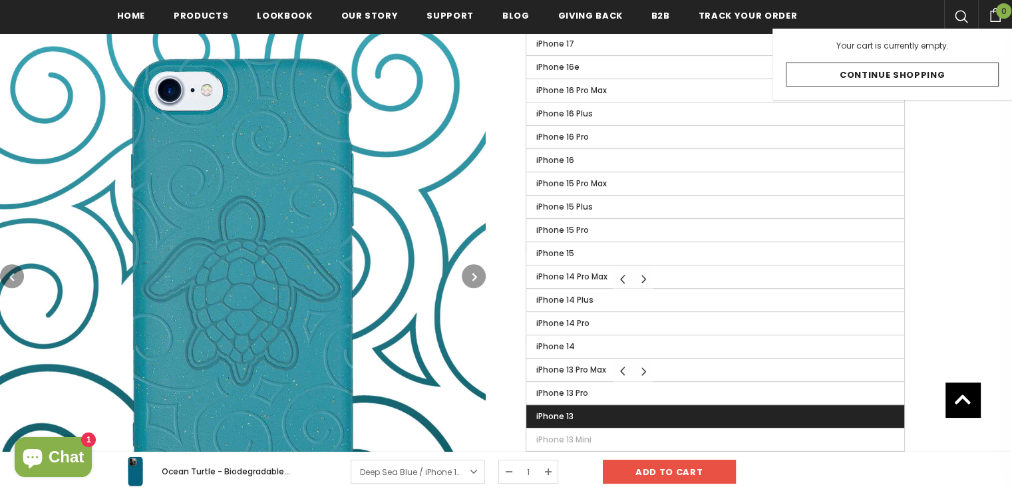
click at [594, 416] on label "iPhone 13" at bounding box center [715, 416] width 378 height 23
click at [0, 0] on input "iPhone 13" at bounding box center [0, 0] width 0 height 0
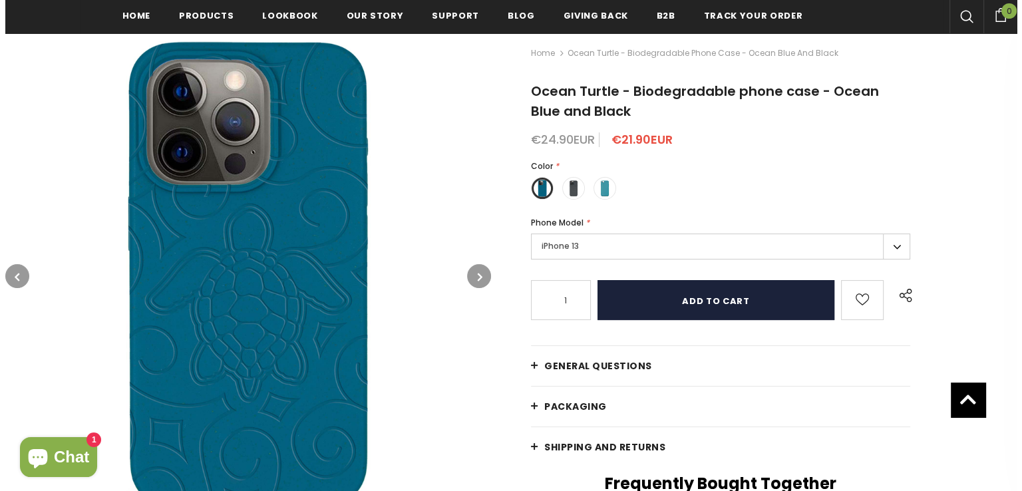
scroll to position [192, 0]
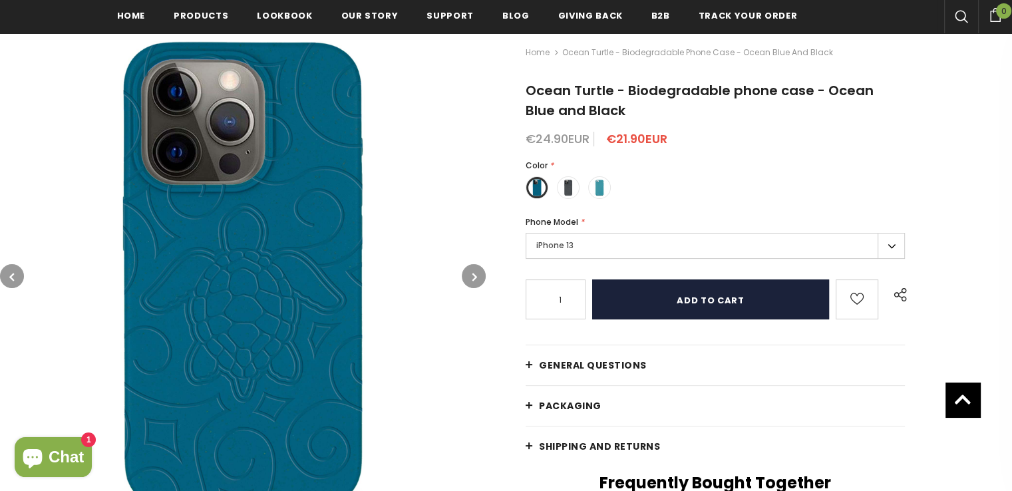
click at [652, 297] on input "Add to cart" at bounding box center [710, 299] width 237 height 40
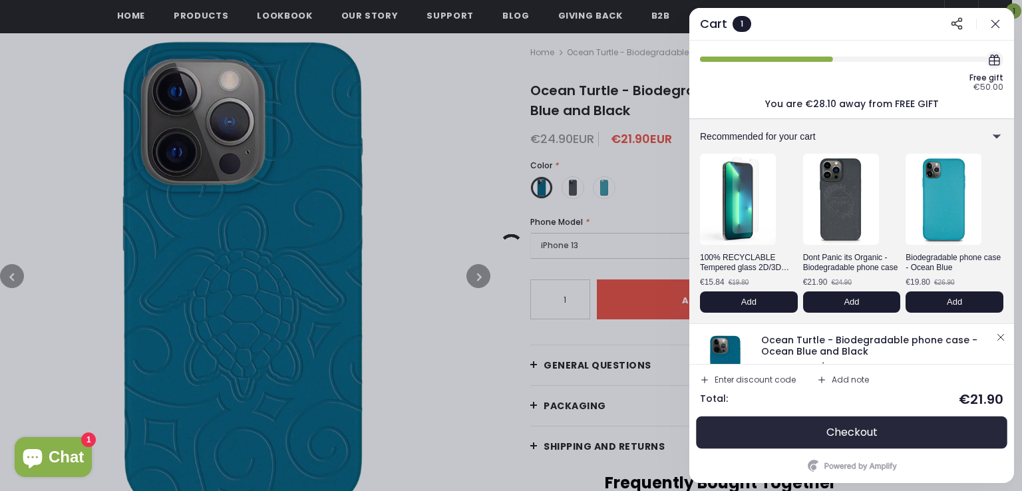
click at [788, 434] on button "Checkout" at bounding box center [851, 432] width 303 height 32
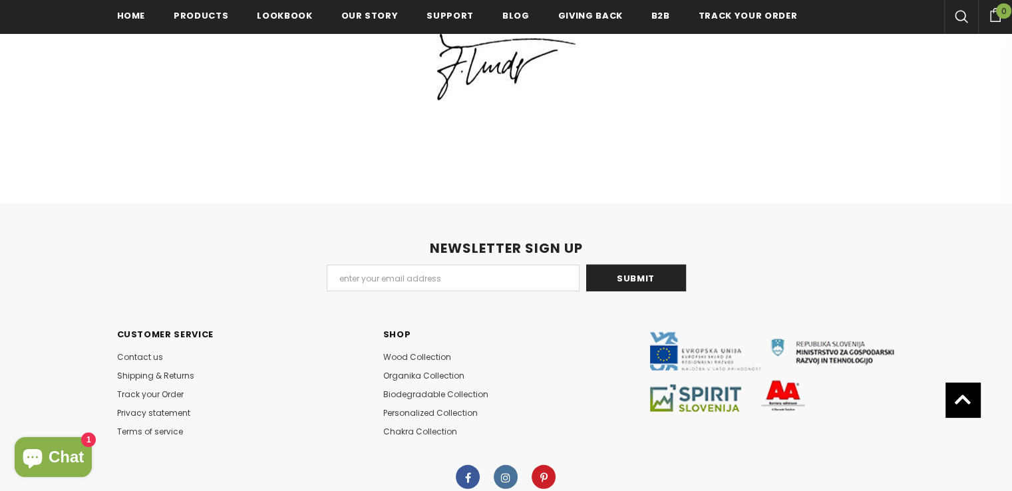
scroll to position [3427, 0]
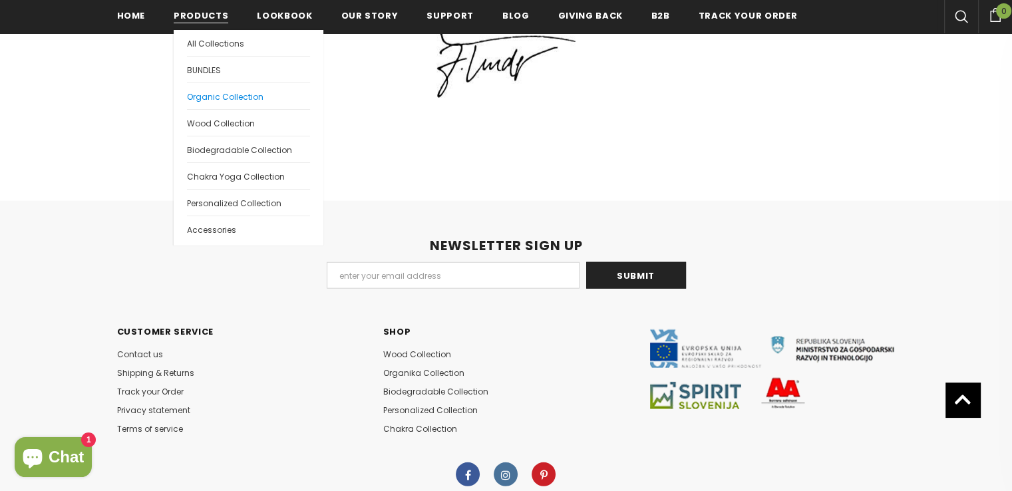
click at [200, 98] on span "Organic Collection" at bounding box center [225, 96] width 76 height 11
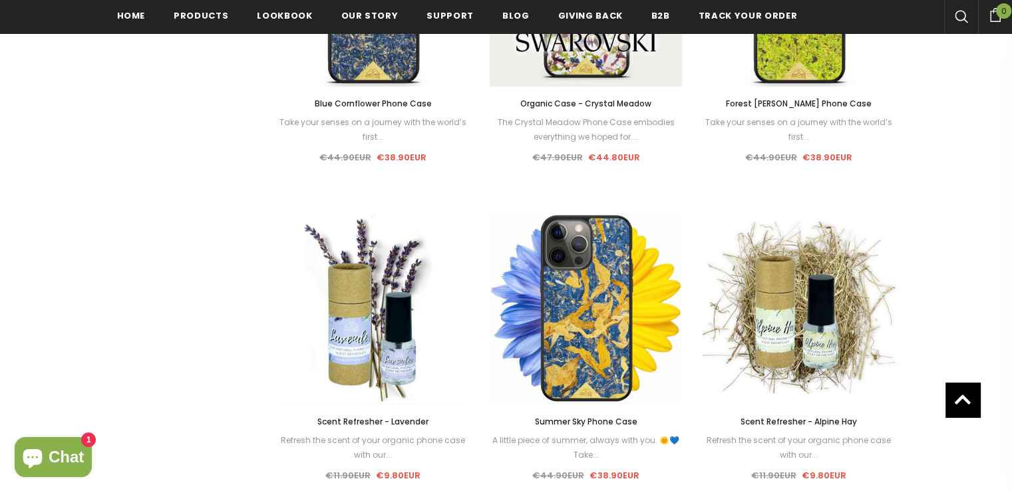
scroll to position [1060, 0]
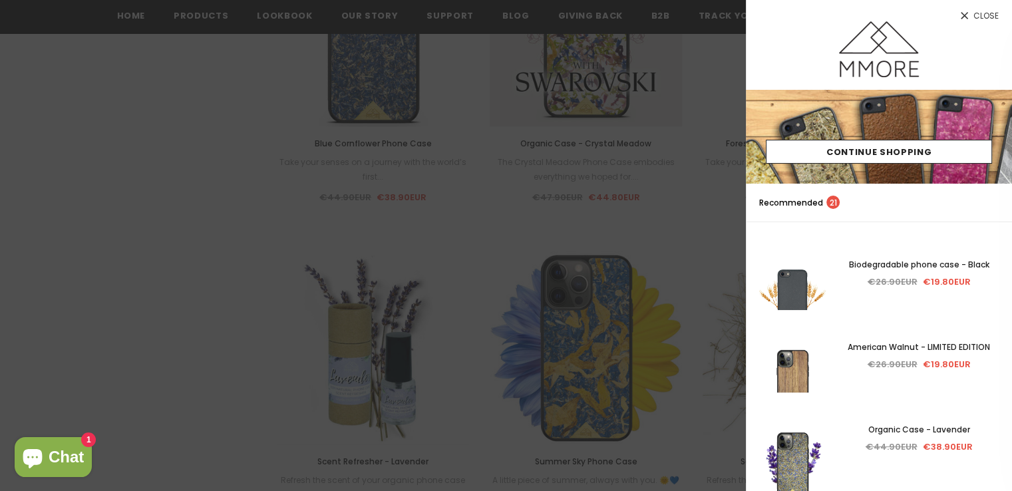
click at [968, 17] on icon at bounding box center [964, 15] width 11 height 11
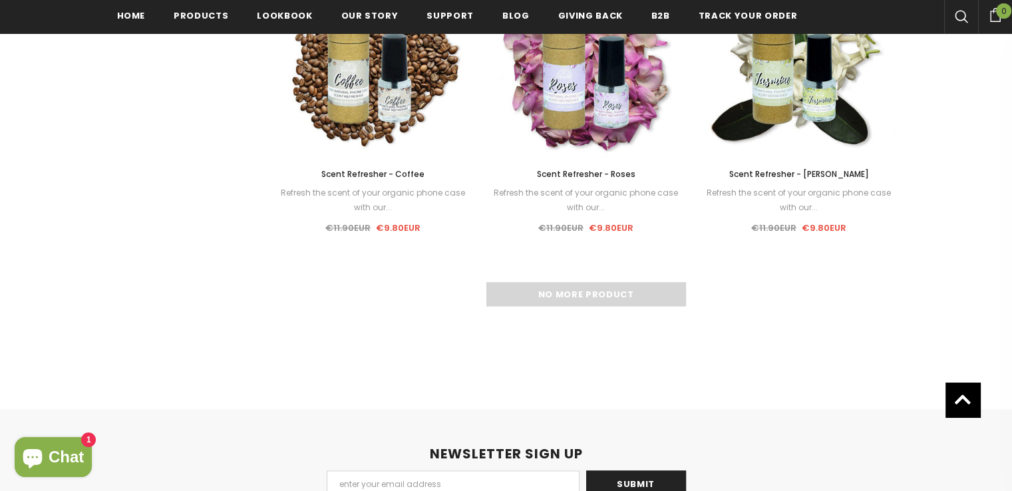
scroll to position [1990, 0]
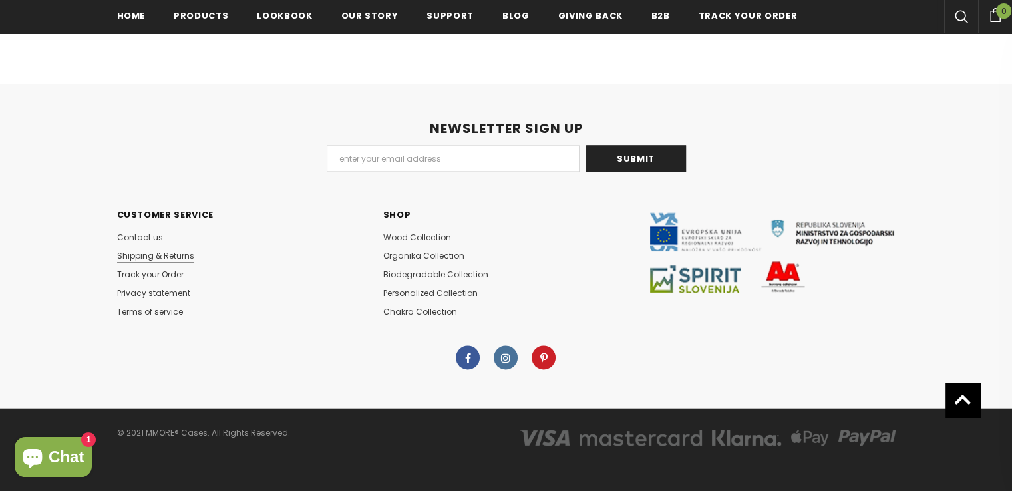
click at [154, 250] on span "Shipping & Returns" at bounding box center [155, 255] width 77 height 11
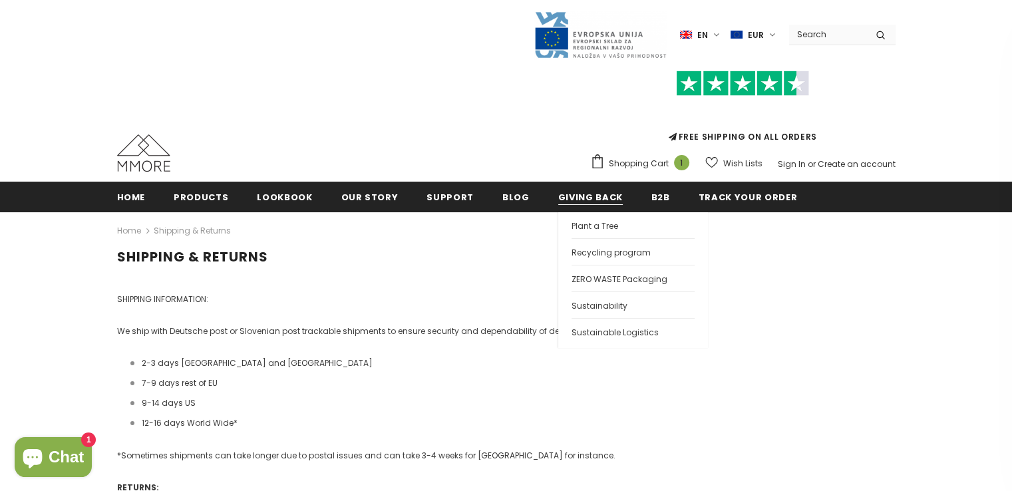
click at [561, 193] on span "Giving back" at bounding box center [590, 197] width 65 height 13
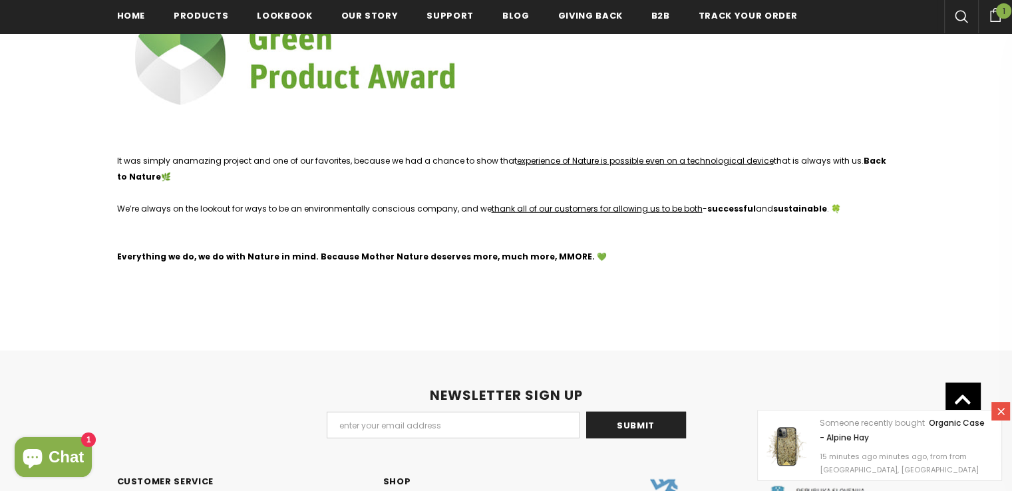
scroll to position [3459, 0]
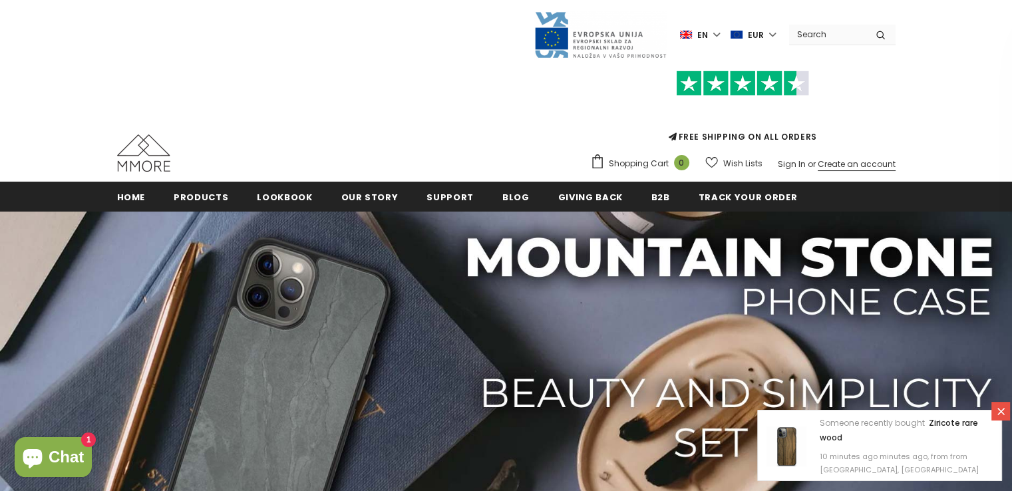
click at [820, 167] on link "Create an account" at bounding box center [857, 163] width 78 height 11
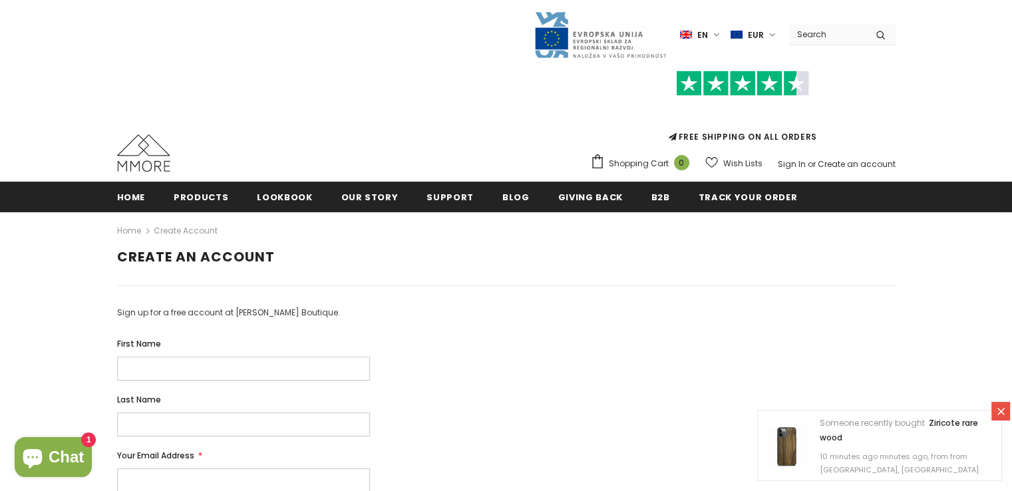
click at [144, 150] on img at bounding box center [143, 152] width 53 height 37
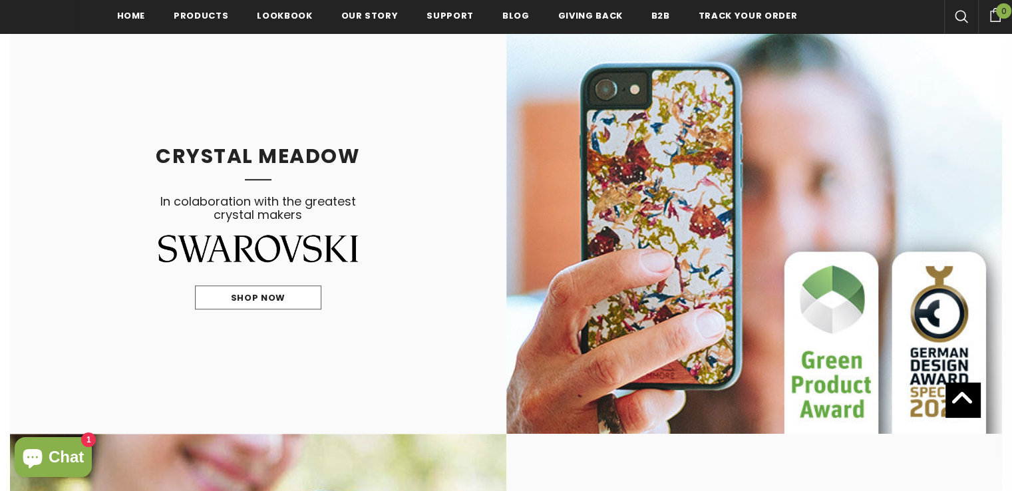
scroll to position [959, 0]
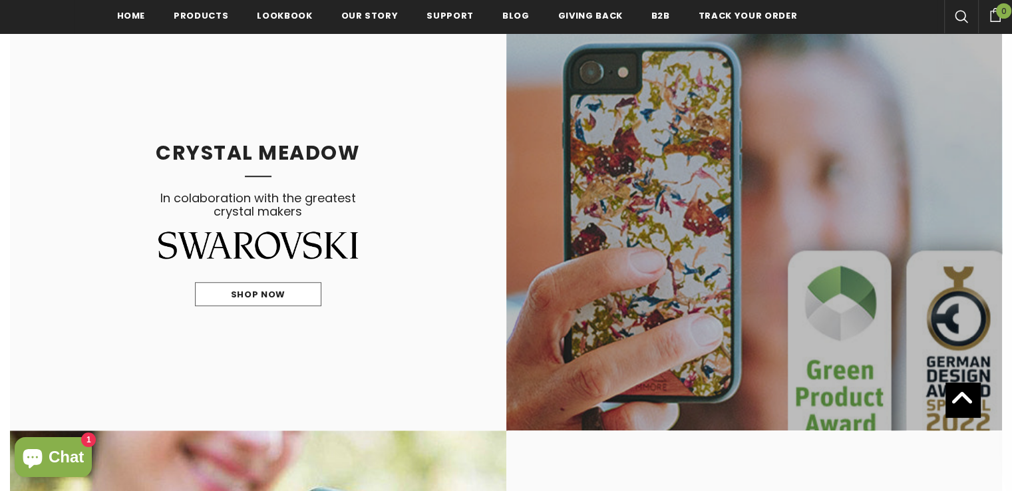
click at [631, 306] on link at bounding box center [754, 224] width 496 height 411
